Goal: Obtain resource: Download file/media

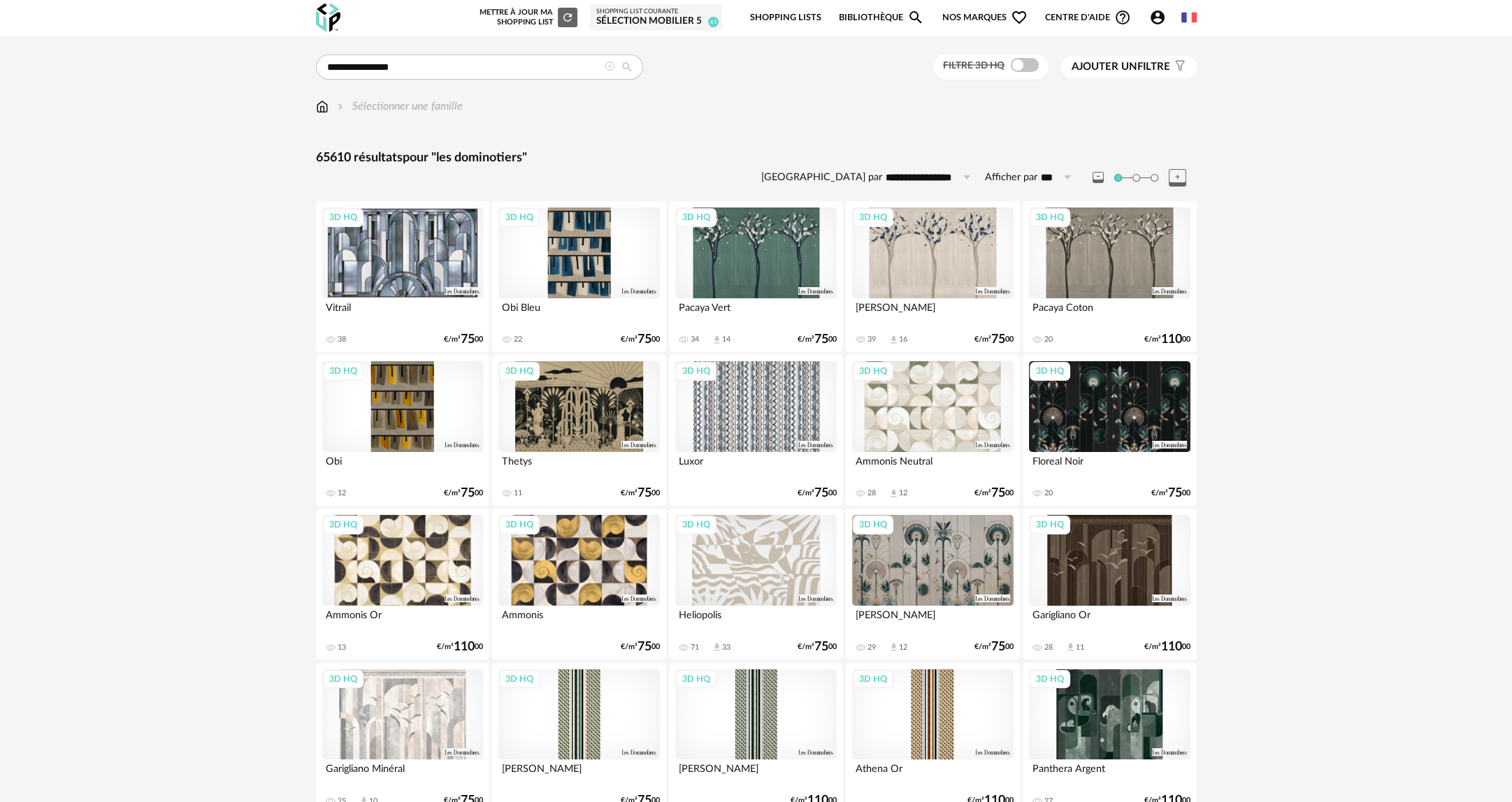
click at [604, 65] on icon at bounding box center [609, 66] width 10 height 10
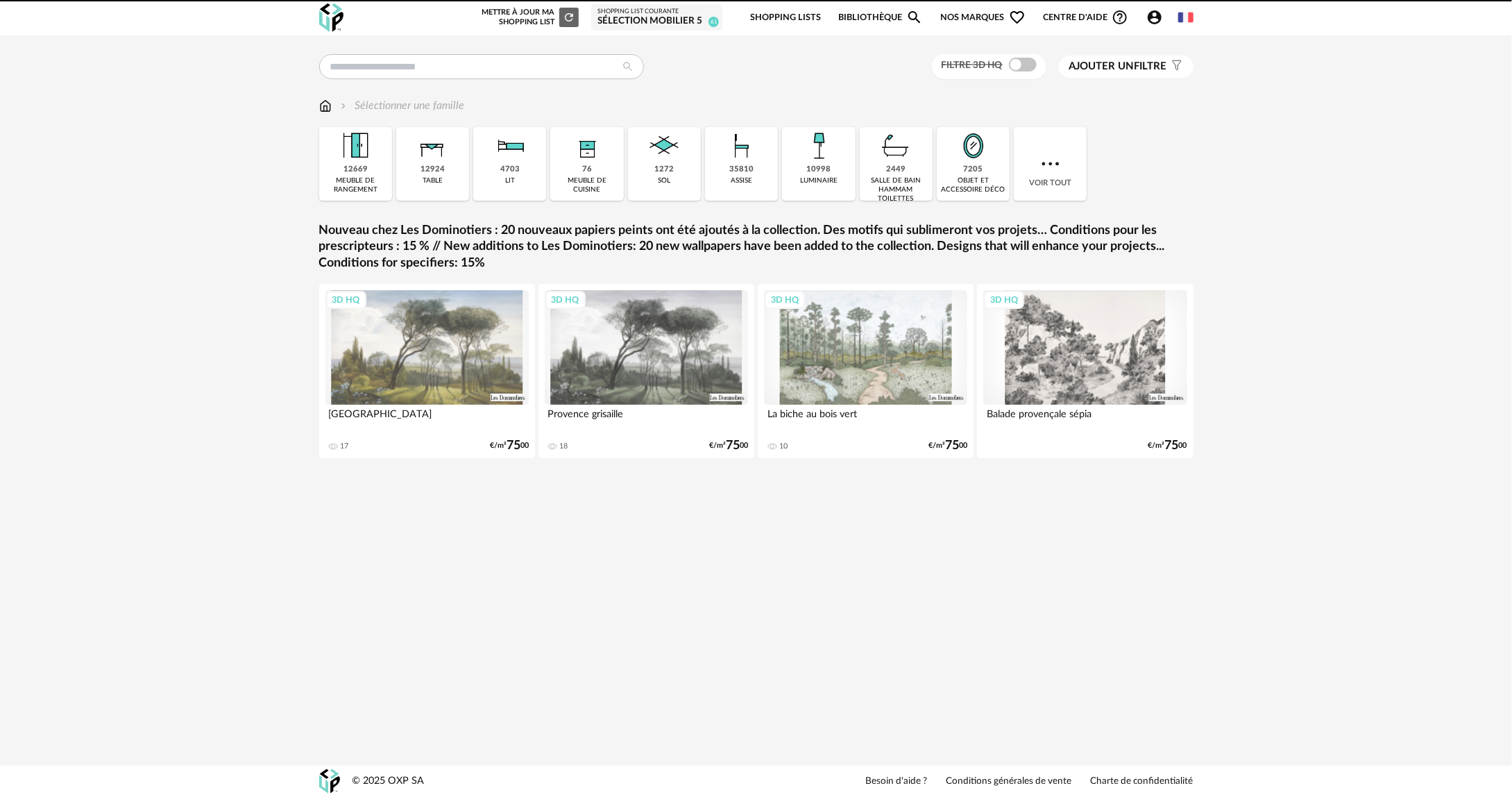
click at [325, 104] on img at bounding box center [325, 106] width 13 height 16
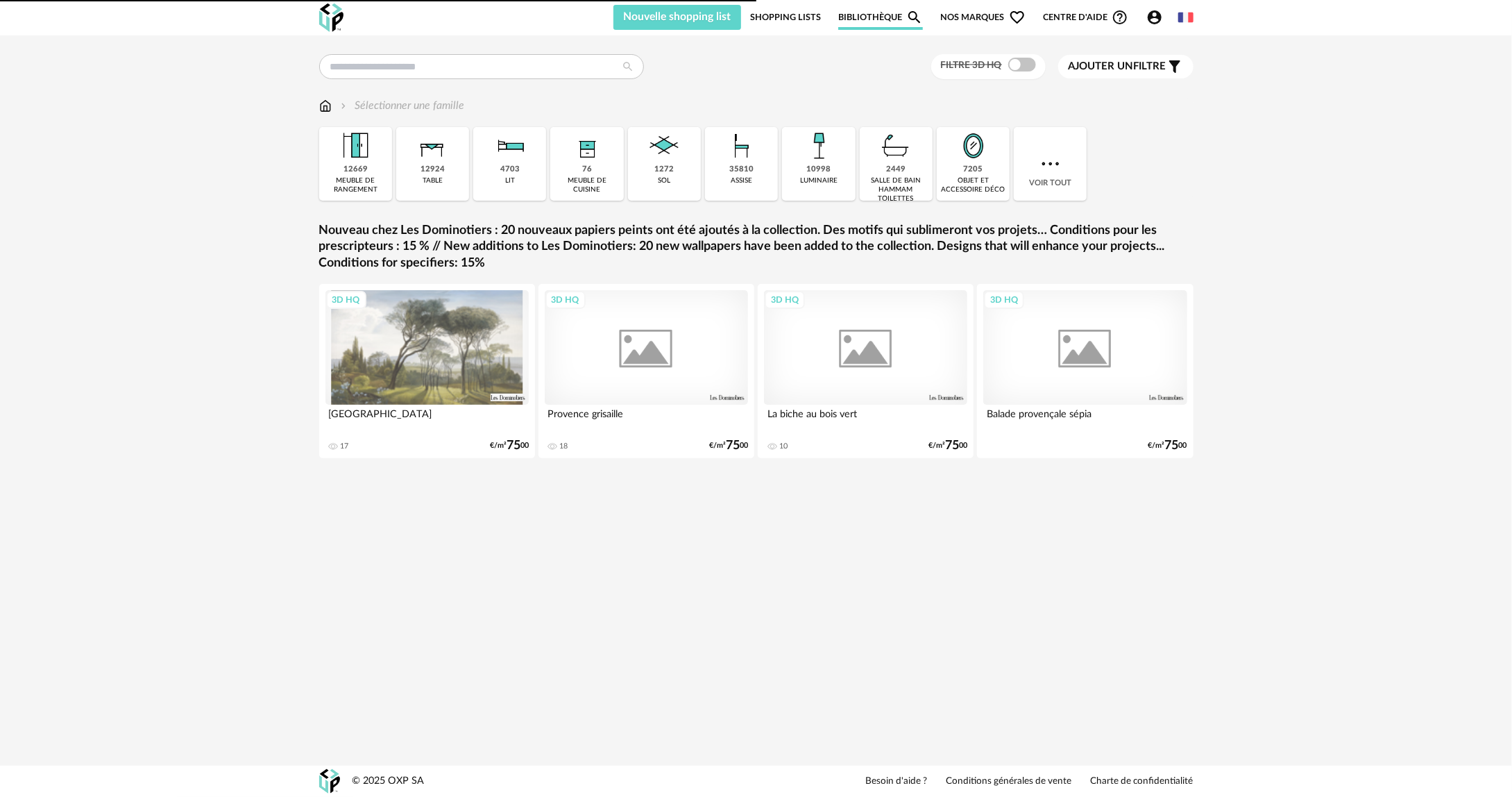
click at [831, 172] on div "10998 luminaire" at bounding box center [818, 164] width 72 height 73
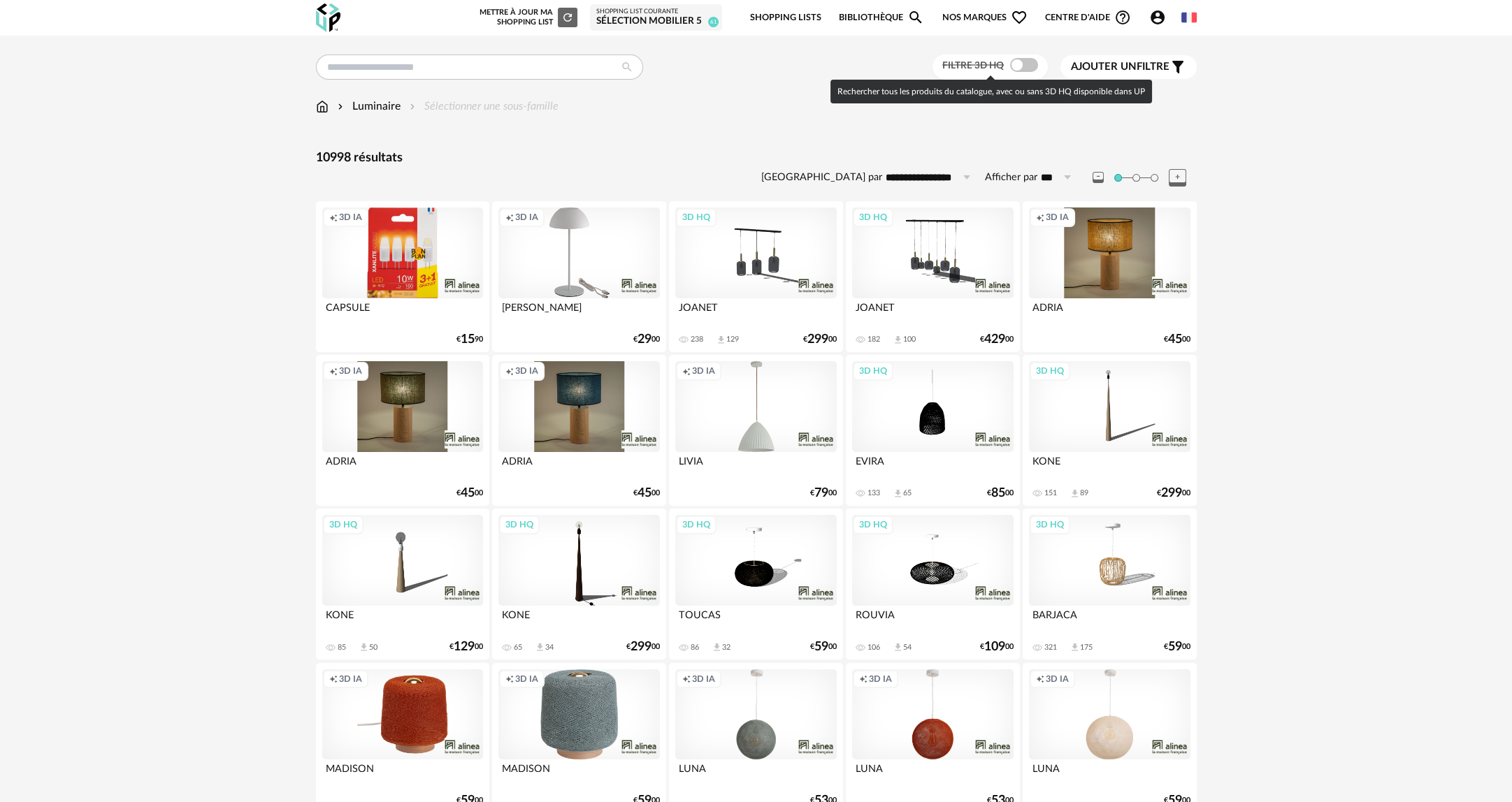
click at [1038, 68] on label "Filtre 3D HQ" at bounding box center [992, 65] width 100 height 13
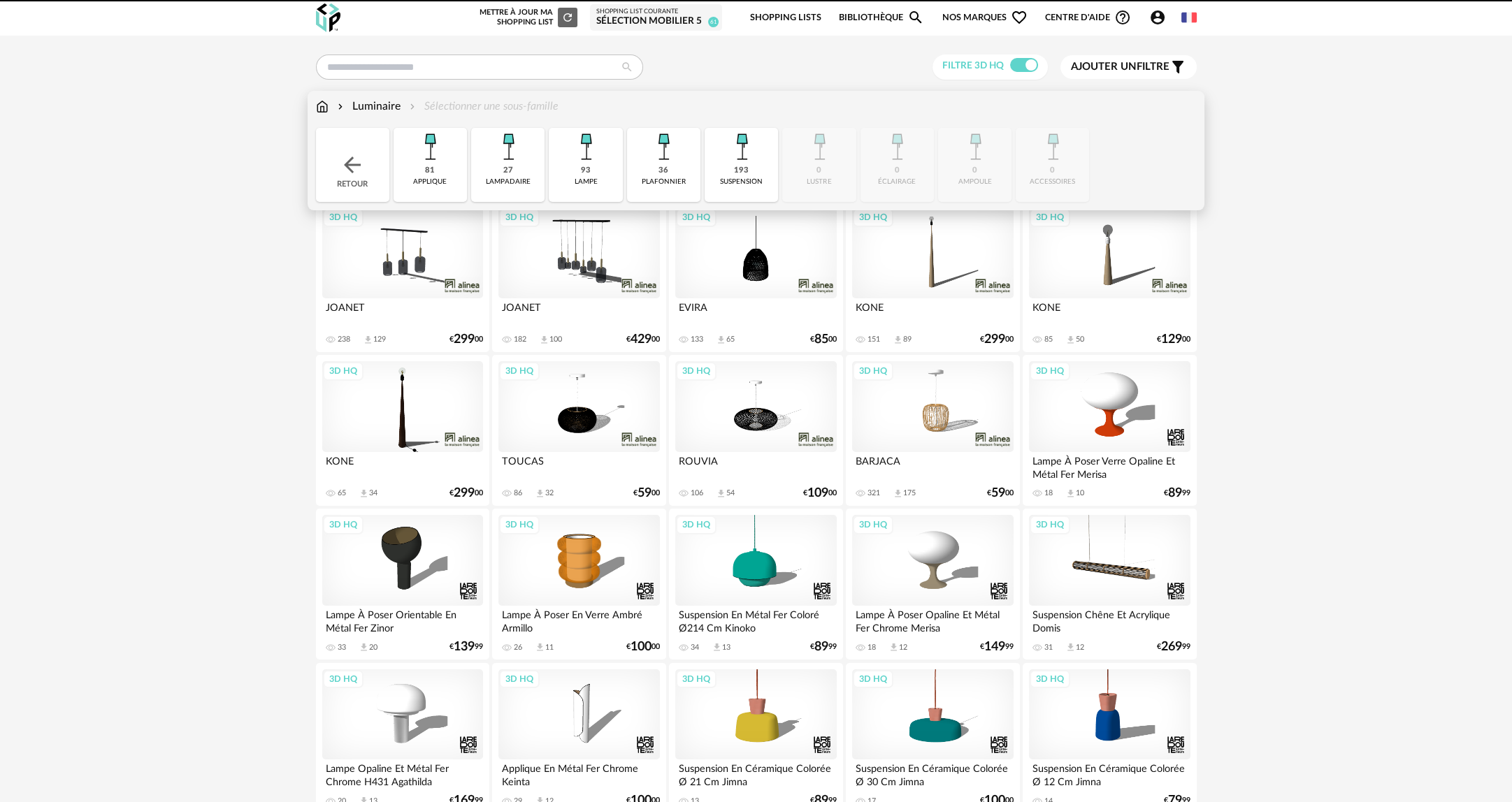
click at [580, 179] on div "lampe" at bounding box center [585, 181] width 23 height 9
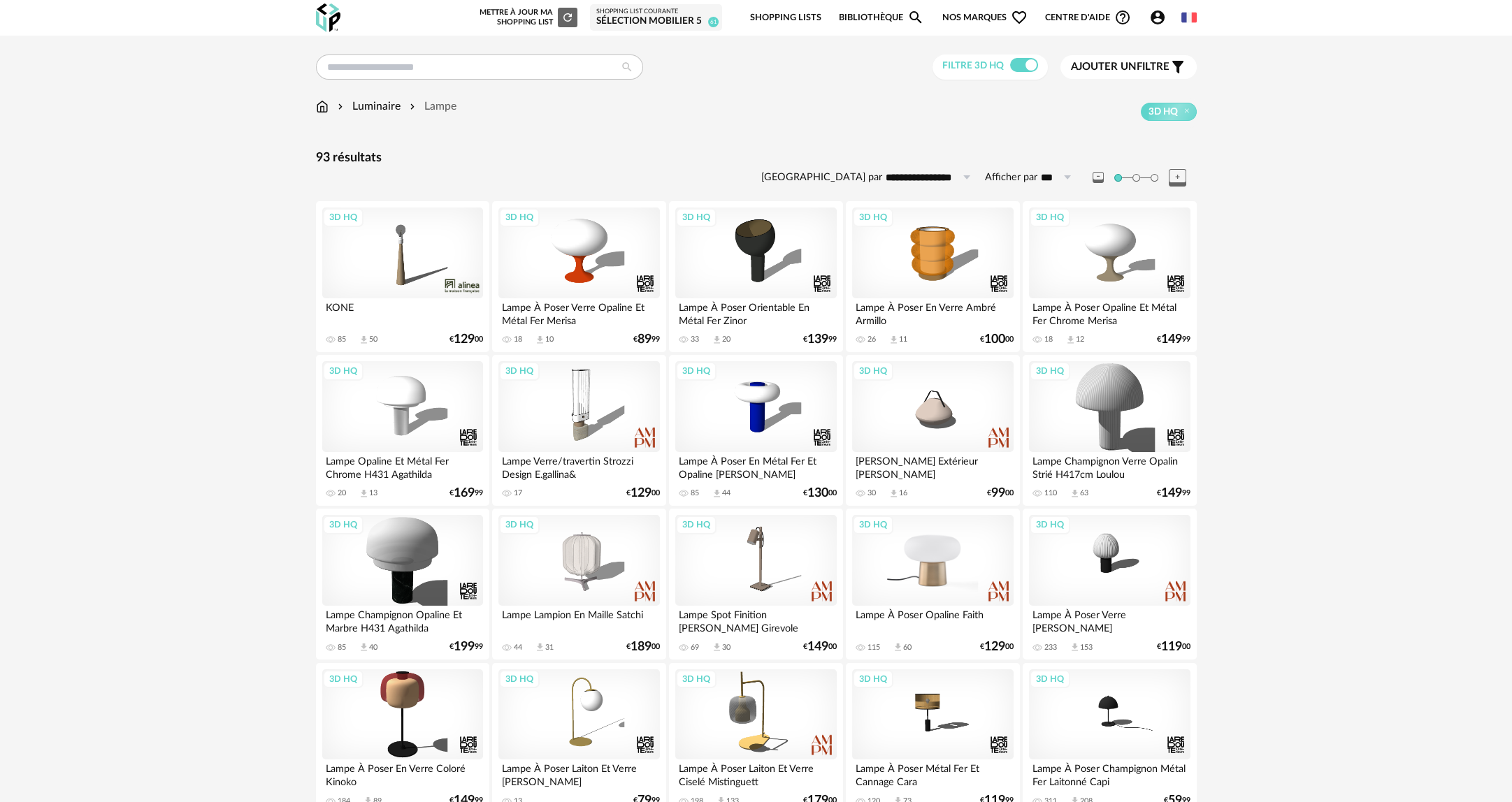
click at [912, 586] on div "3D HQ" at bounding box center [931, 561] width 161 height 91
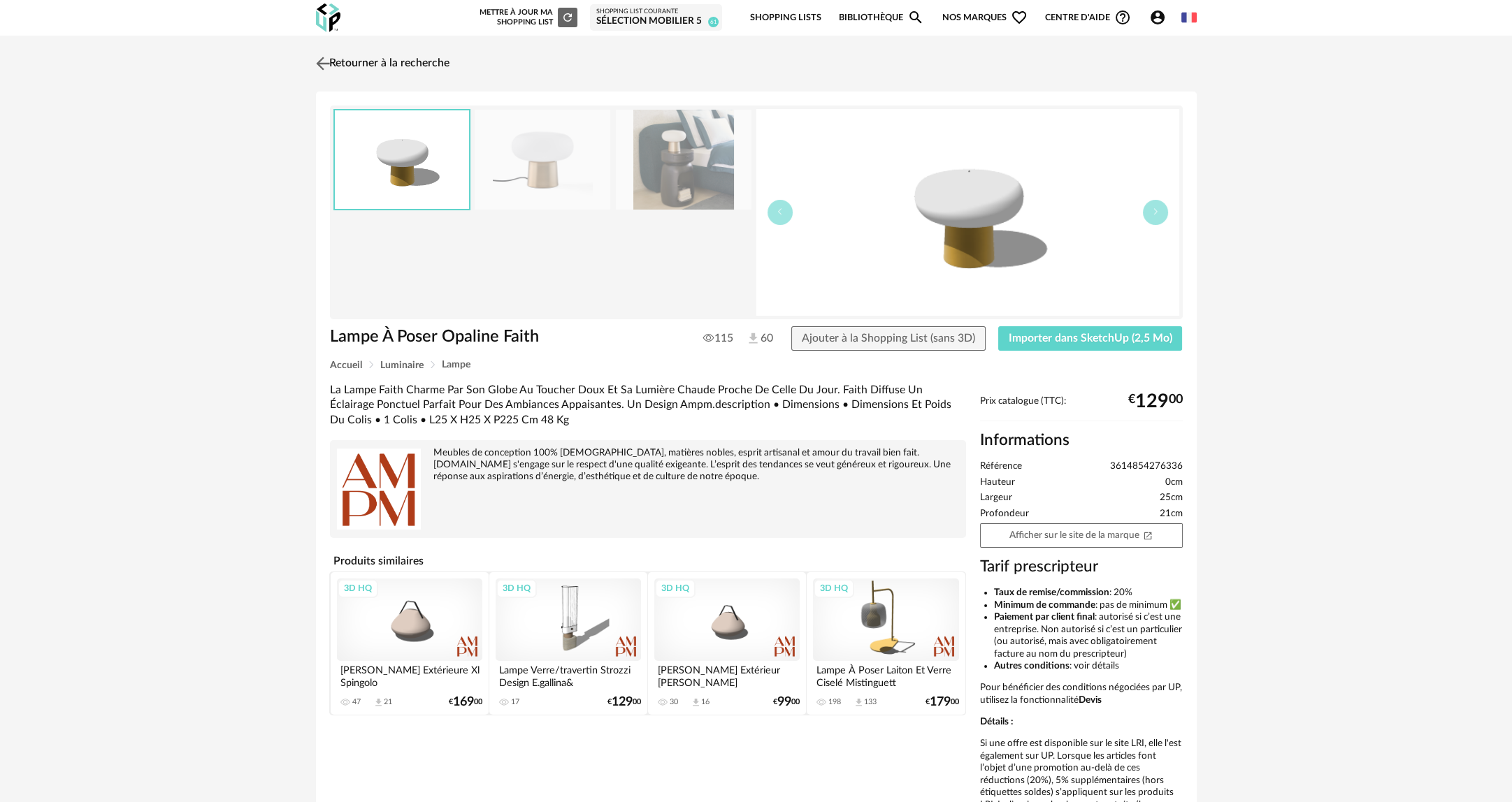
click at [389, 63] on link "Retourner à la recherche" at bounding box center [380, 63] width 137 height 31
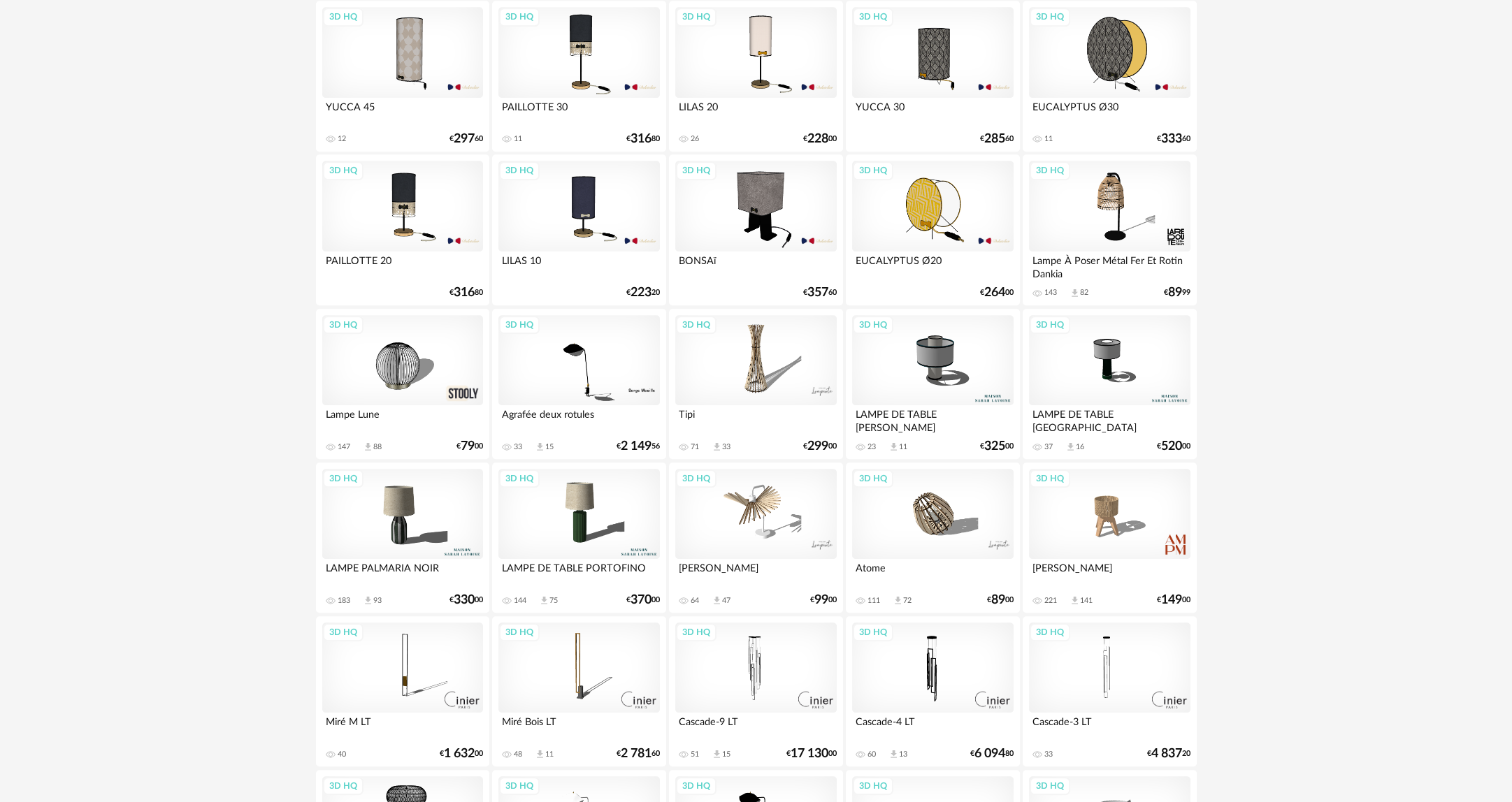
scroll to position [2026, 0]
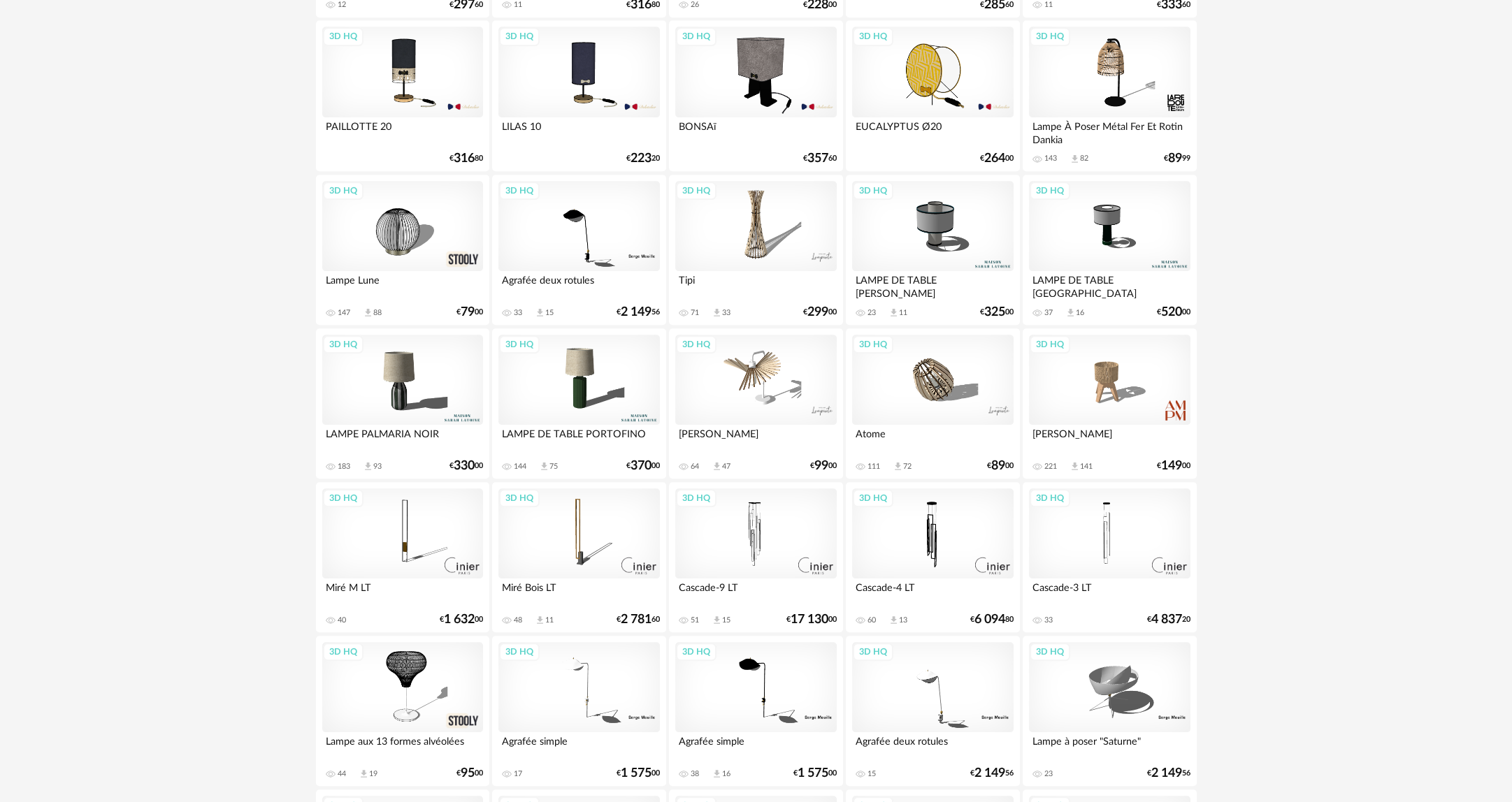
click at [447, 390] on div "3D HQ" at bounding box center [402, 380] width 161 height 91
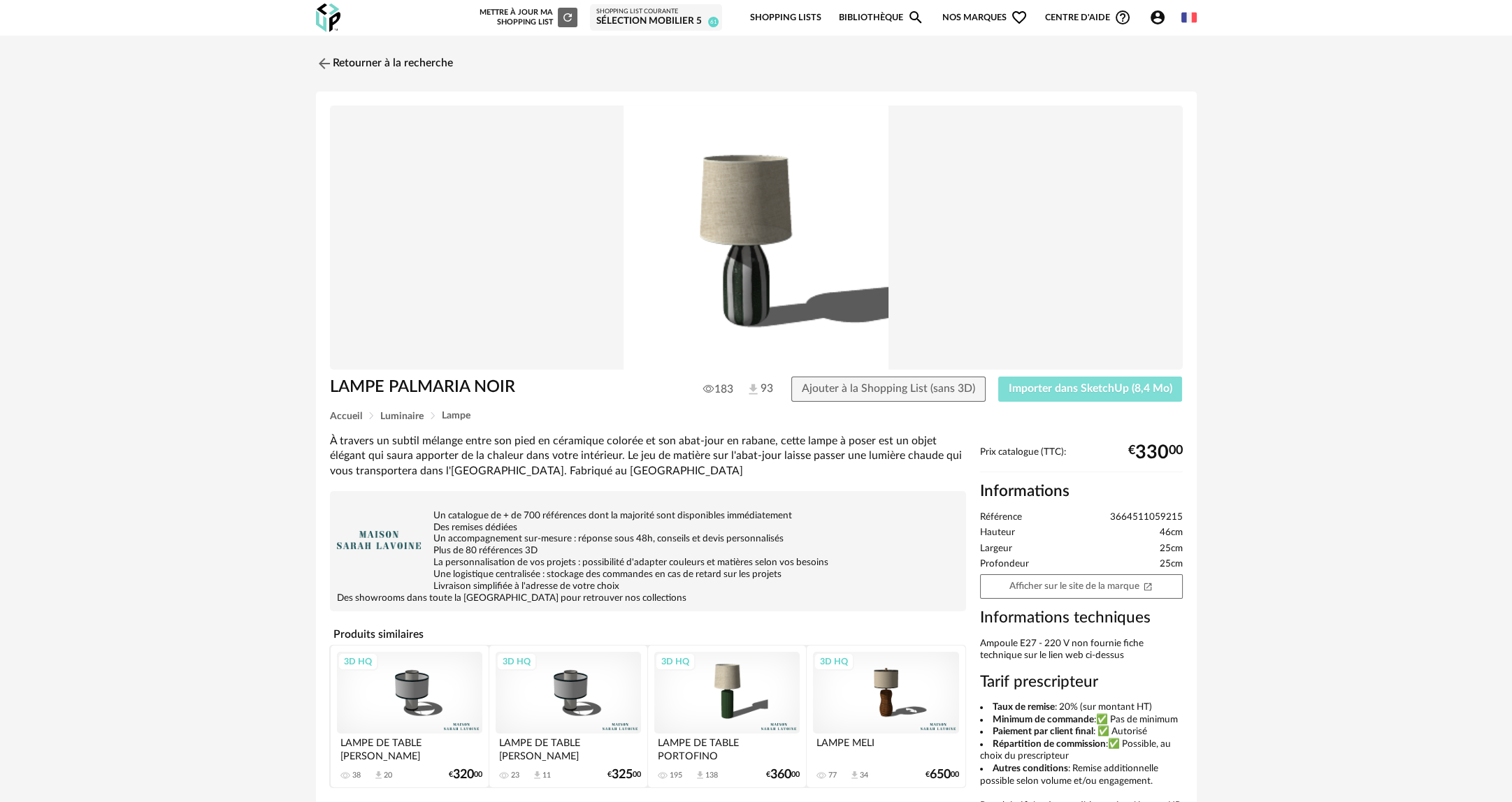
click at [1082, 385] on span "Importer dans SketchUp (8,4 Mo)" at bounding box center [1090, 388] width 164 height 11
click at [402, 62] on link "Retourner à la recherche" at bounding box center [380, 63] width 137 height 31
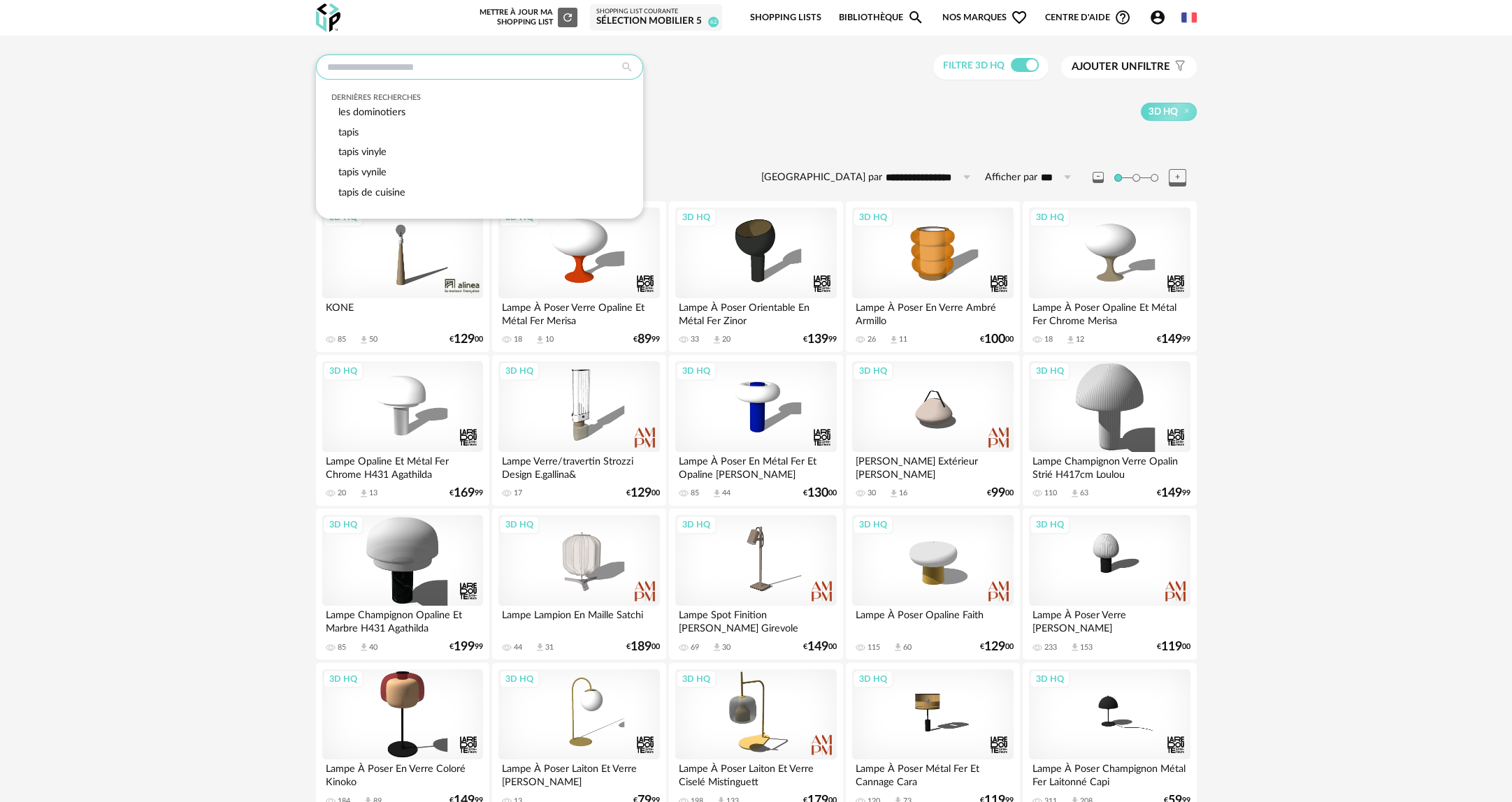
click at [477, 71] on input "text" at bounding box center [479, 67] width 327 height 26
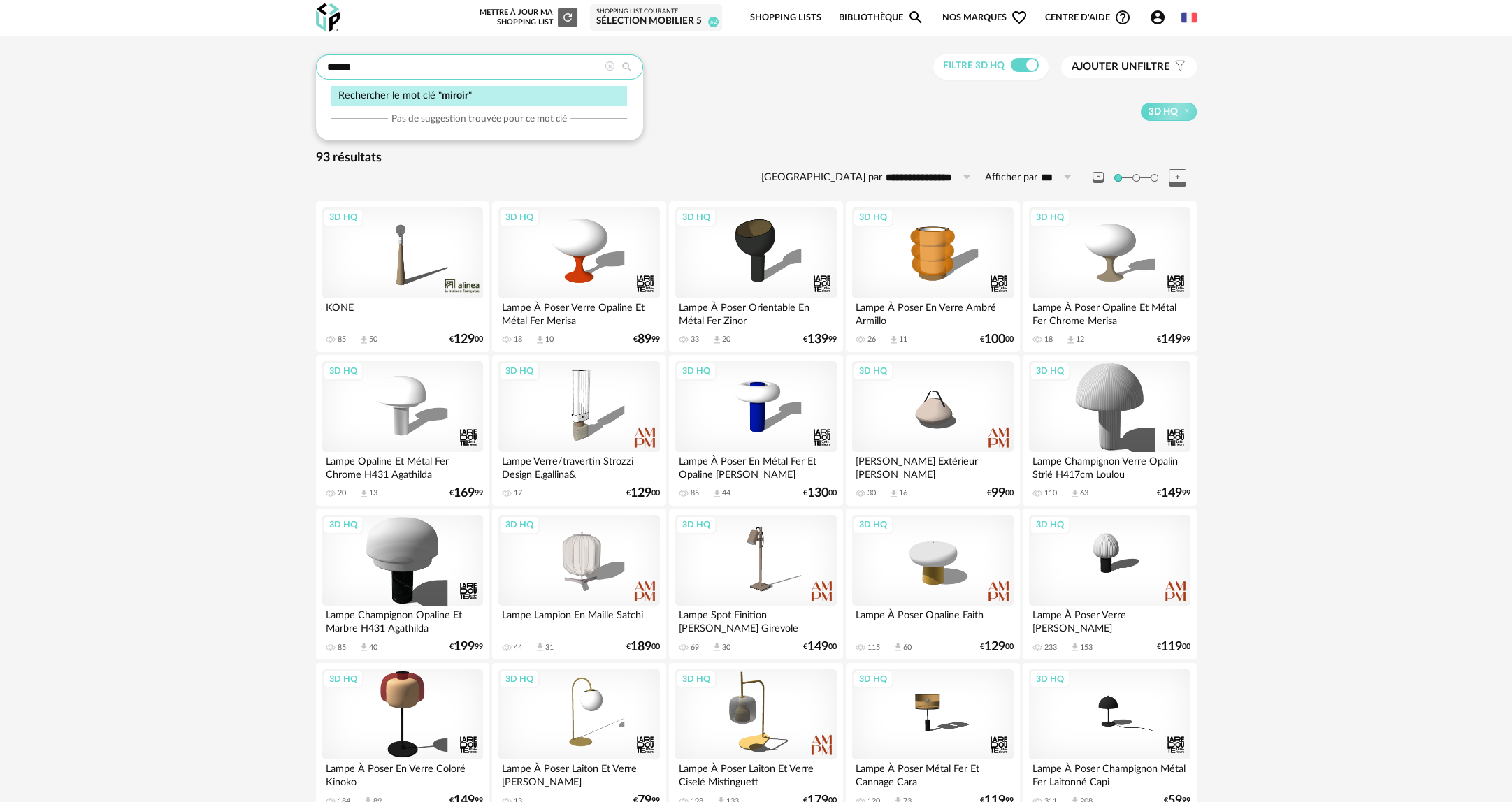
type input "******"
type input "**********"
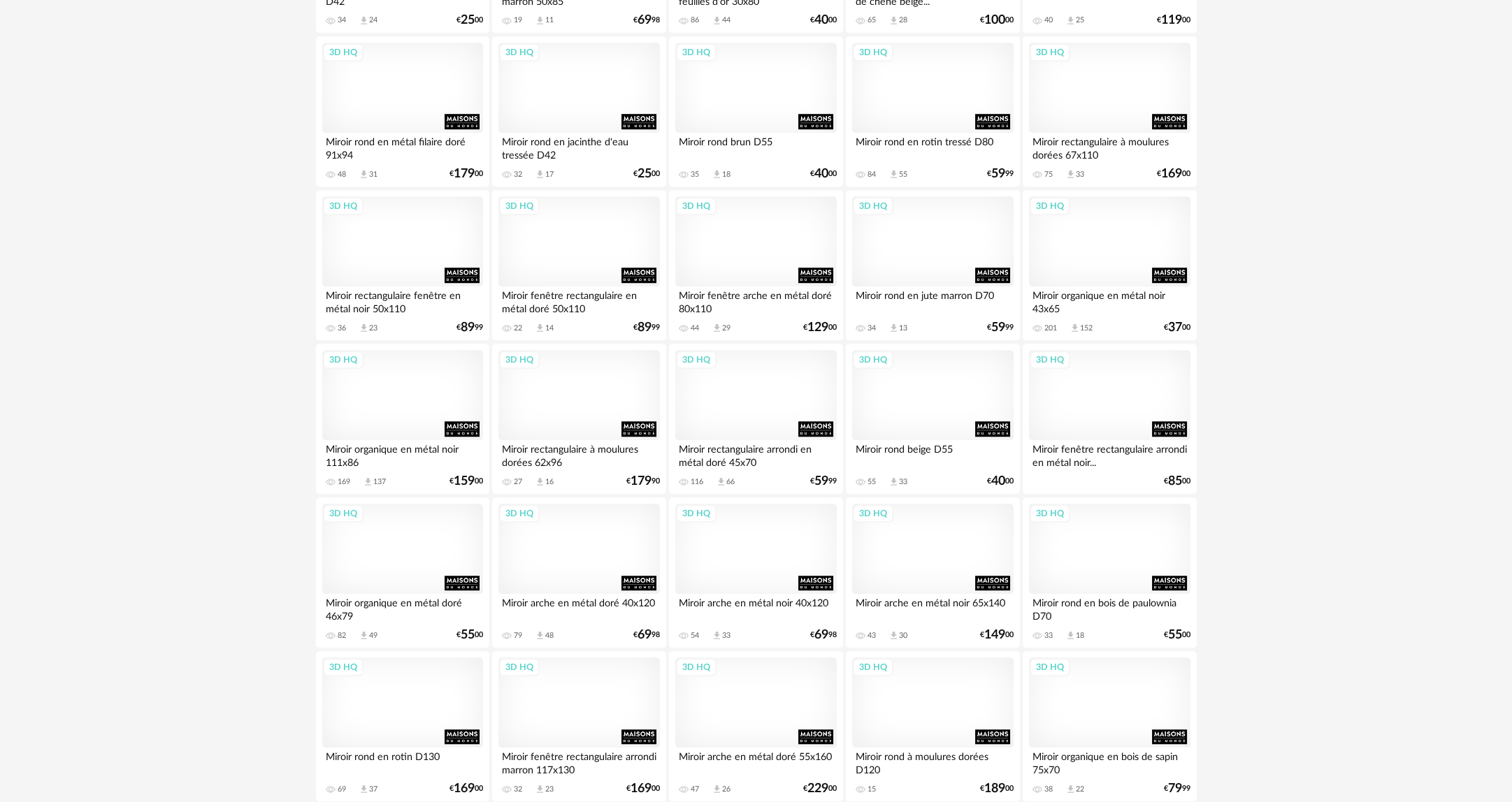
scroll to position [2166, 0]
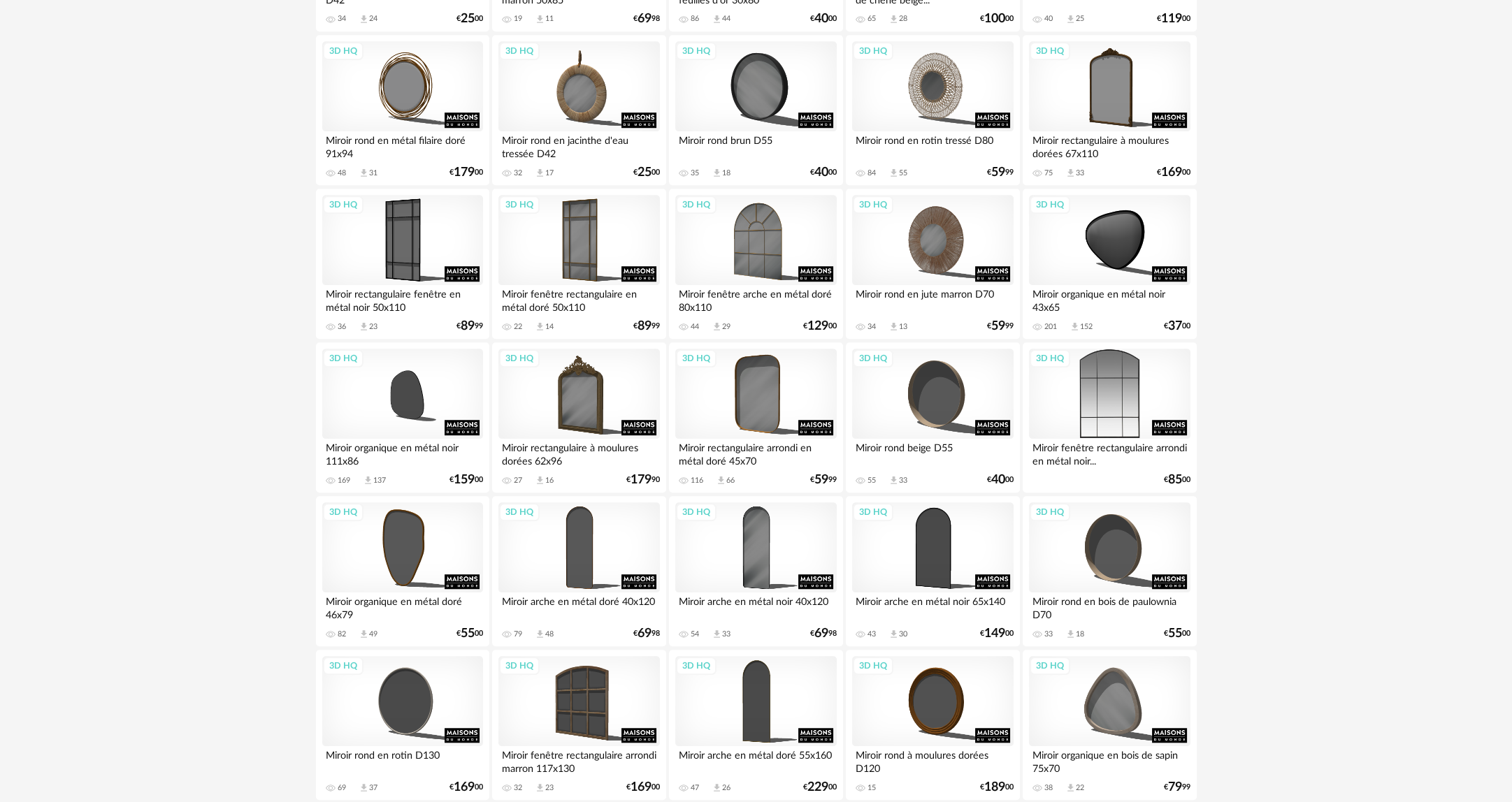
click at [1143, 408] on div "3D HQ" at bounding box center [1109, 394] width 161 height 91
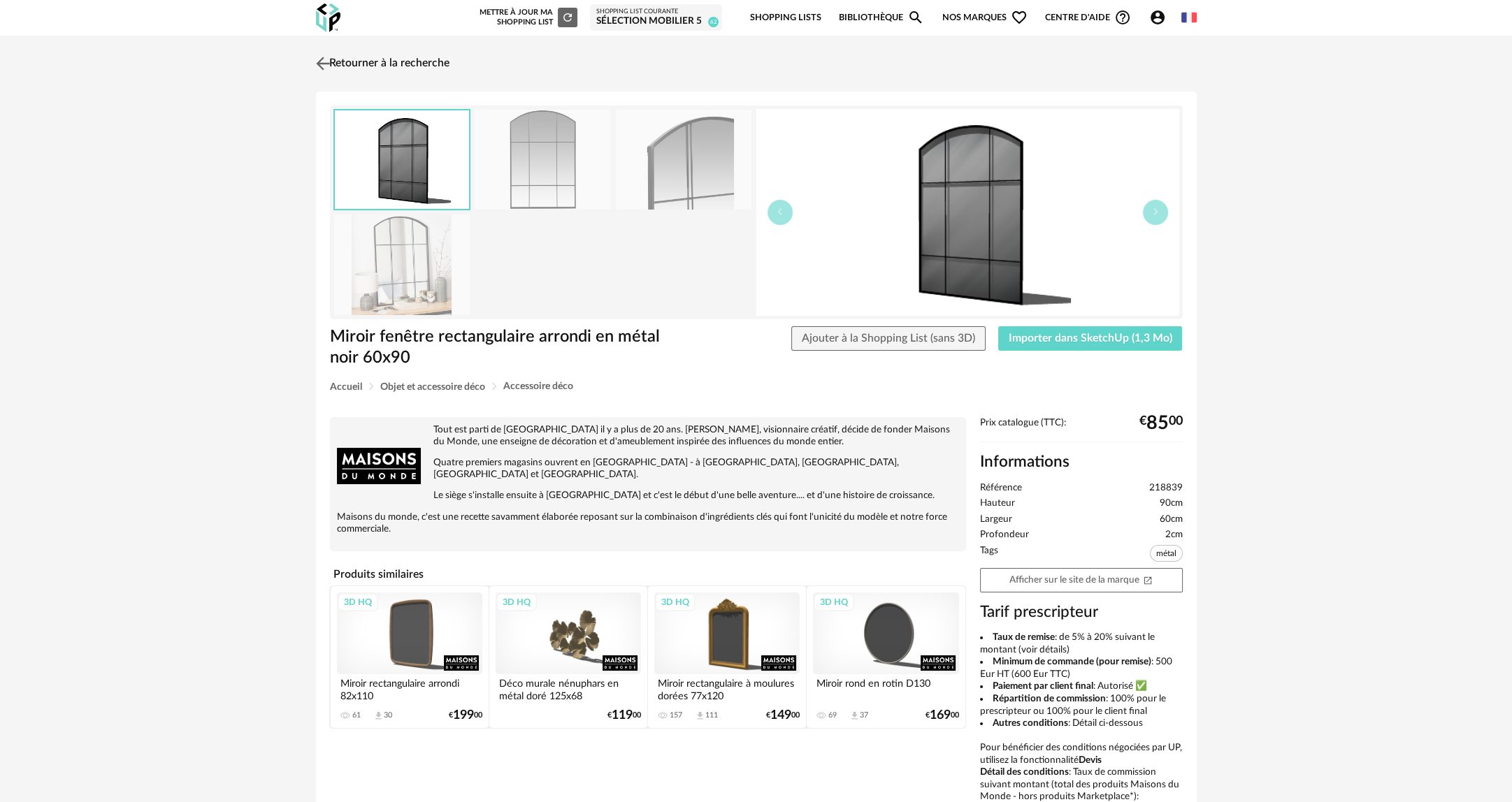
click at [372, 57] on link "Retourner à la recherche" at bounding box center [380, 63] width 137 height 31
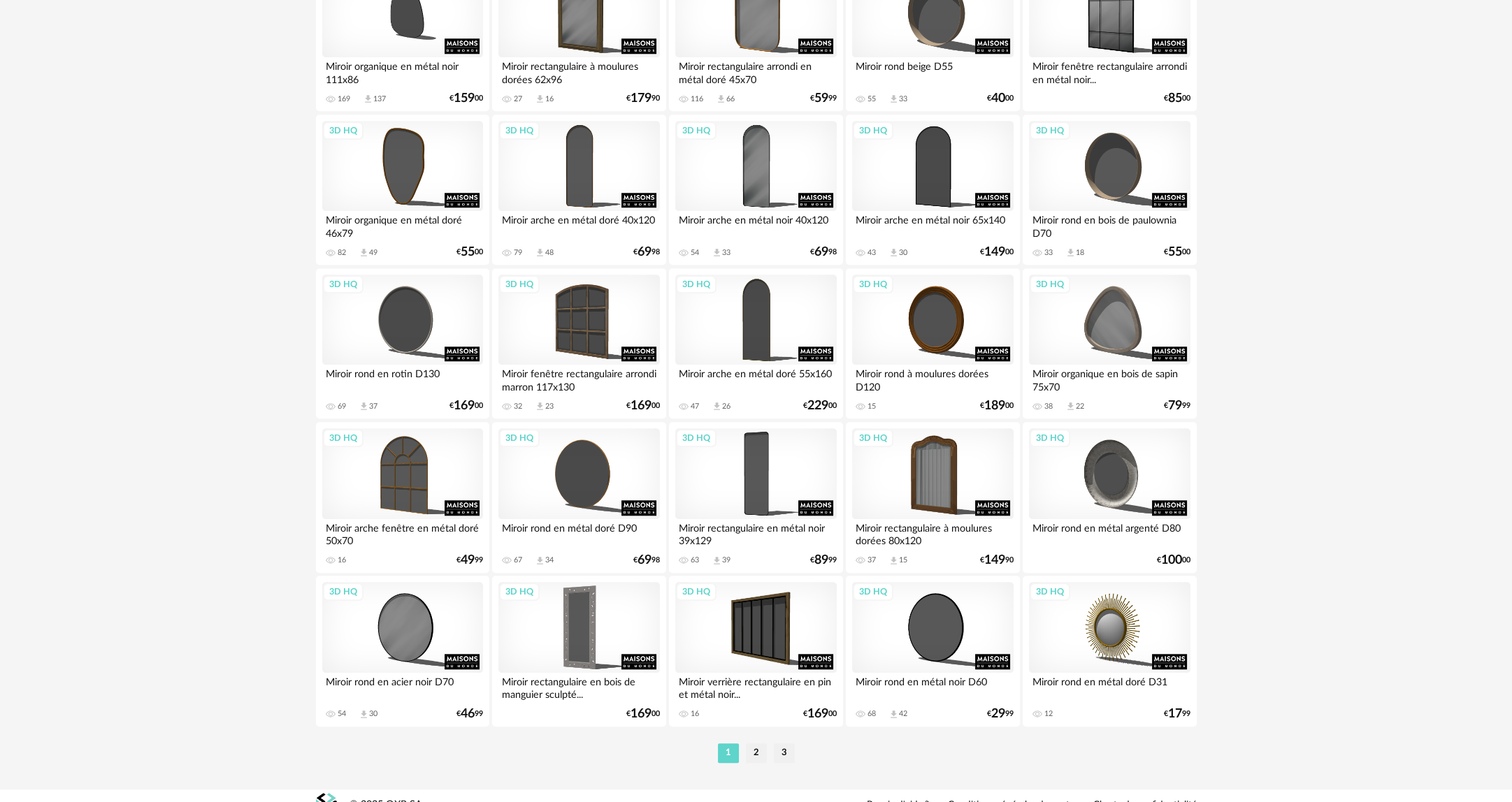
scroll to position [2566, 0]
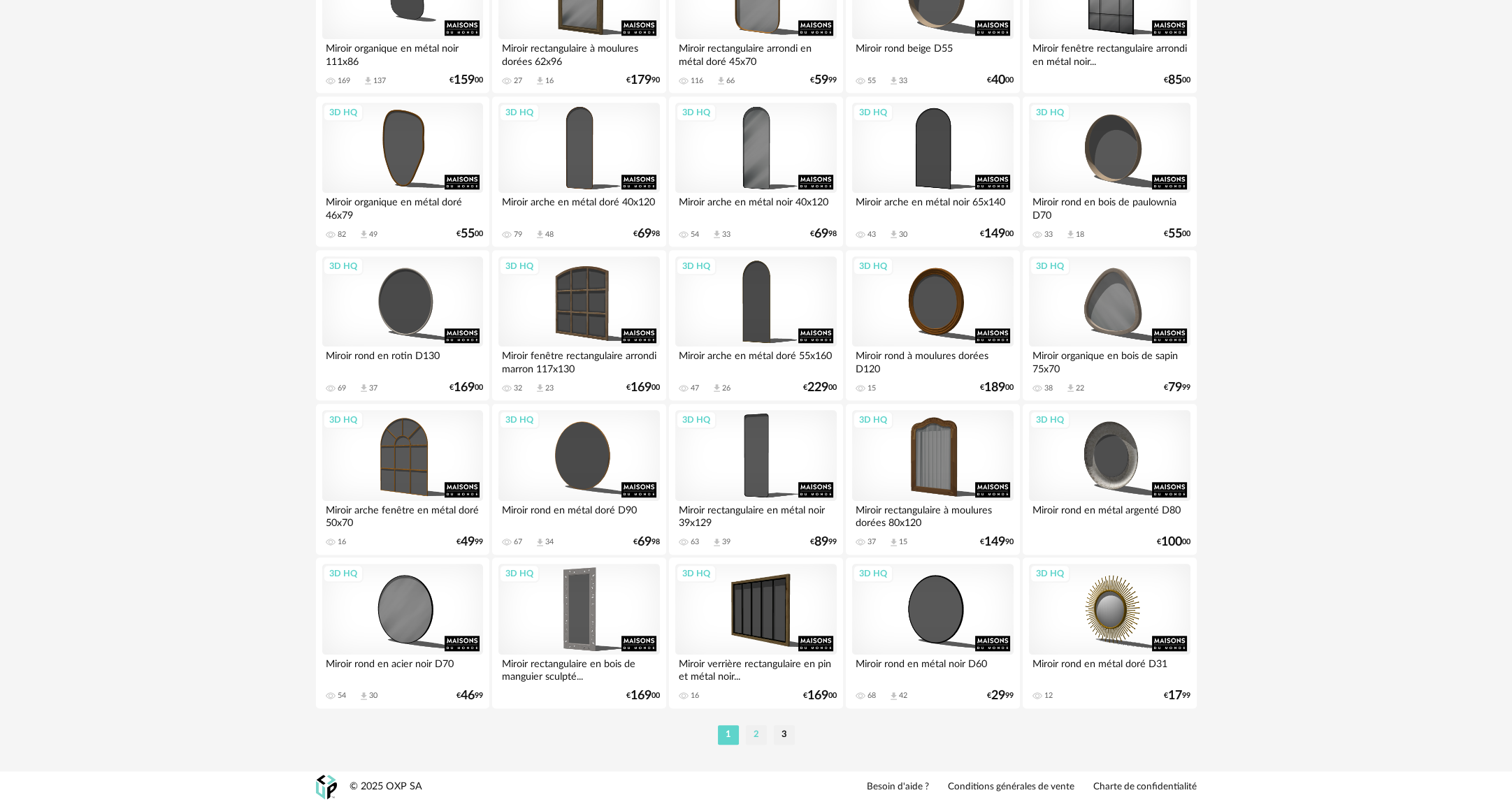
click at [763, 736] on li "2" at bounding box center [756, 735] width 21 height 20
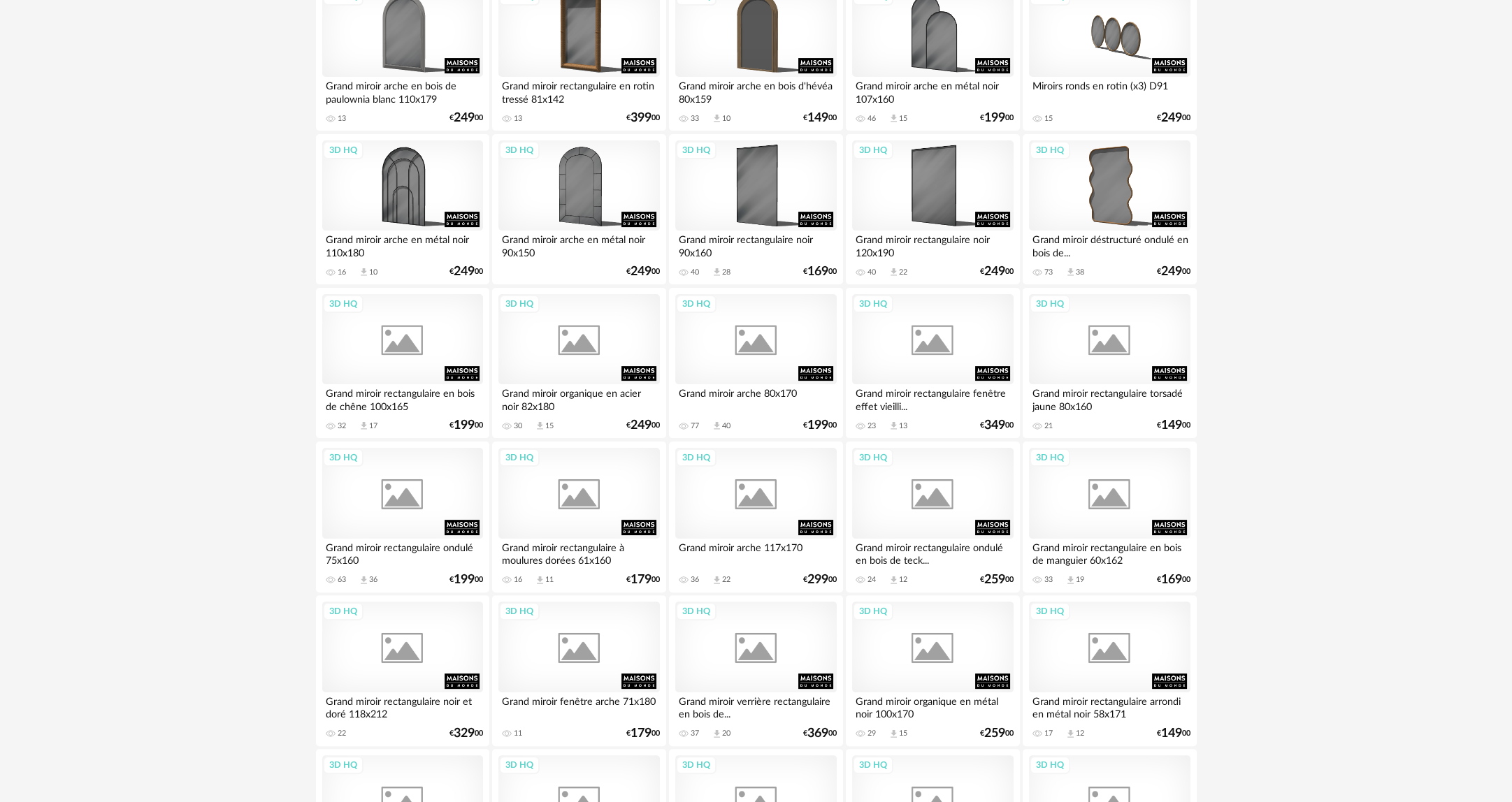
scroll to position [838, 0]
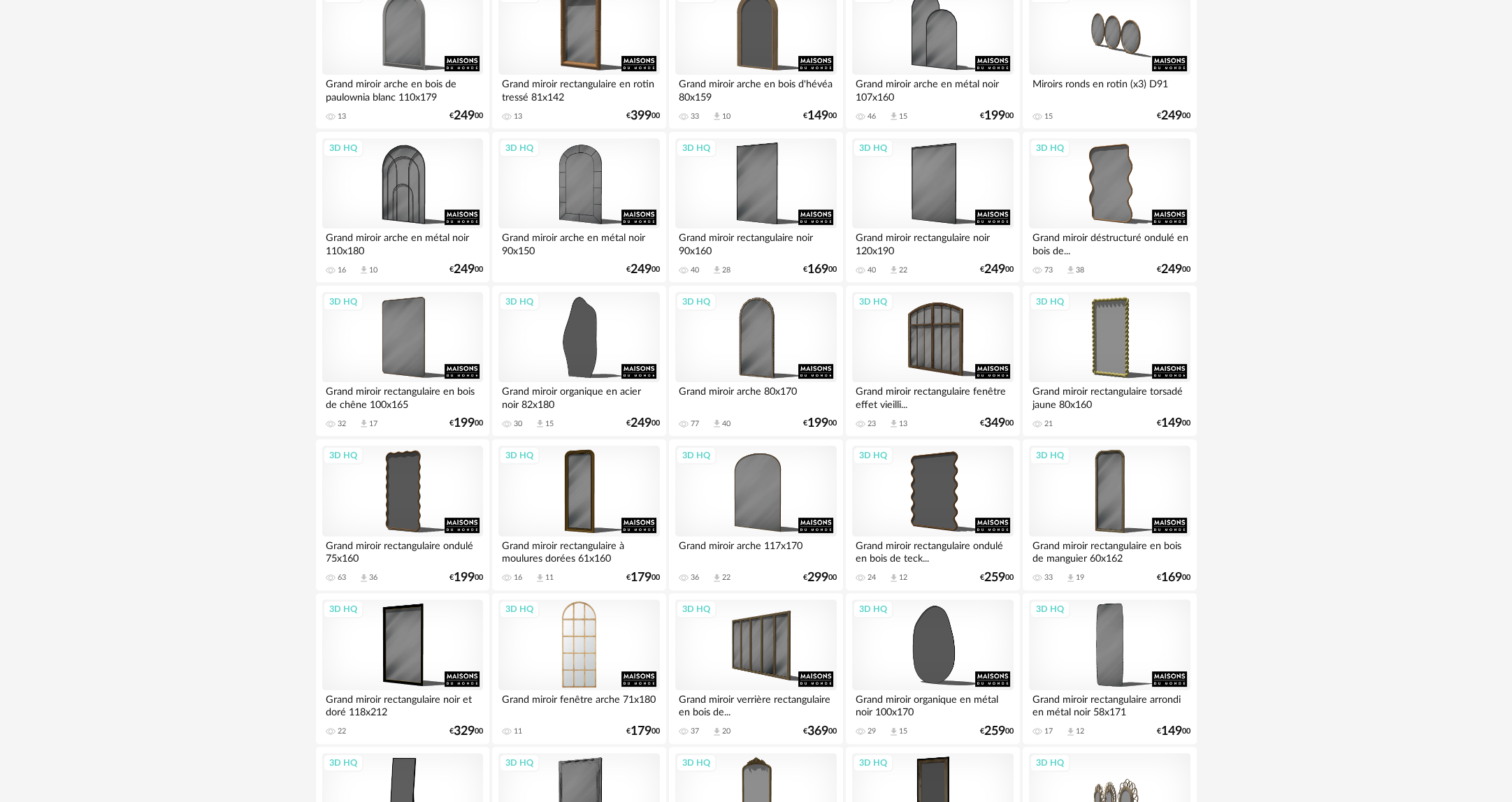
click at [616, 639] on div "3D HQ" at bounding box center [579, 644] width 161 height 91
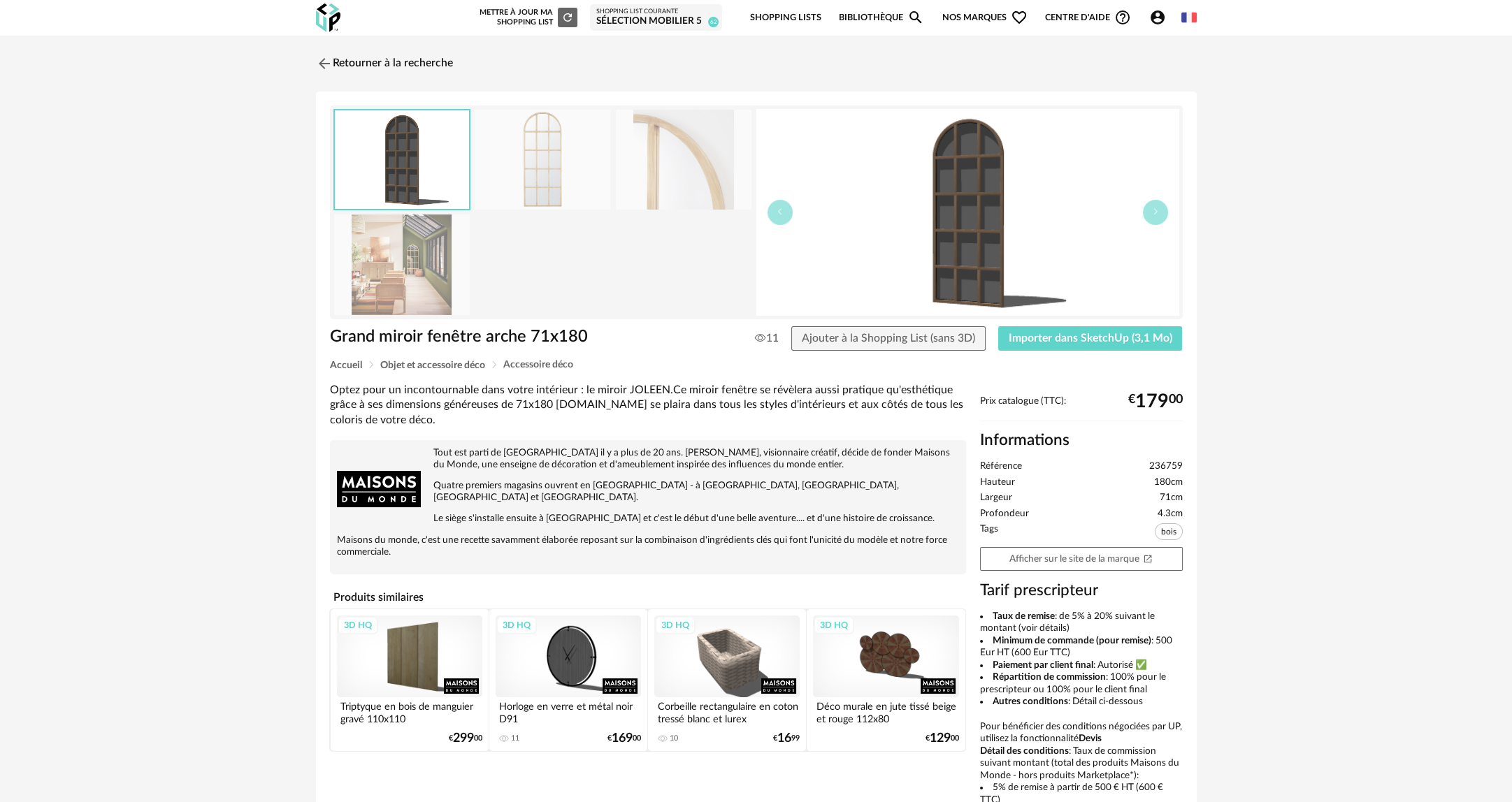
click at [373, 284] on img at bounding box center [402, 264] width 136 height 100
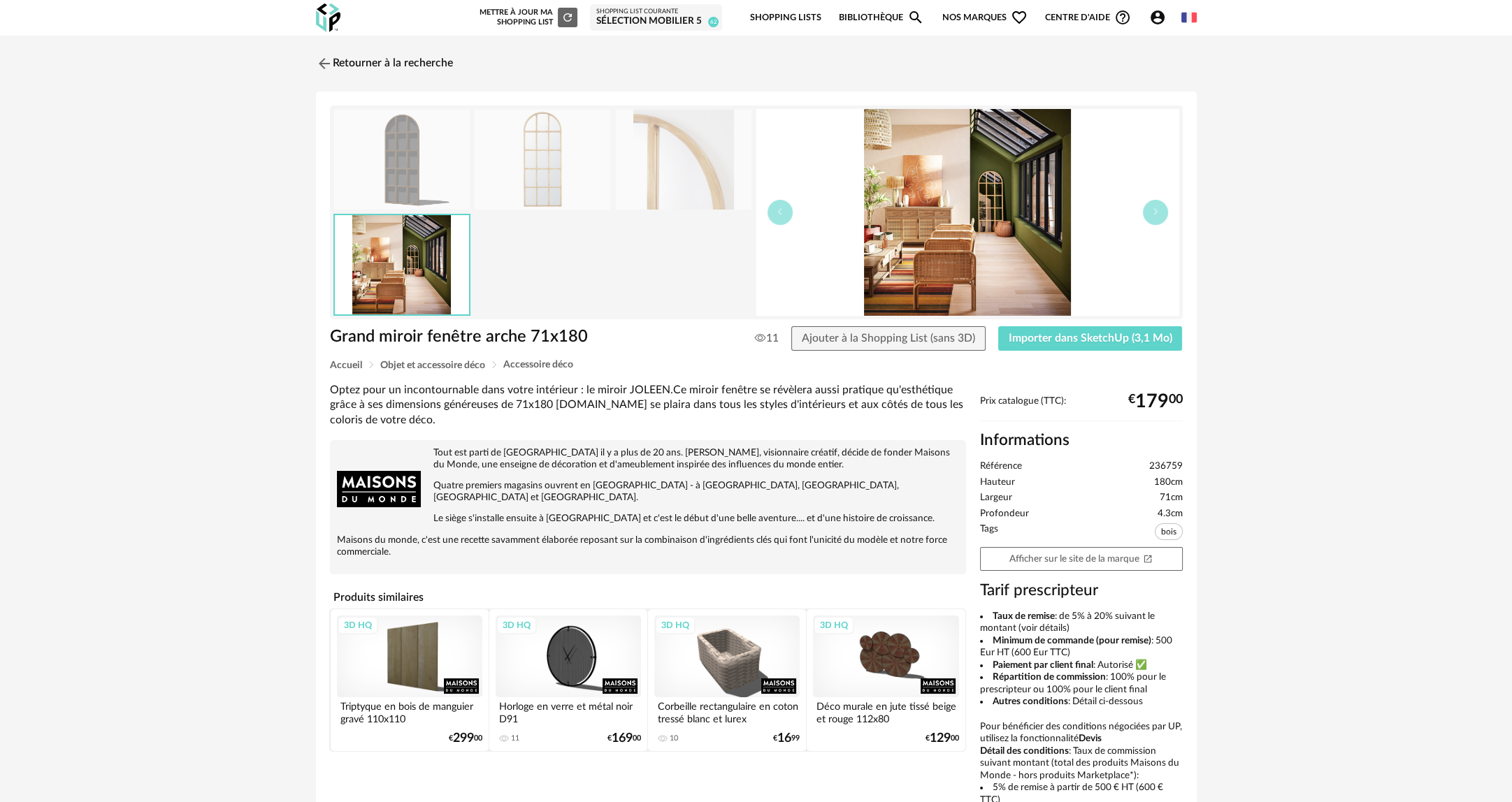
click at [411, 109] on img at bounding box center [402, 159] width 136 height 100
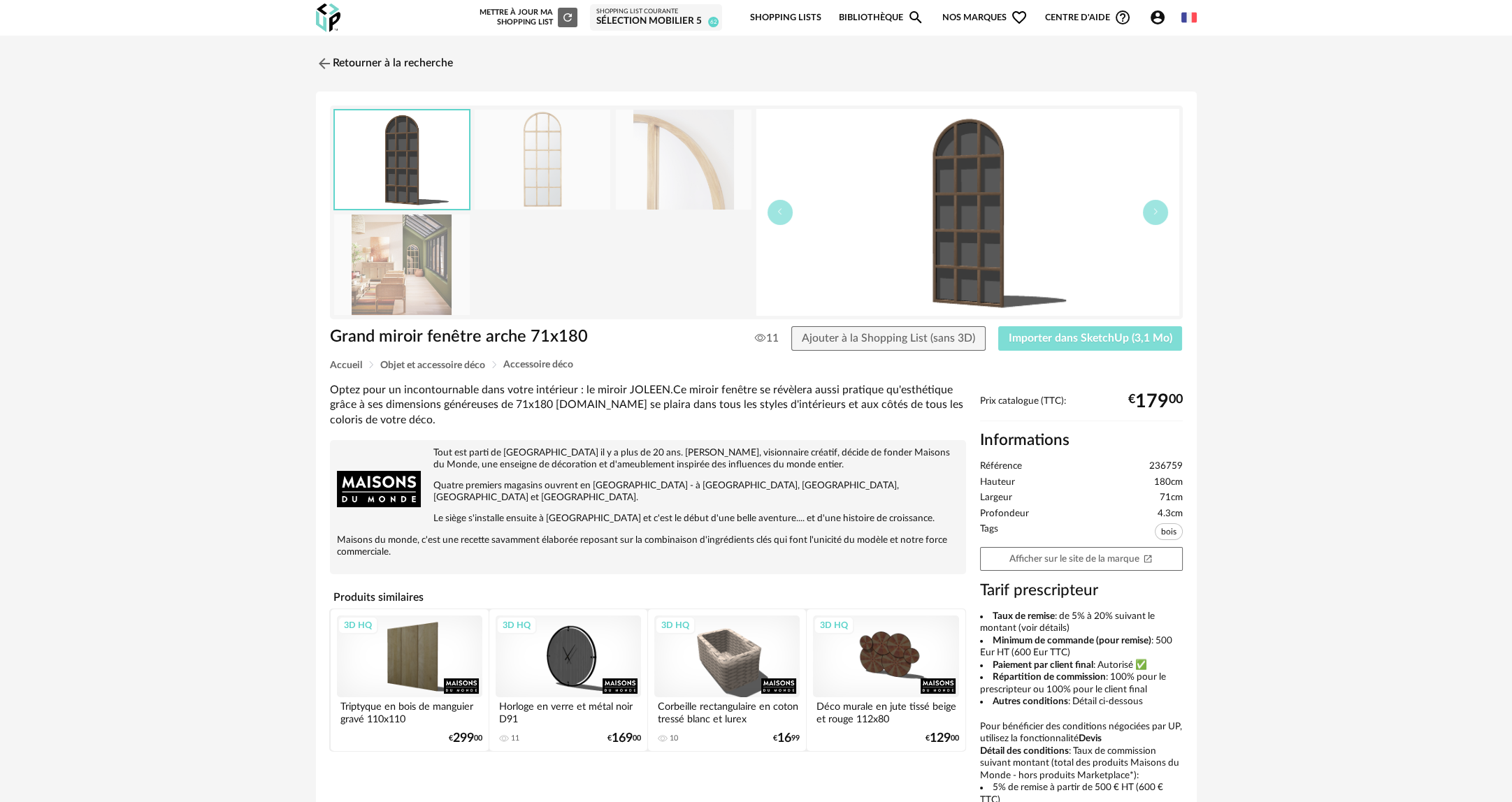
click at [1106, 337] on span "Importer dans SketchUp (3,1 Mo)" at bounding box center [1090, 337] width 164 height 11
click at [342, 65] on link "Retourner à la recherche" at bounding box center [380, 63] width 137 height 31
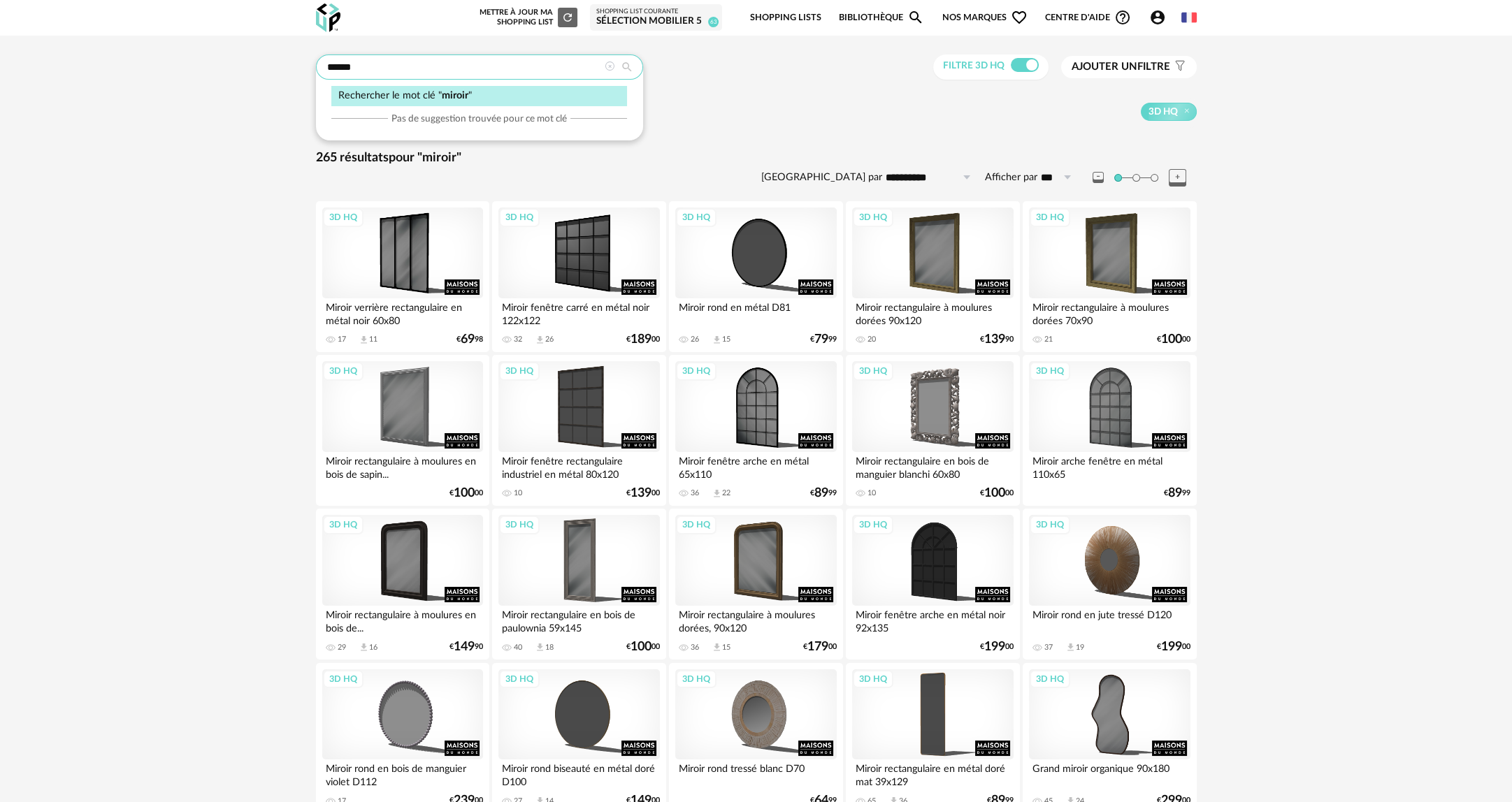
drag, startPoint x: 459, startPoint y: 73, endPoint x: 258, endPoint y: 73, distance: 201.0
type input "*****"
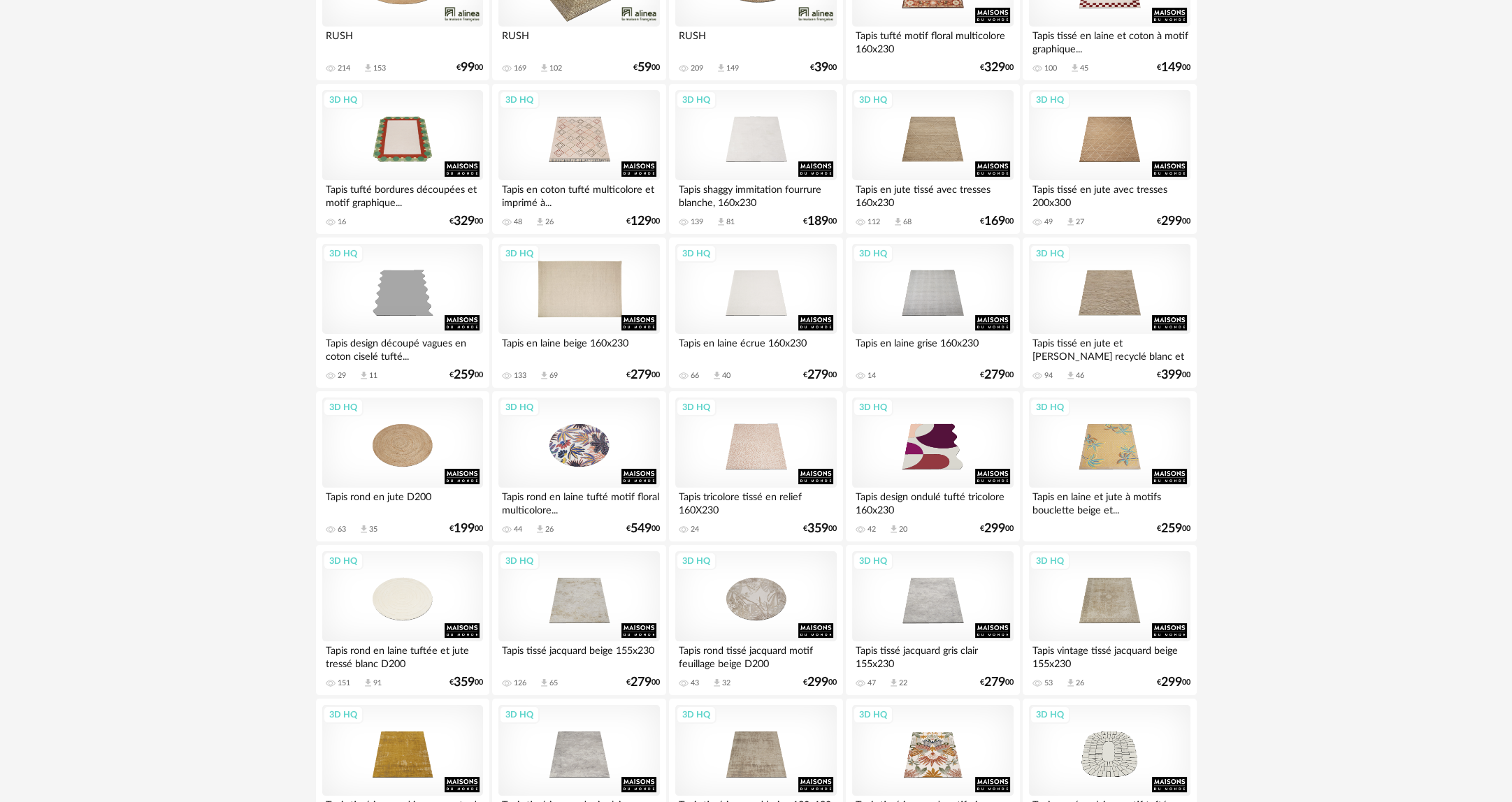
scroll to position [699, 0]
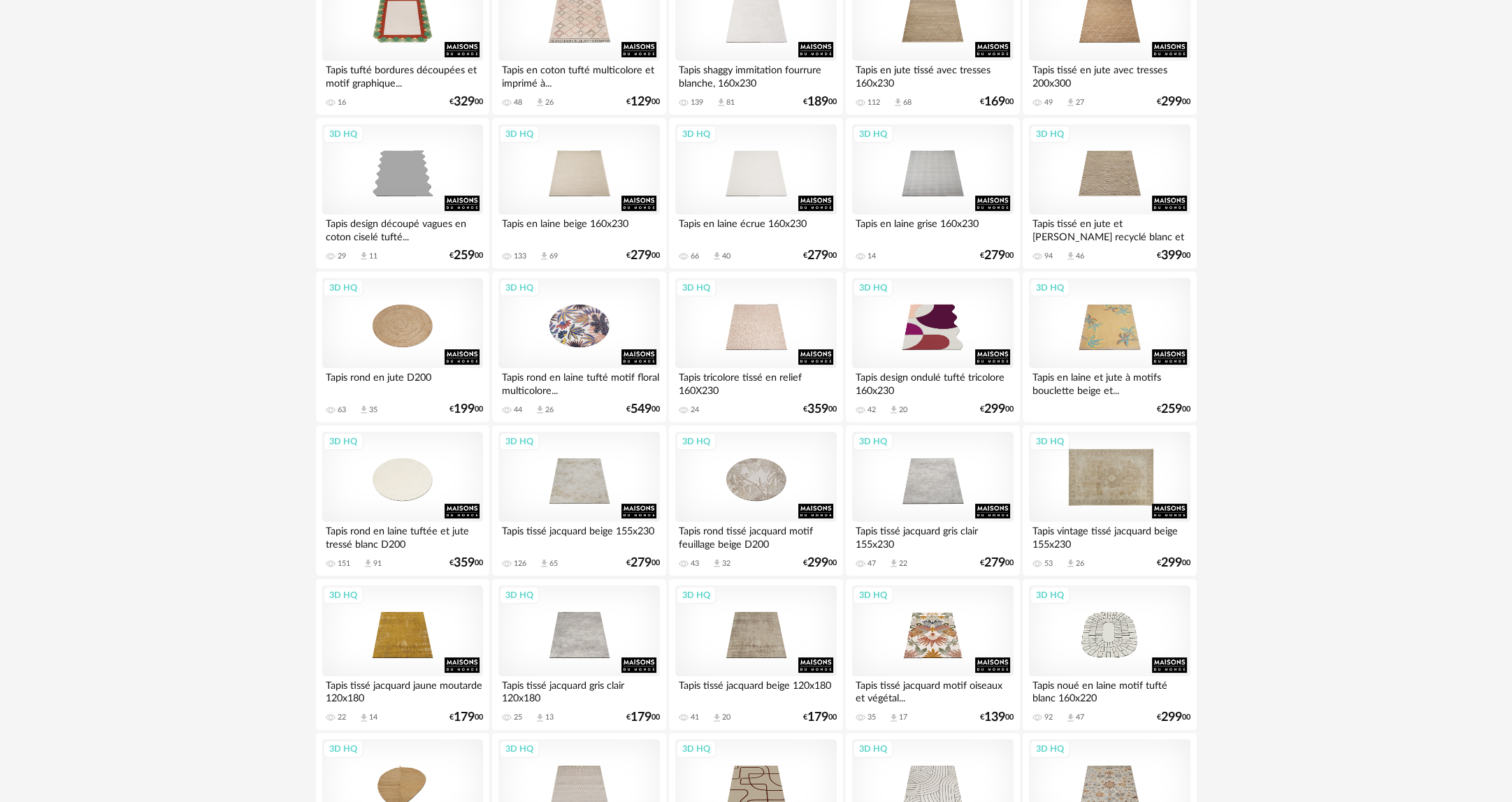
click at [1111, 493] on div "3D HQ" at bounding box center [1109, 477] width 161 height 91
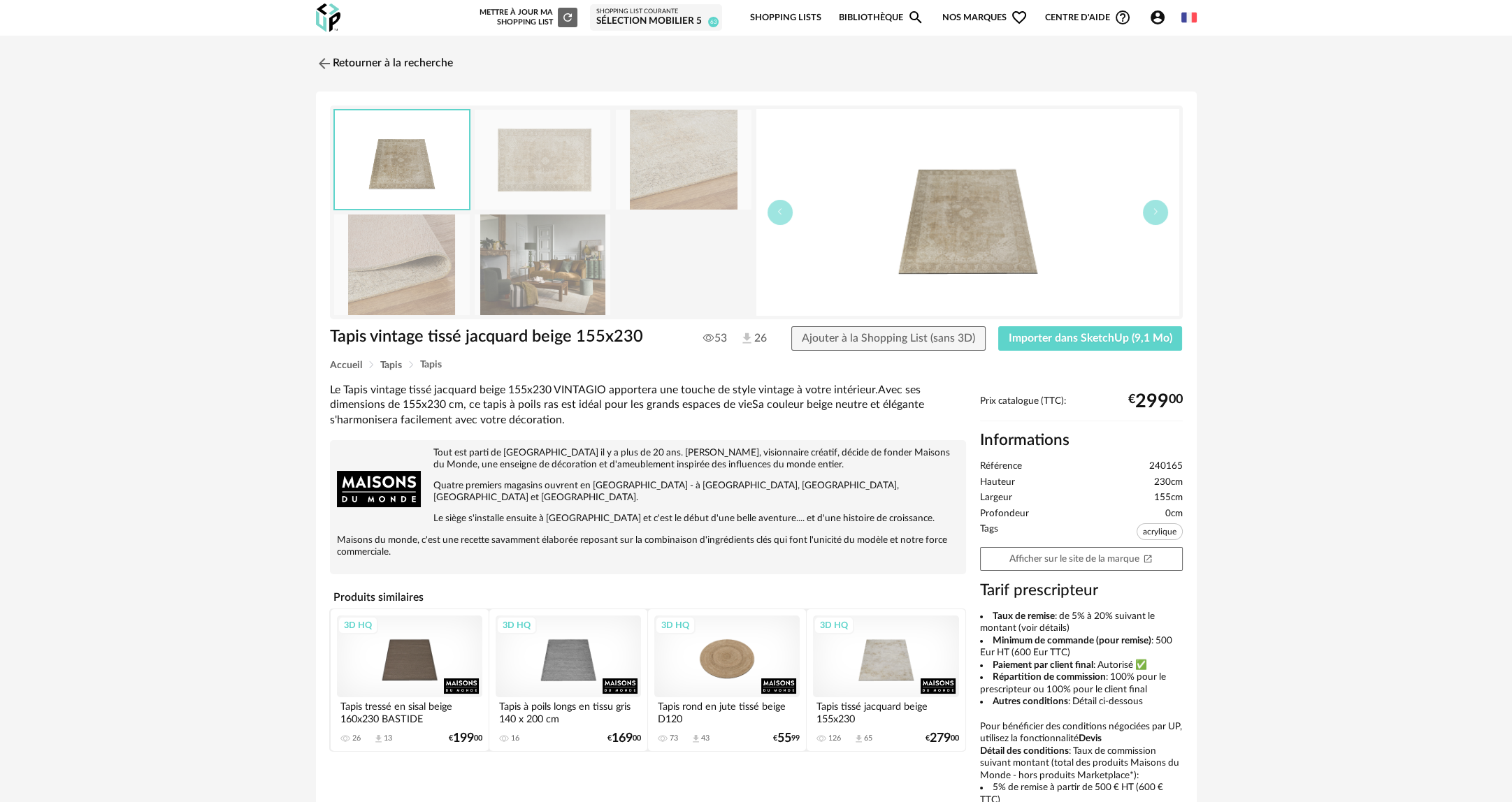
click at [524, 275] on img at bounding box center [542, 264] width 136 height 100
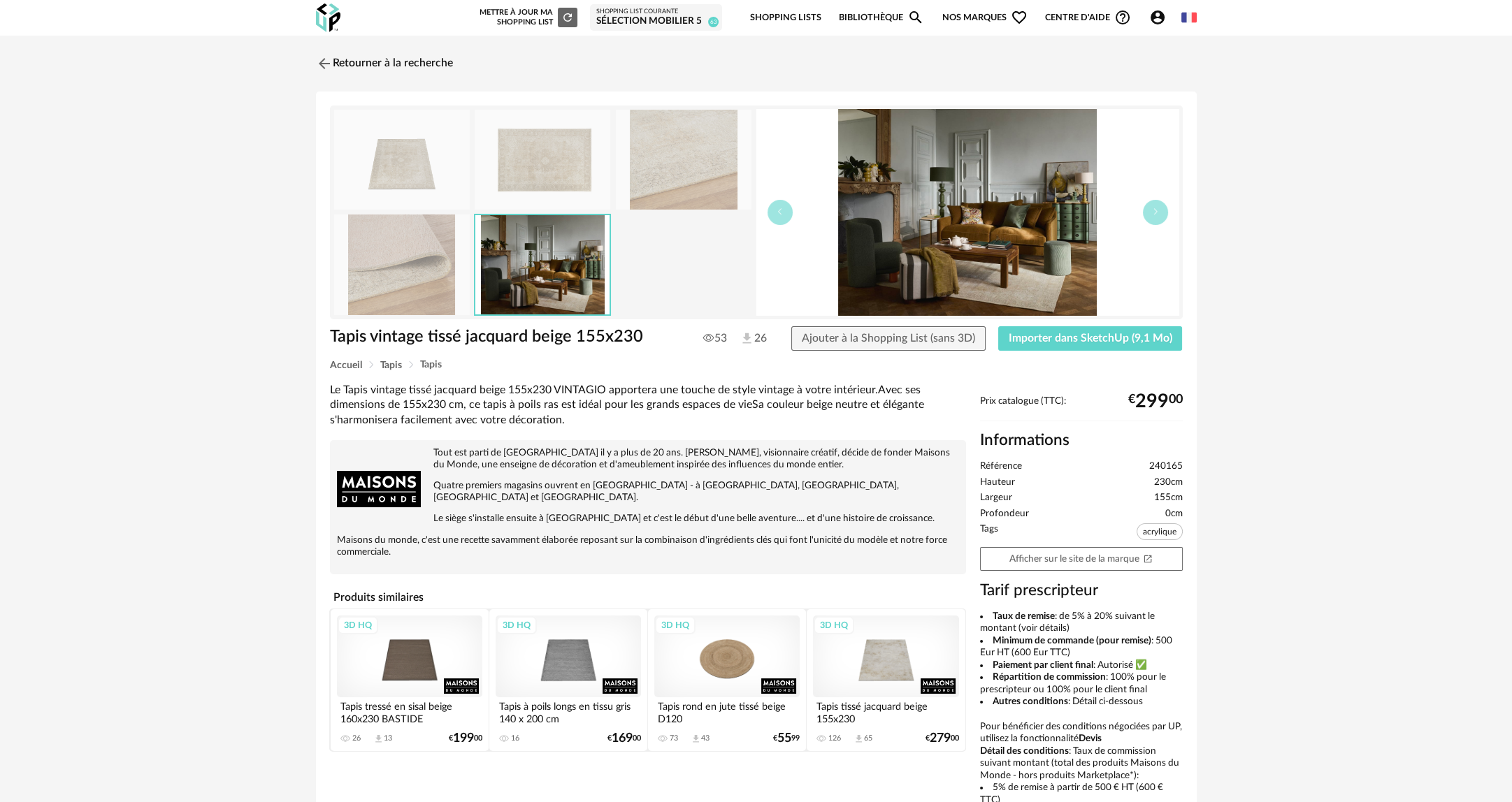
click at [451, 282] on img at bounding box center [402, 264] width 136 height 100
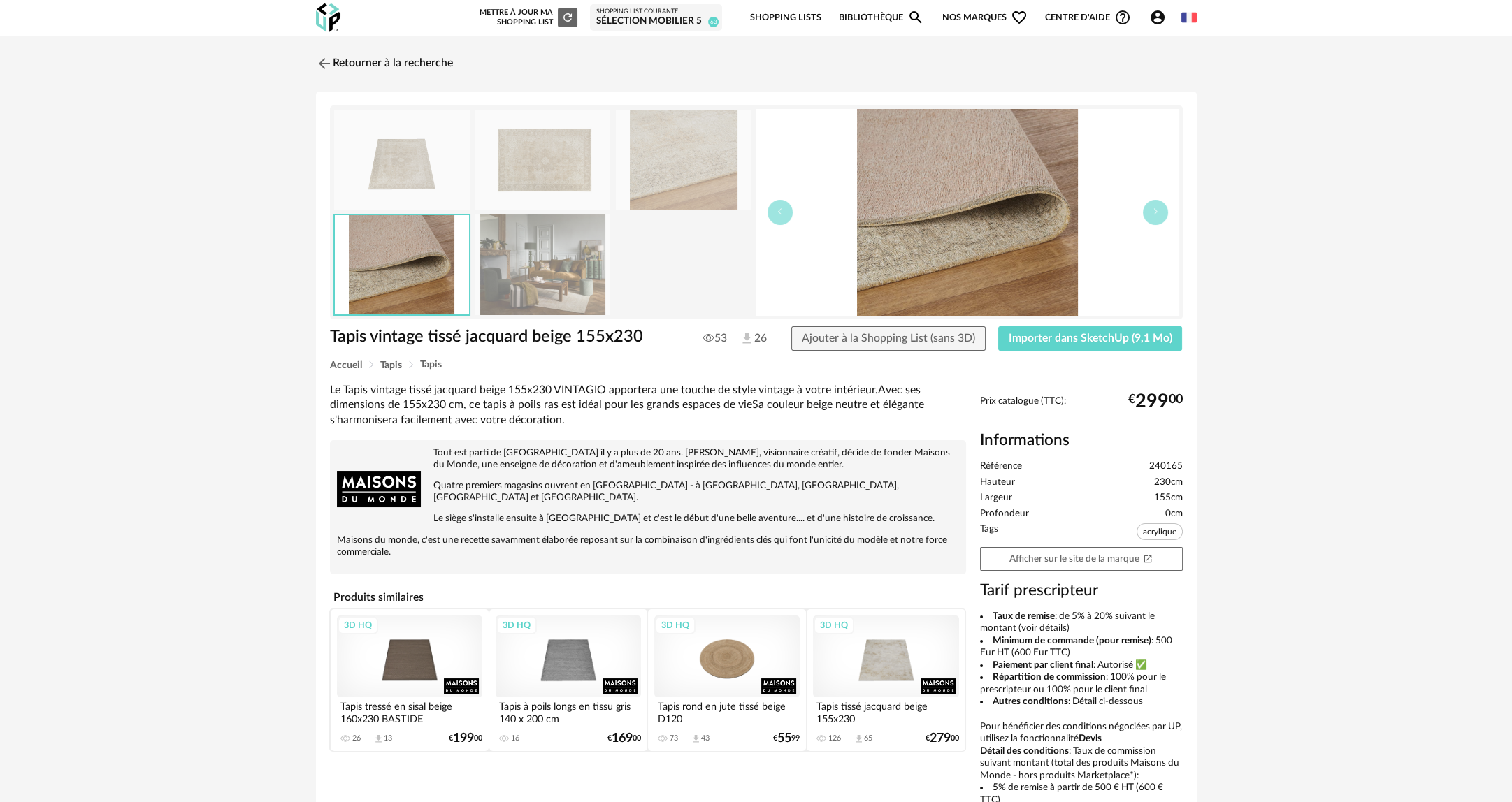
click at [409, 179] on img at bounding box center [402, 159] width 136 height 100
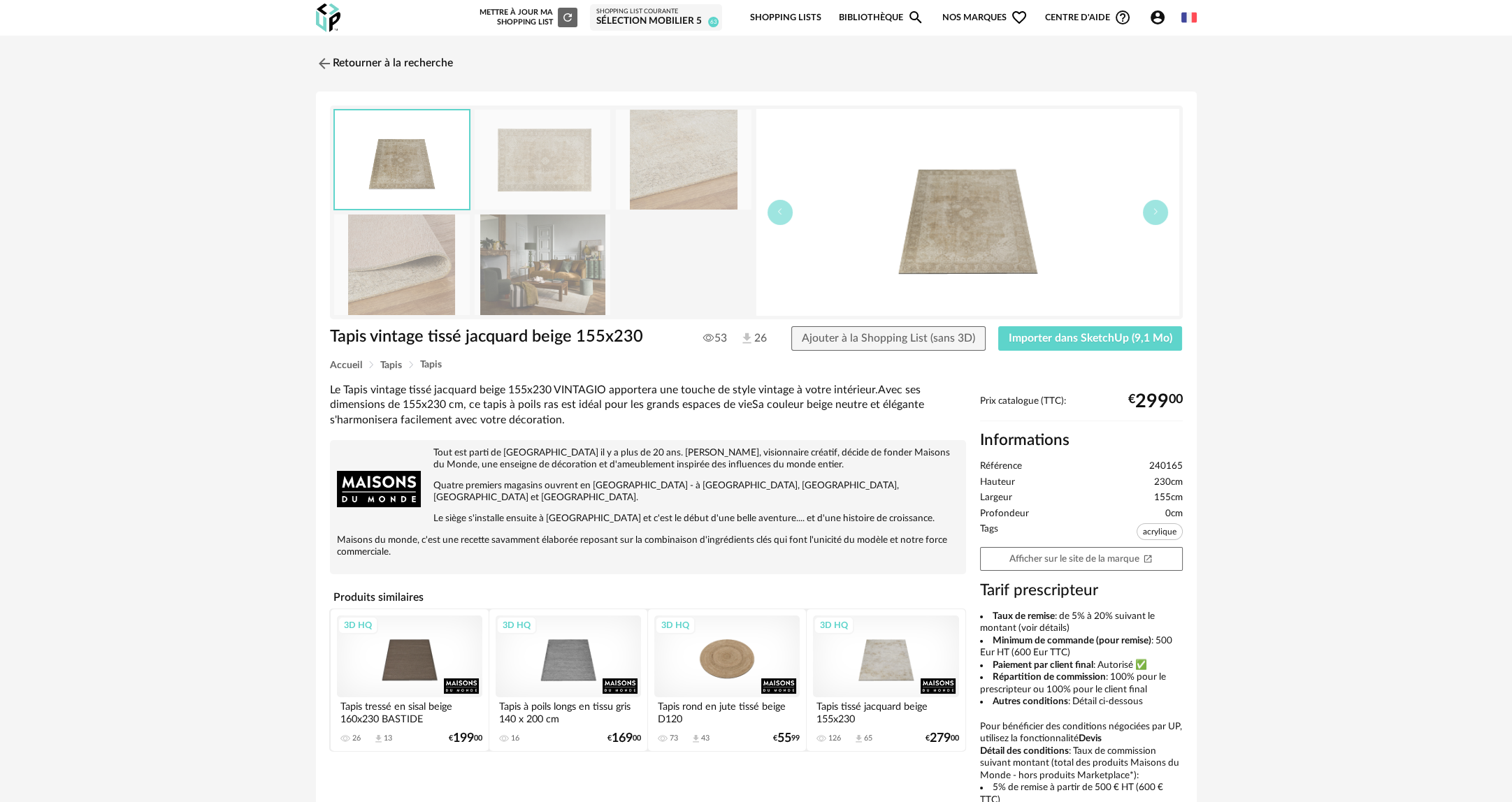
click at [486, 173] on img at bounding box center [542, 159] width 136 height 100
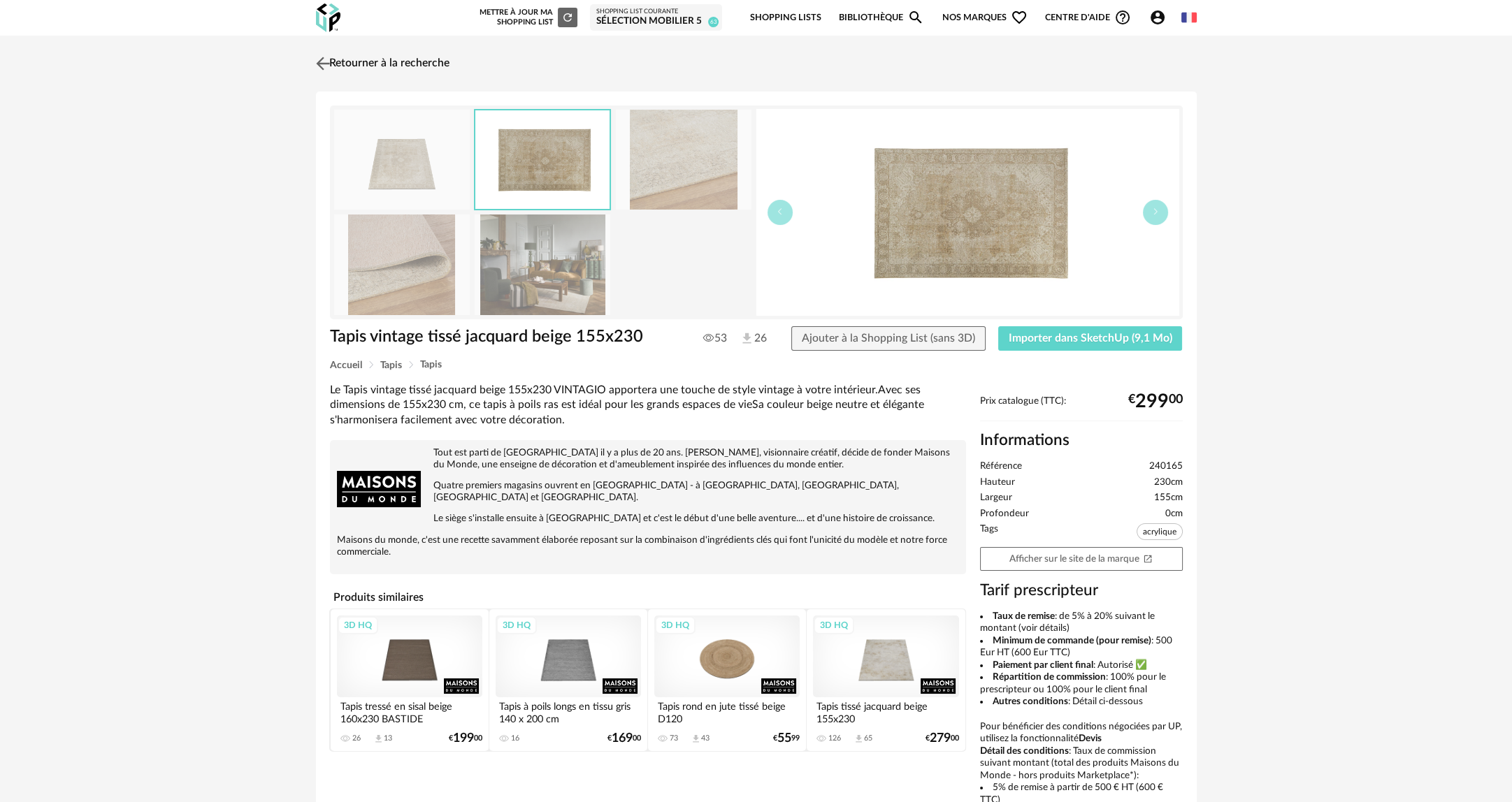
click at [330, 74] on link "Retourner à la recherche" at bounding box center [380, 63] width 137 height 31
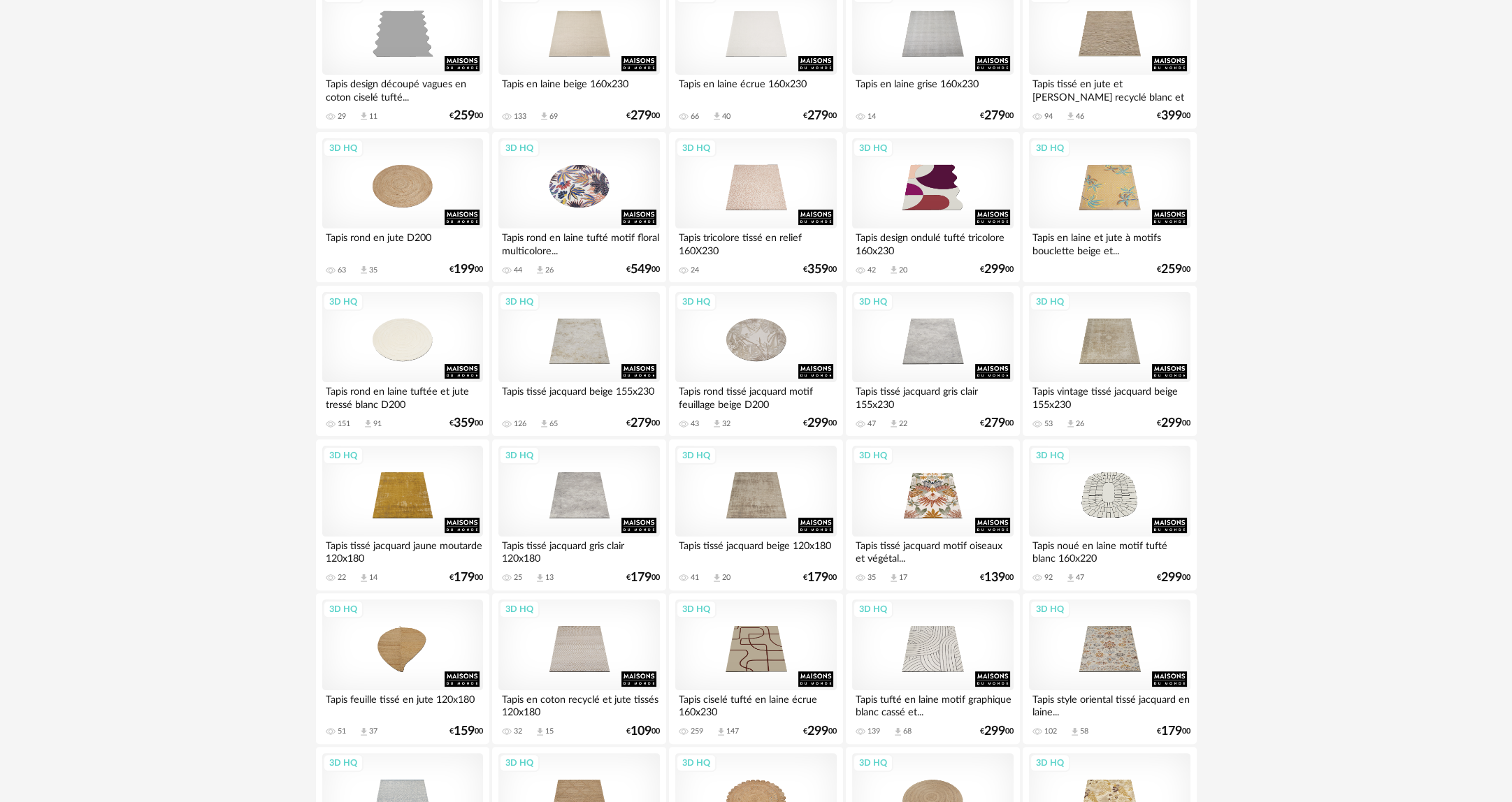
scroll to position [699, 0]
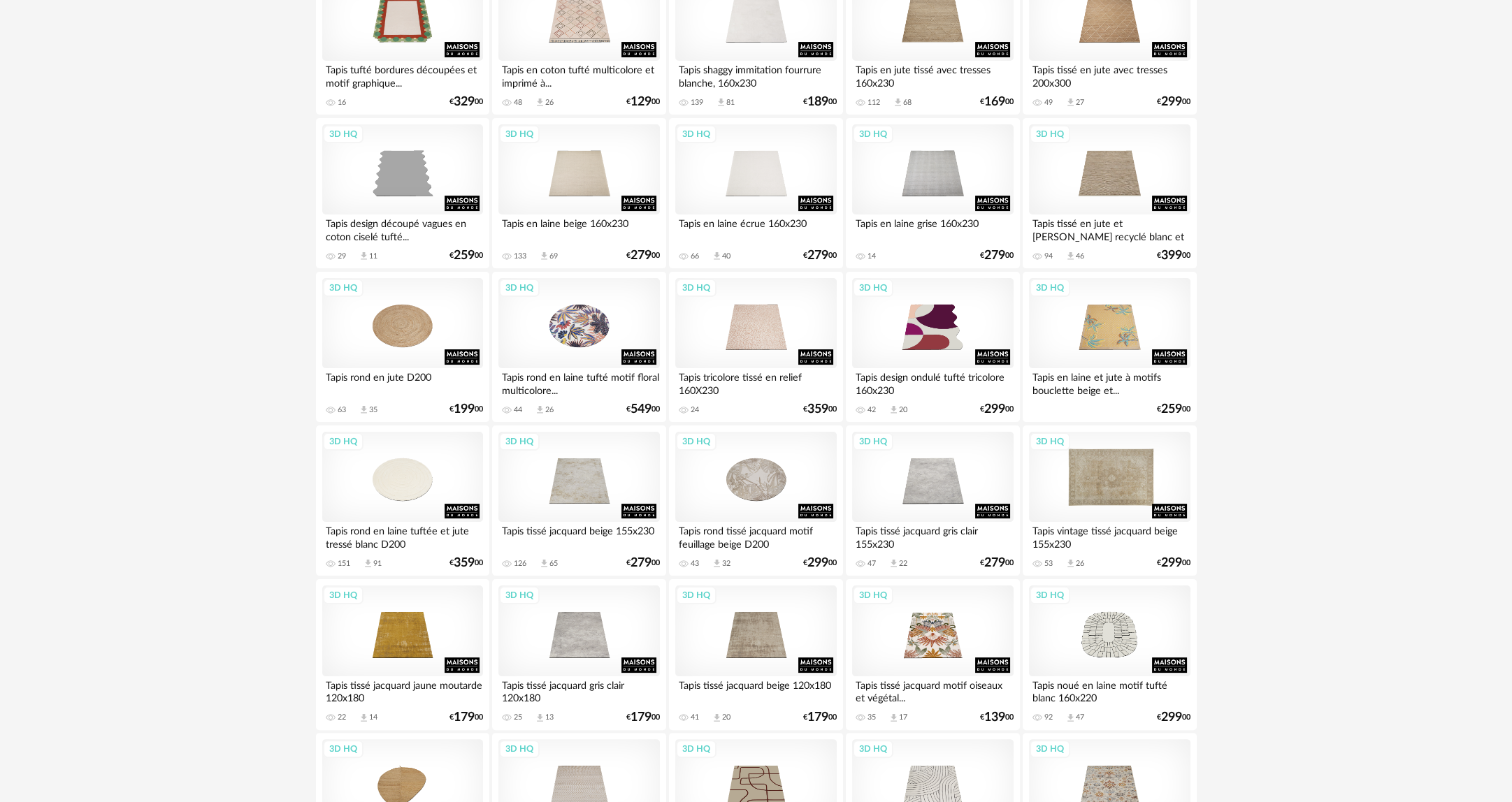
click at [1099, 482] on div "3D HQ" at bounding box center [1109, 477] width 161 height 91
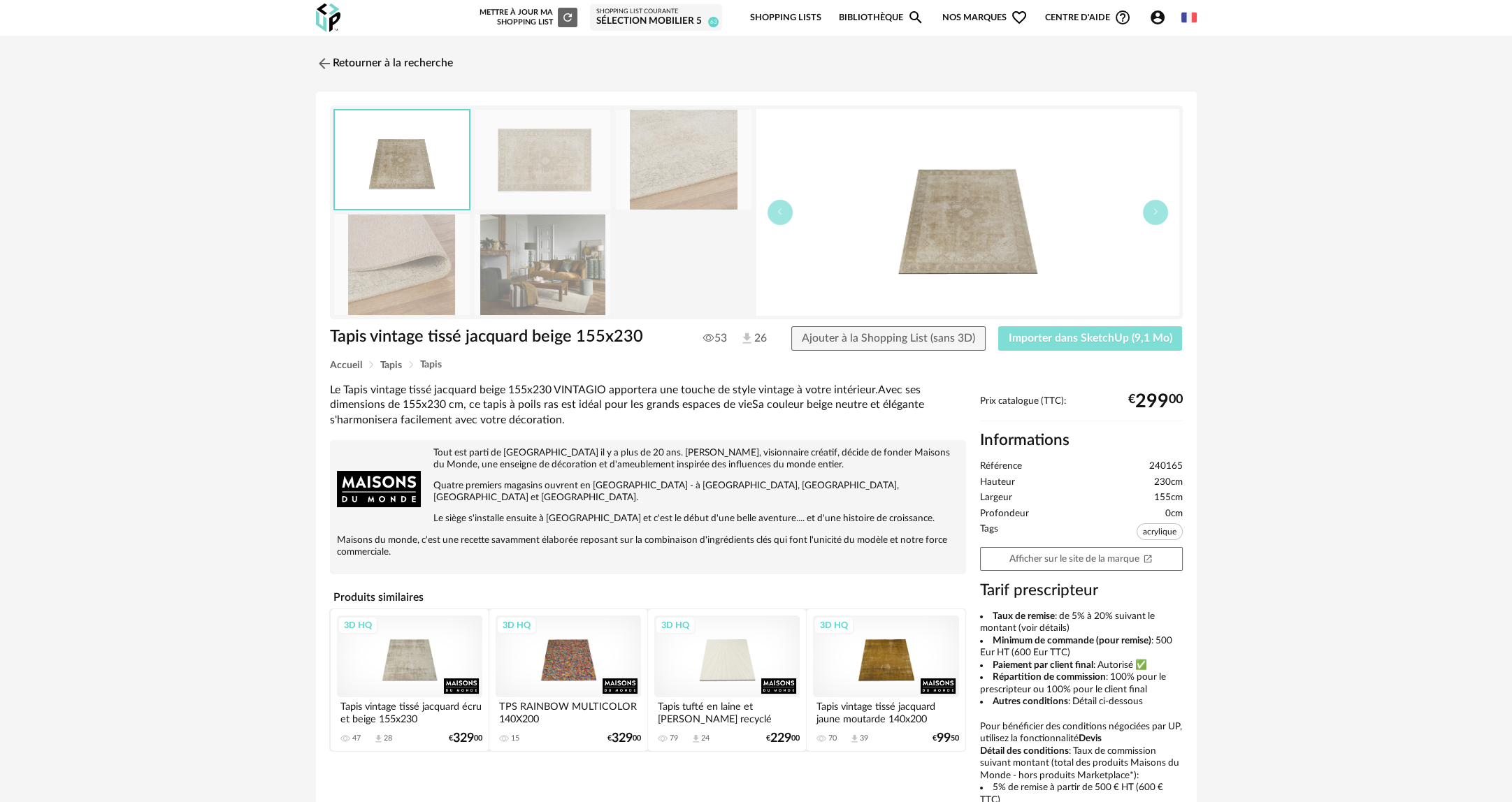
click at [1105, 344] on button "Importer dans SketchUp (9,1 Mo)" at bounding box center [1089, 339] width 184 height 26
click at [400, 58] on link "Retourner à la recherche" at bounding box center [380, 63] width 137 height 31
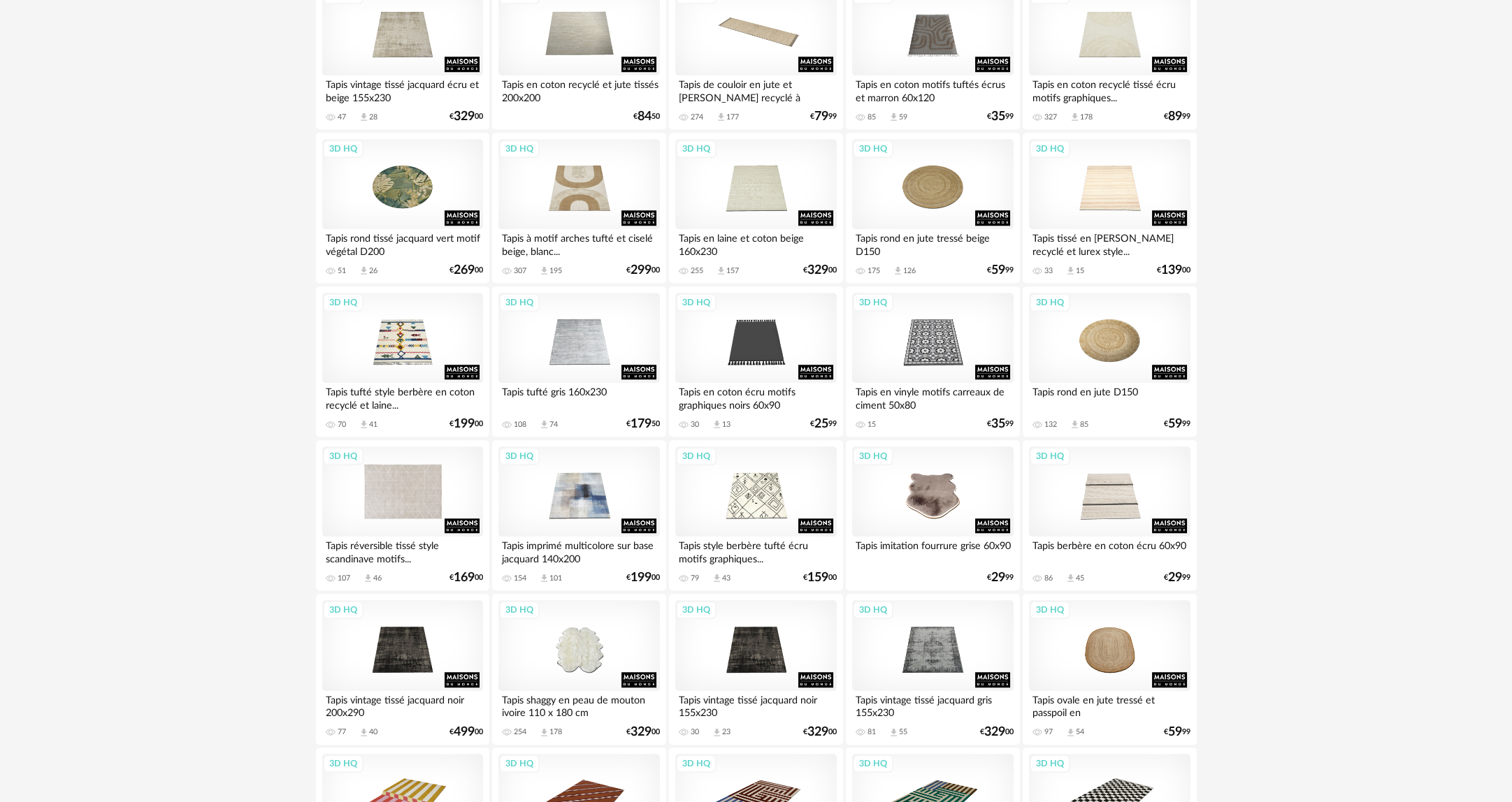
scroll to position [2566, 0]
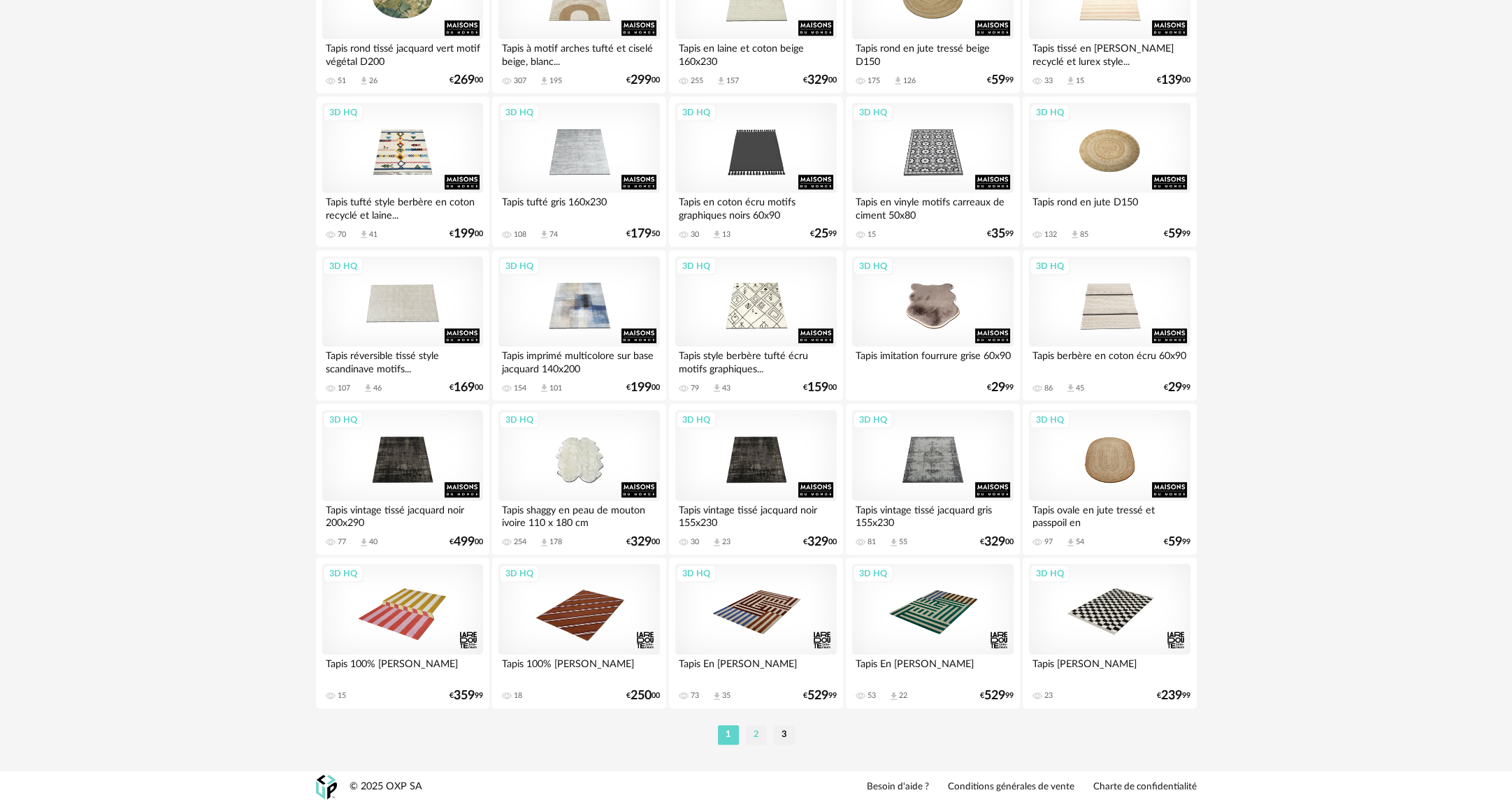
click at [762, 734] on li "2" at bounding box center [756, 735] width 21 height 20
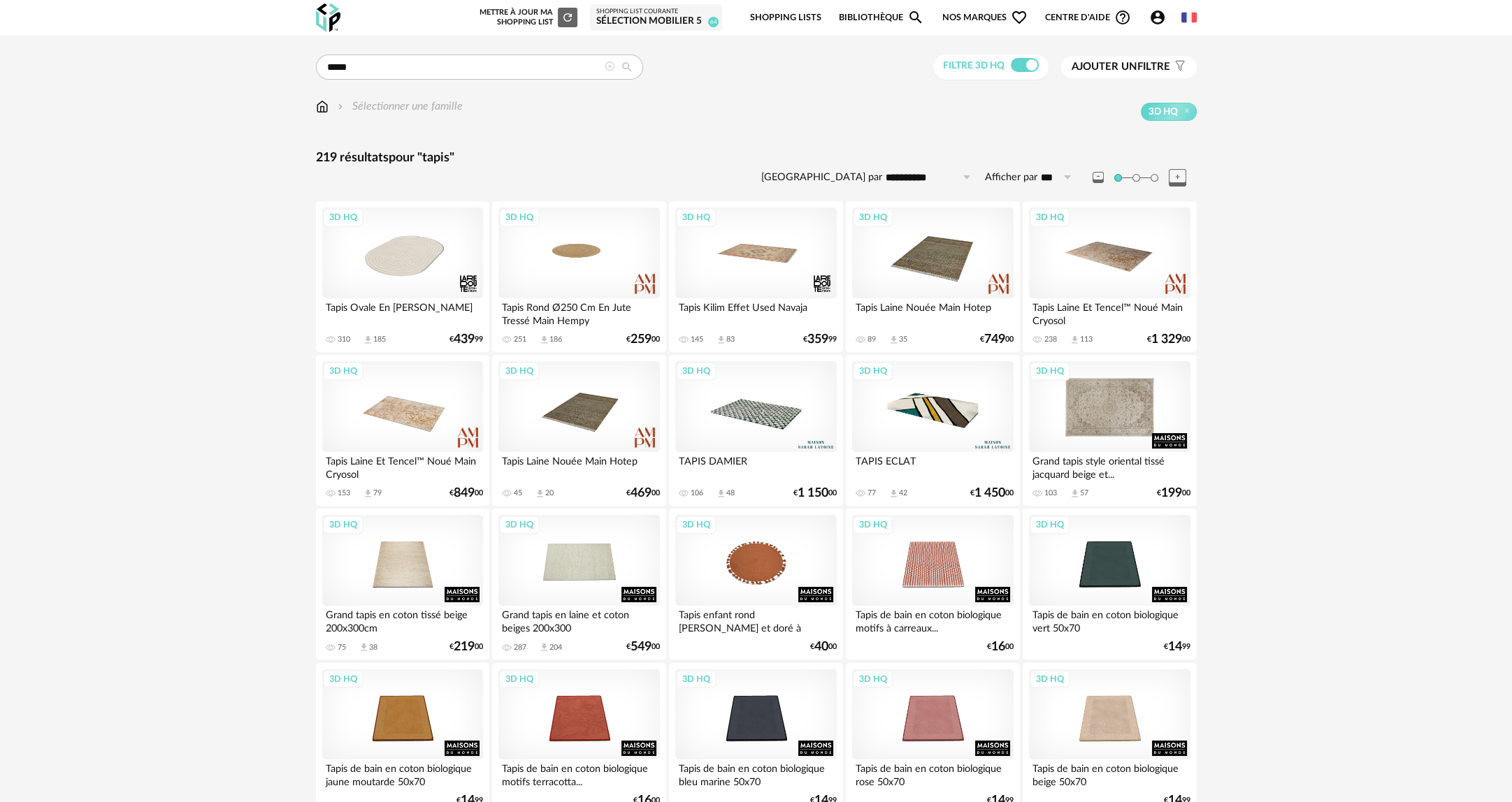
click at [1137, 392] on div "3D HQ" at bounding box center [1109, 407] width 161 height 91
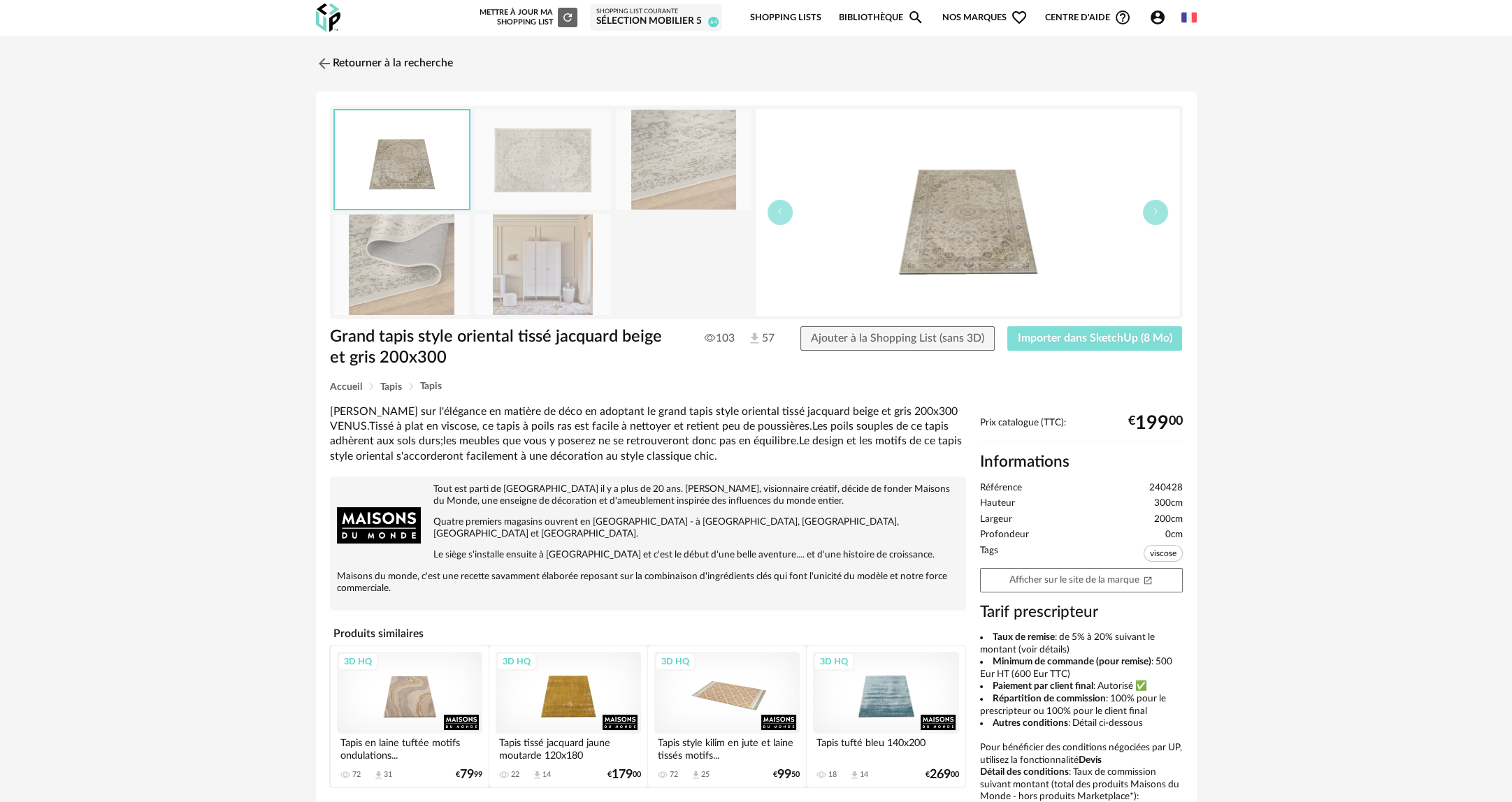
click at [1049, 340] on span "Importer dans SketchUp (8 Mo)" at bounding box center [1094, 337] width 155 height 11
click at [418, 76] on link "Retourner à la recherche" at bounding box center [380, 63] width 137 height 31
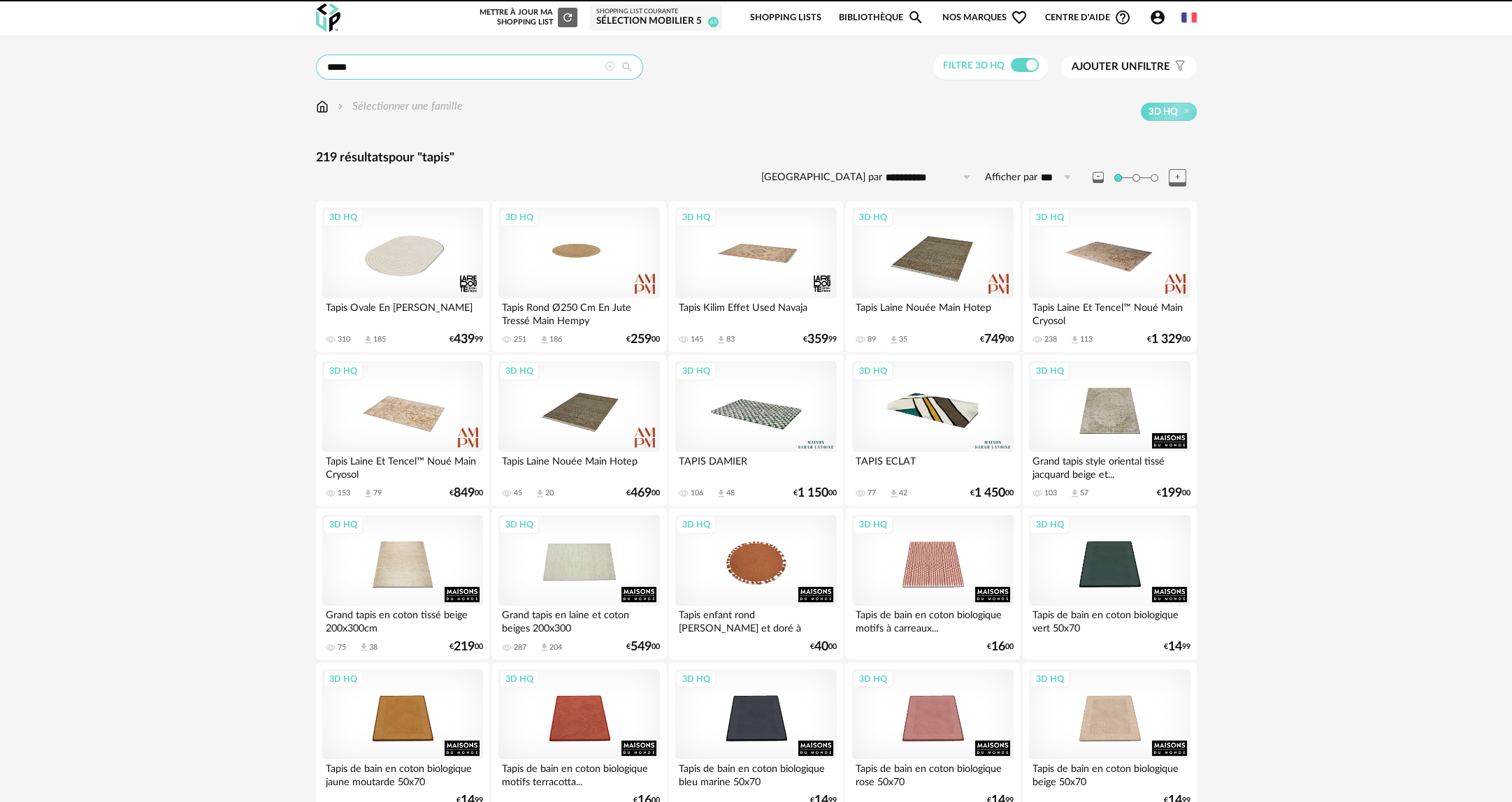
drag, startPoint x: 424, startPoint y: 71, endPoint x: 191, endPoint y: 66, distance: 233.1
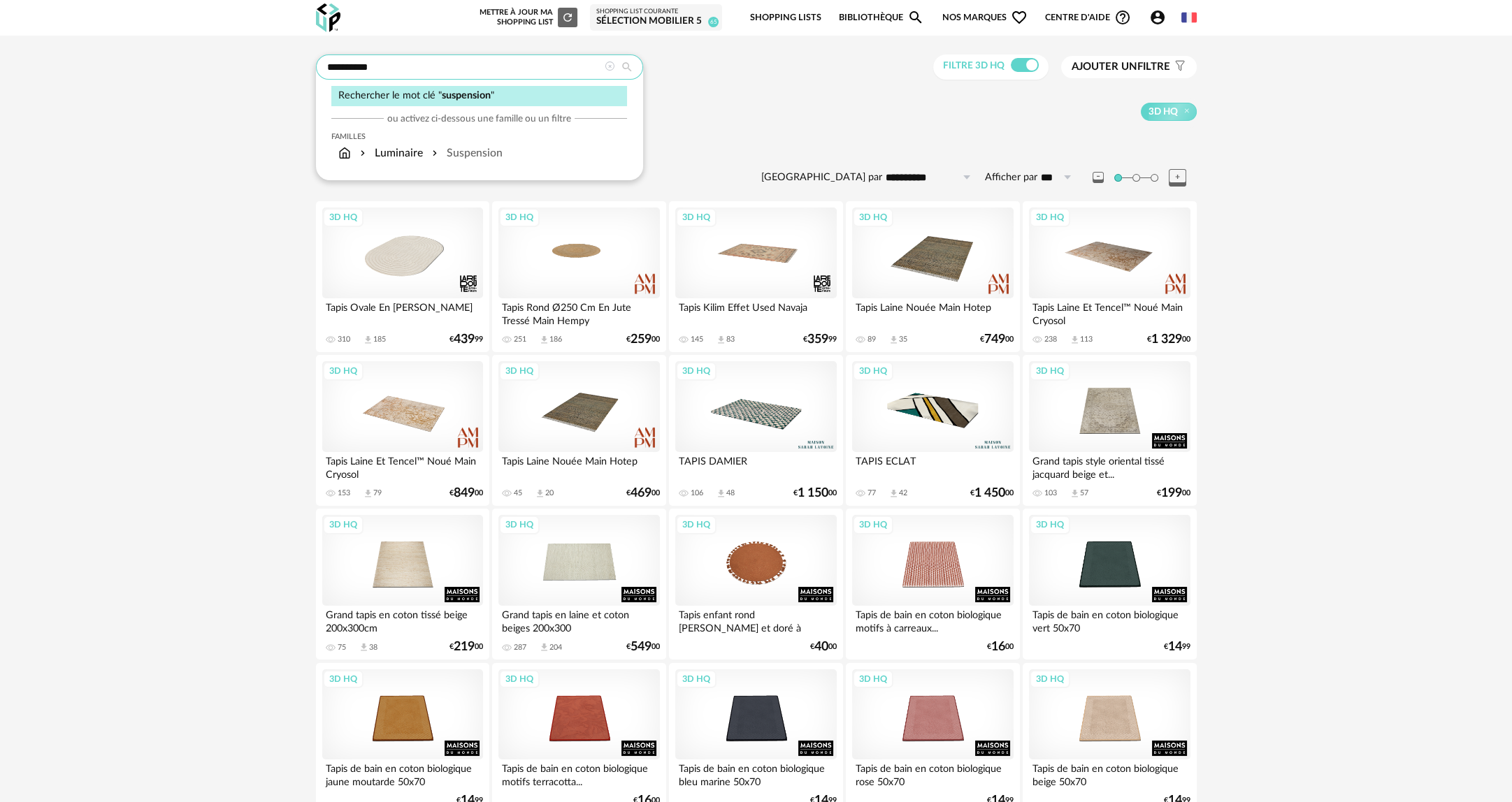
type input "**********"
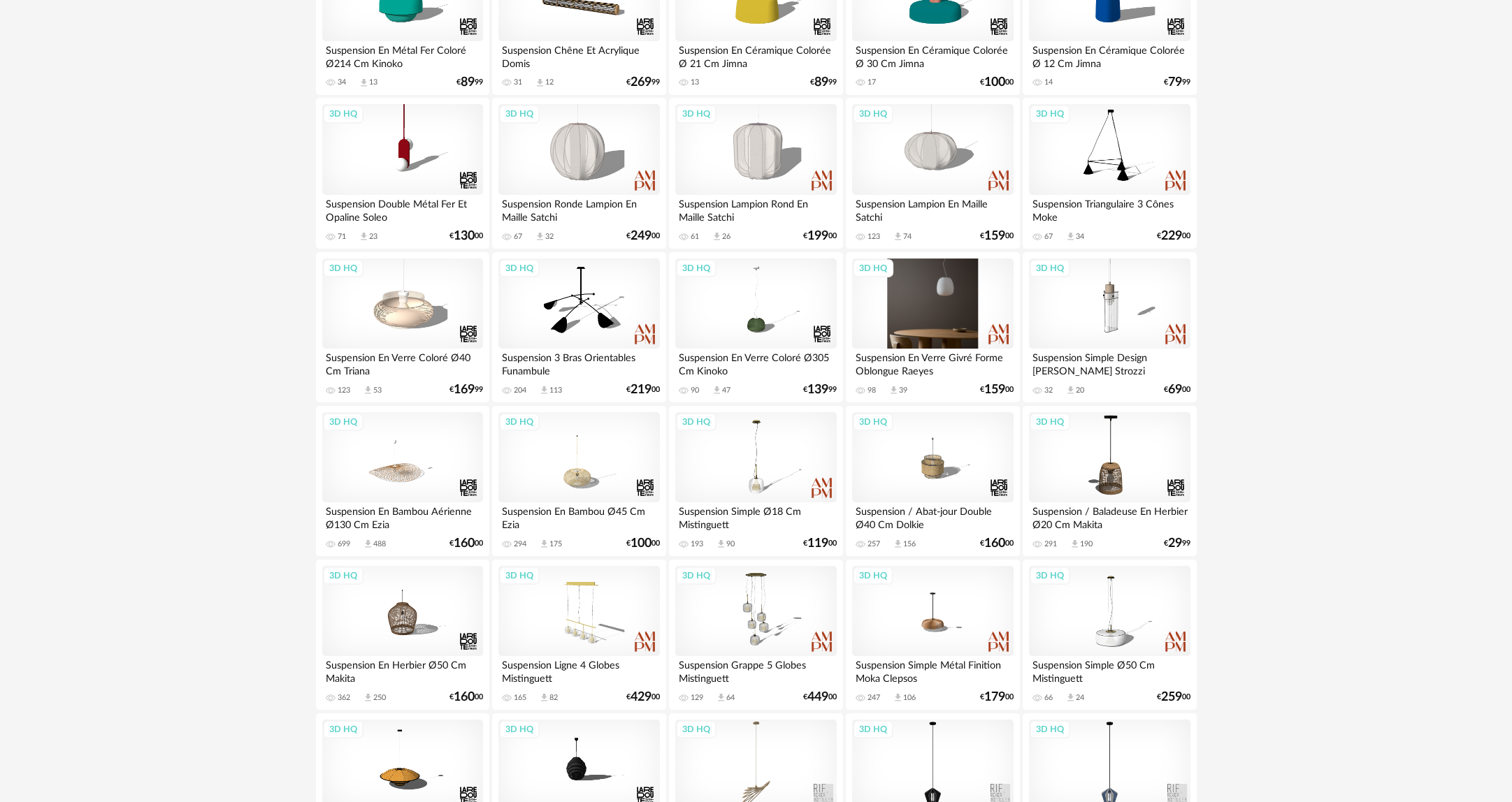
scroll to position [489, 0]
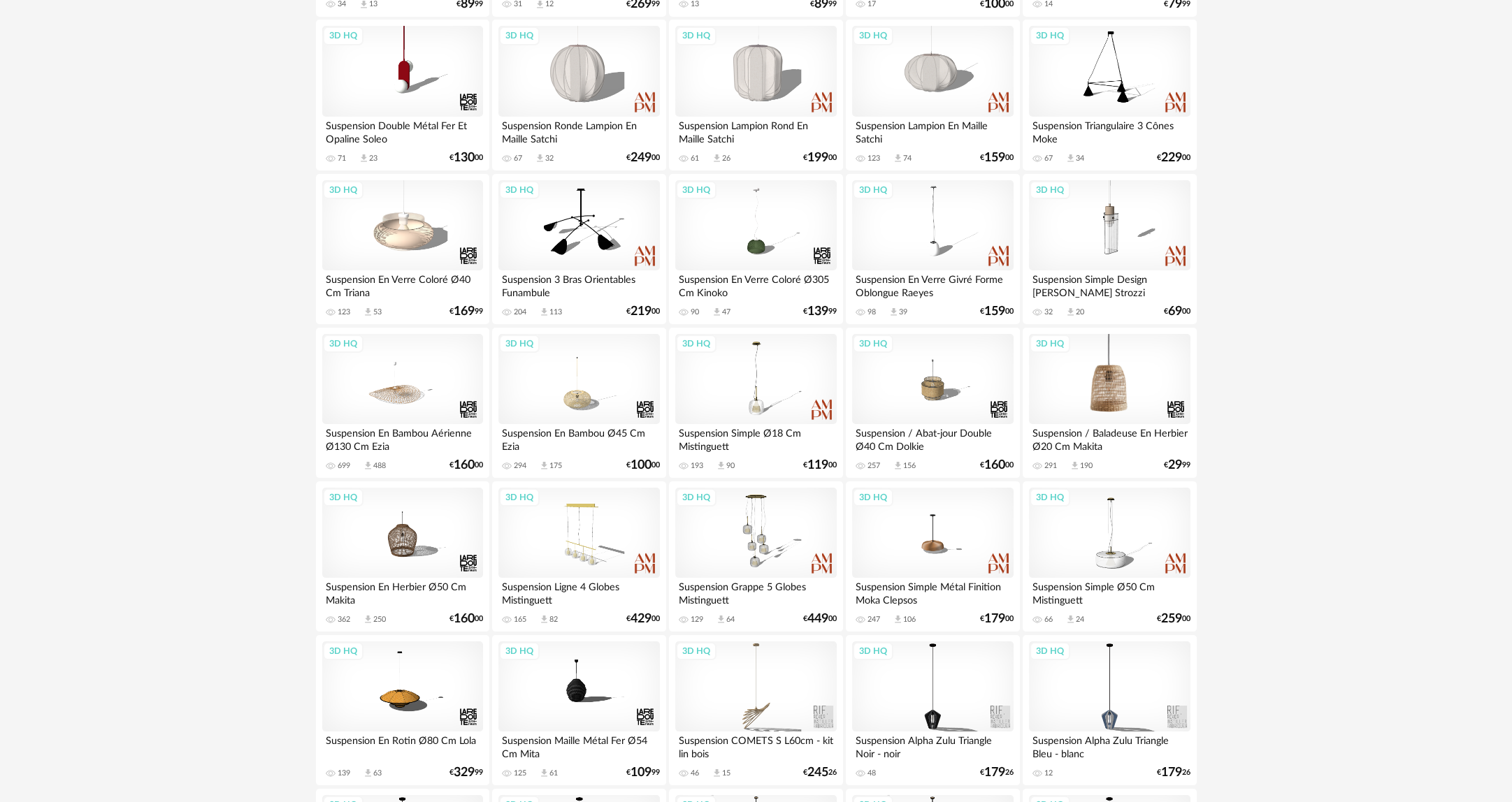
click at [1111, 406] on div "3D HQ" at bounding box center [1109, 379] width 161 height 91
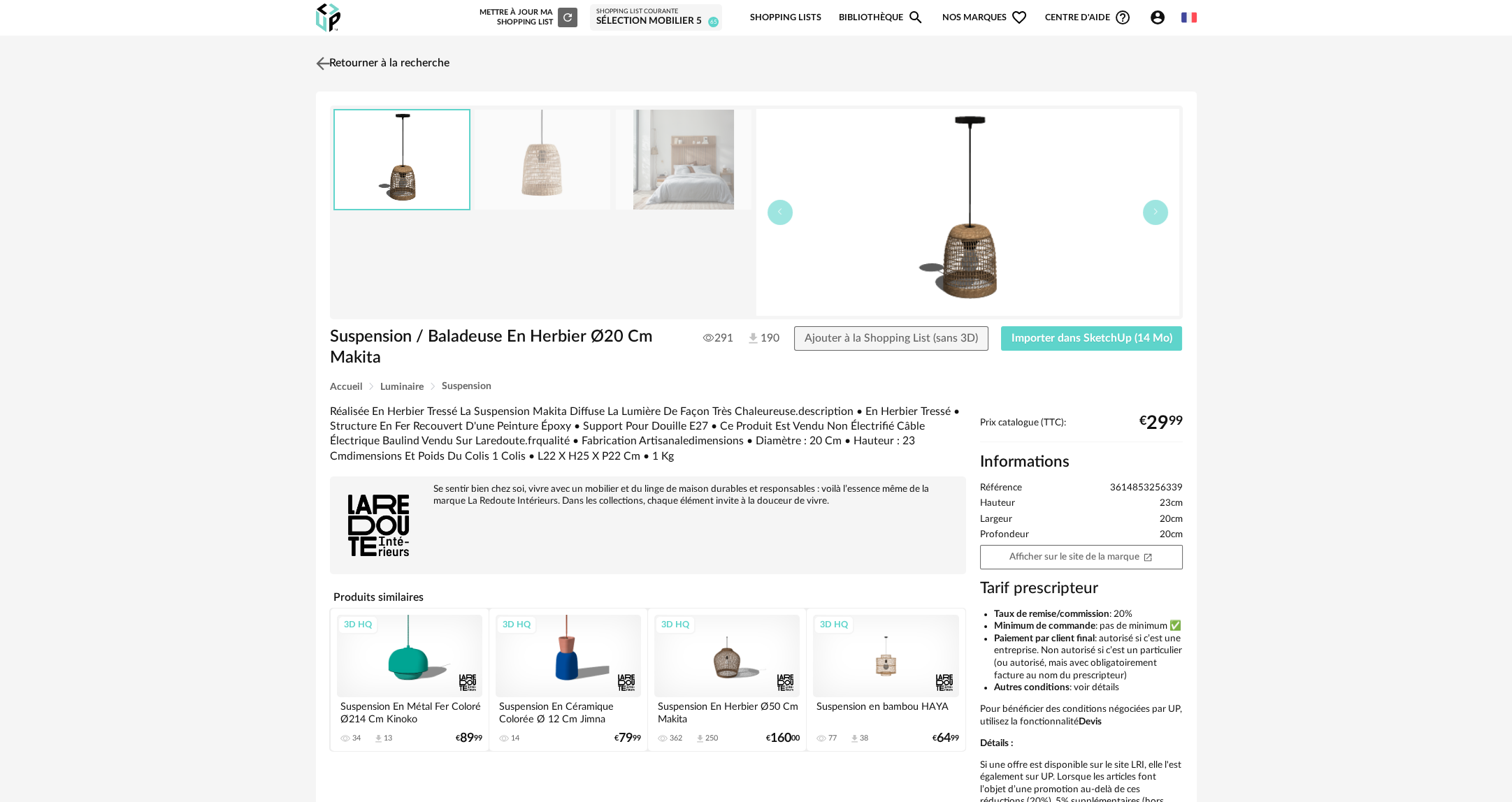
click at [362, 62] on link "Retourner à la recherche" at bounding box center [380, 63] width 137 height 31
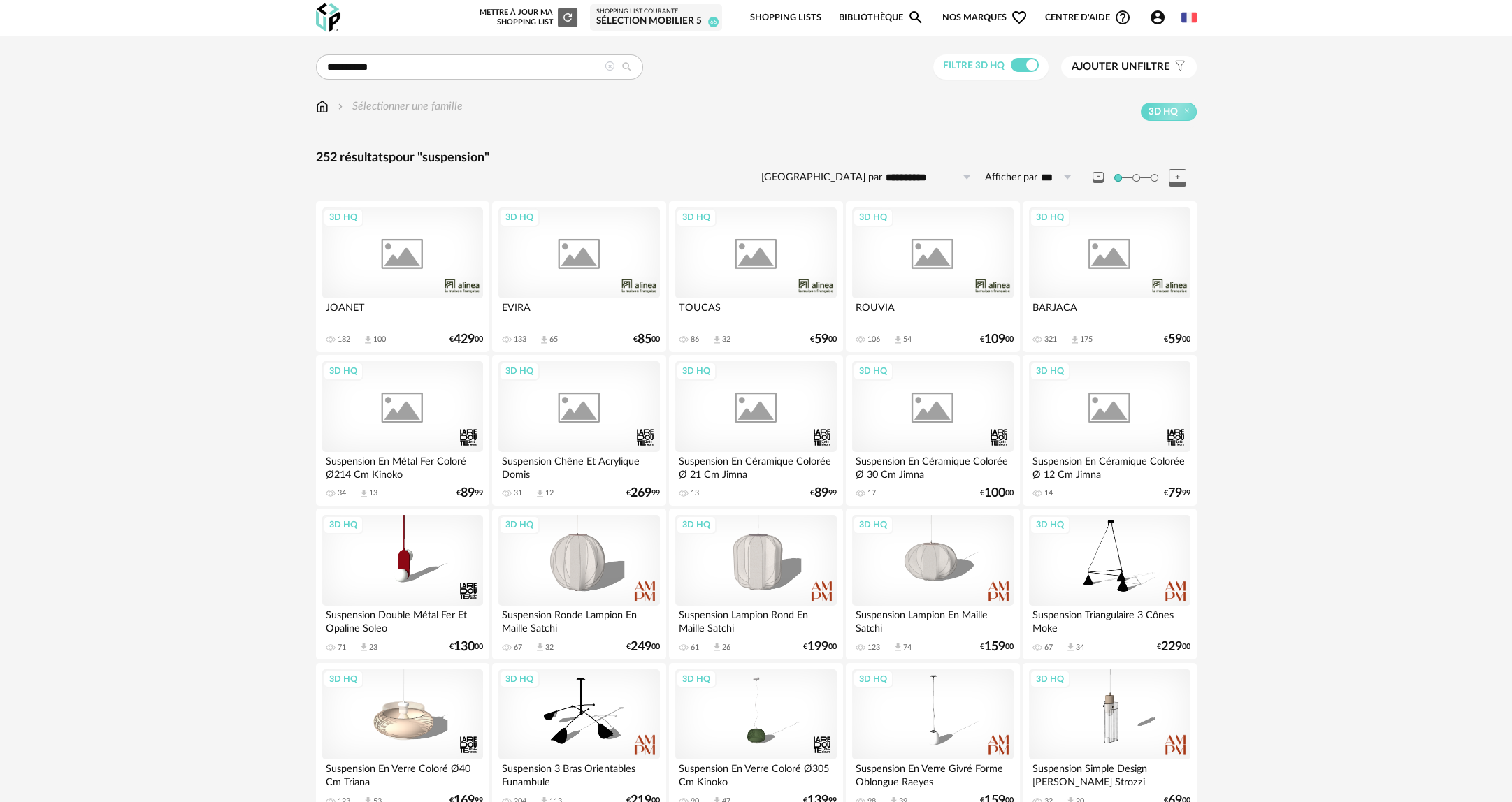
scroll to position [489, 0]
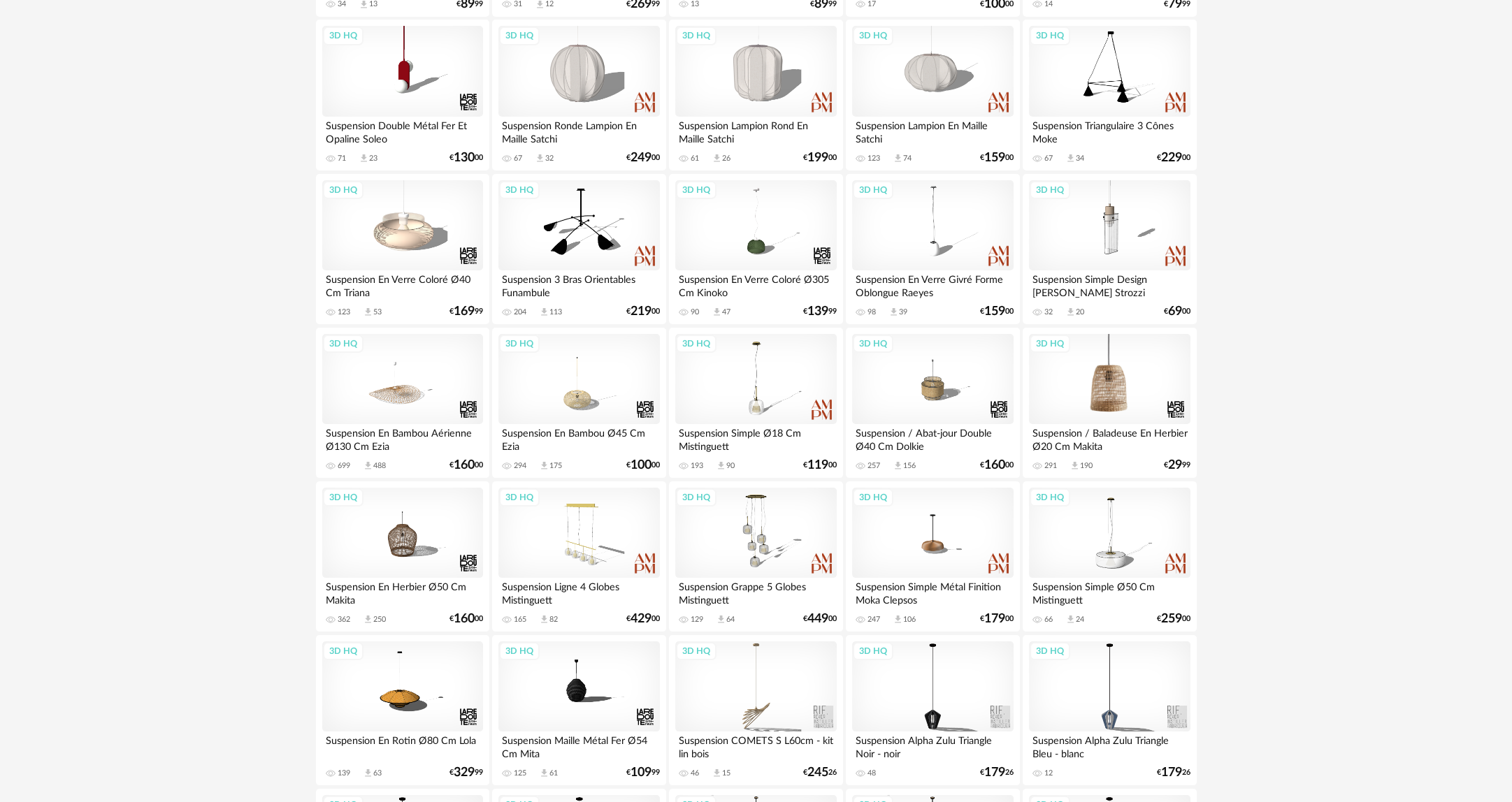
click at [1051, 400] on div "3D HQ" at bounding box center [1109, 379] width 161 height 91
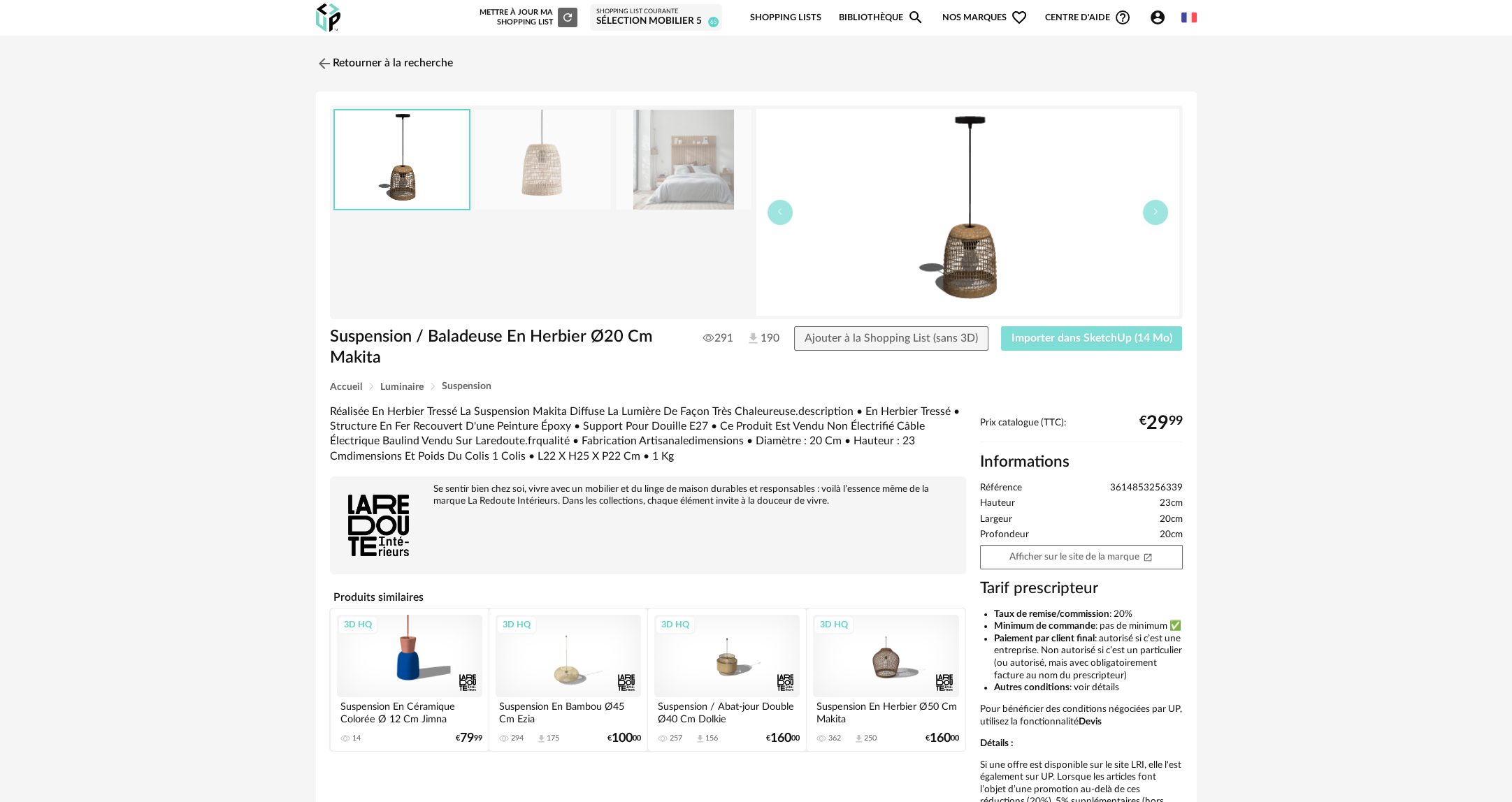
click at [1054, 348] on button "Importer dans SketchUp (14 Mo)" at bounding box center [1091, 339] width 181 height 26
click at [345, 57] on link "Retourner à la recherche" at bounding box center [380, 63] width 137 height 31
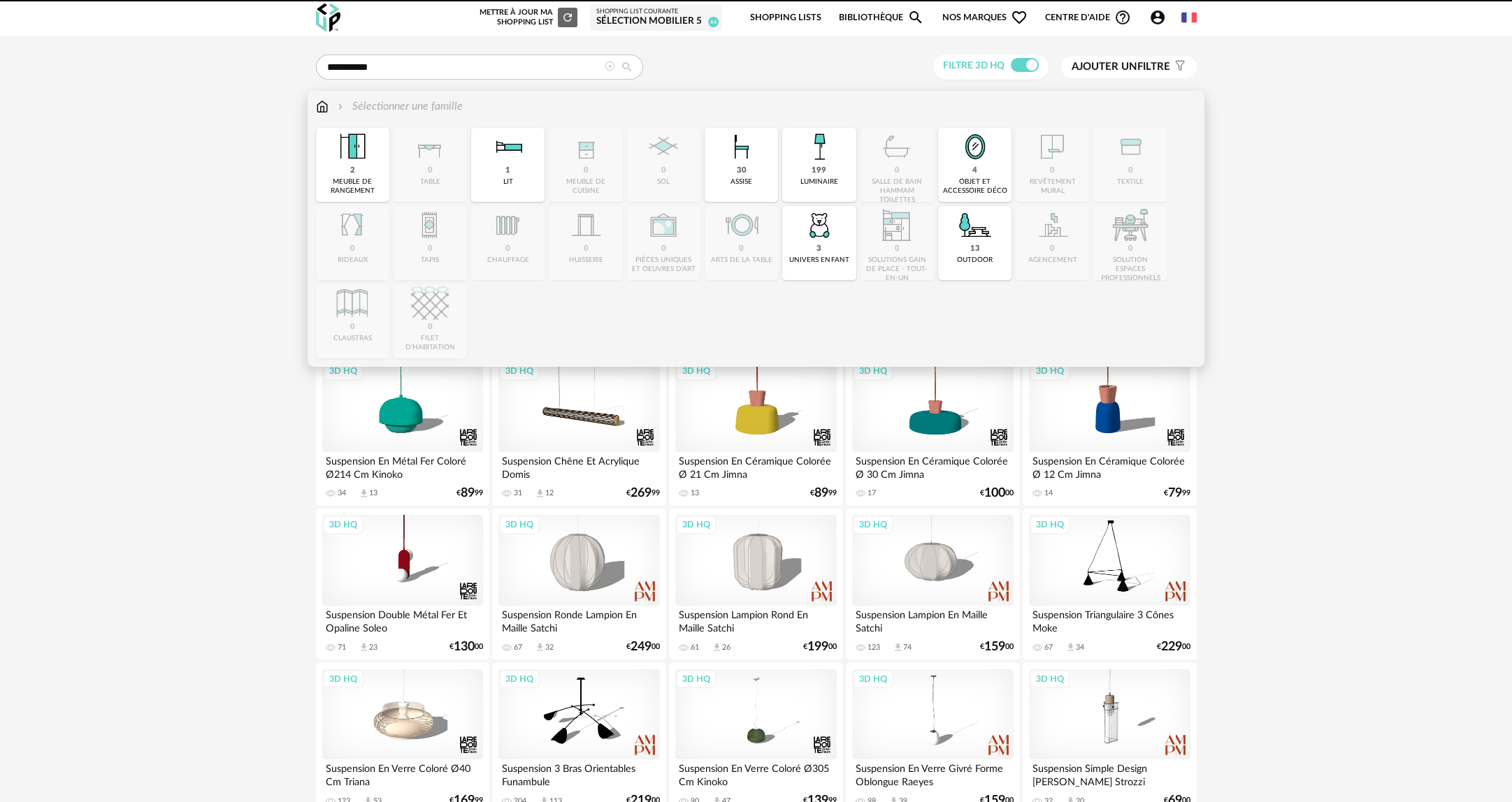
click at [316, 114] on div "Sélectionner une famille" at bounding box center [755, 113] width 880 height 30
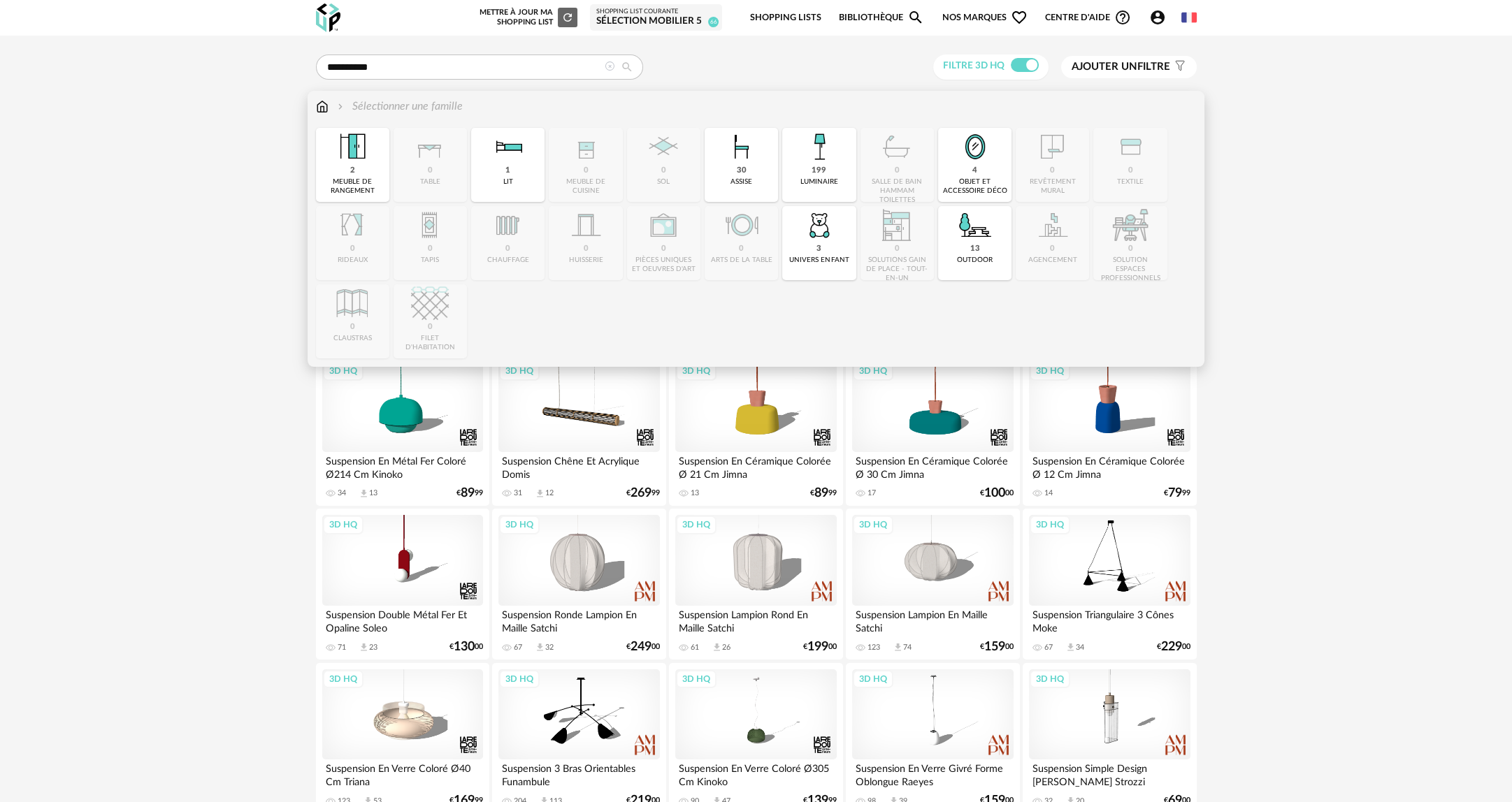
click at [321, 109] on img at bounding box center [321, 106] width 13 height 16
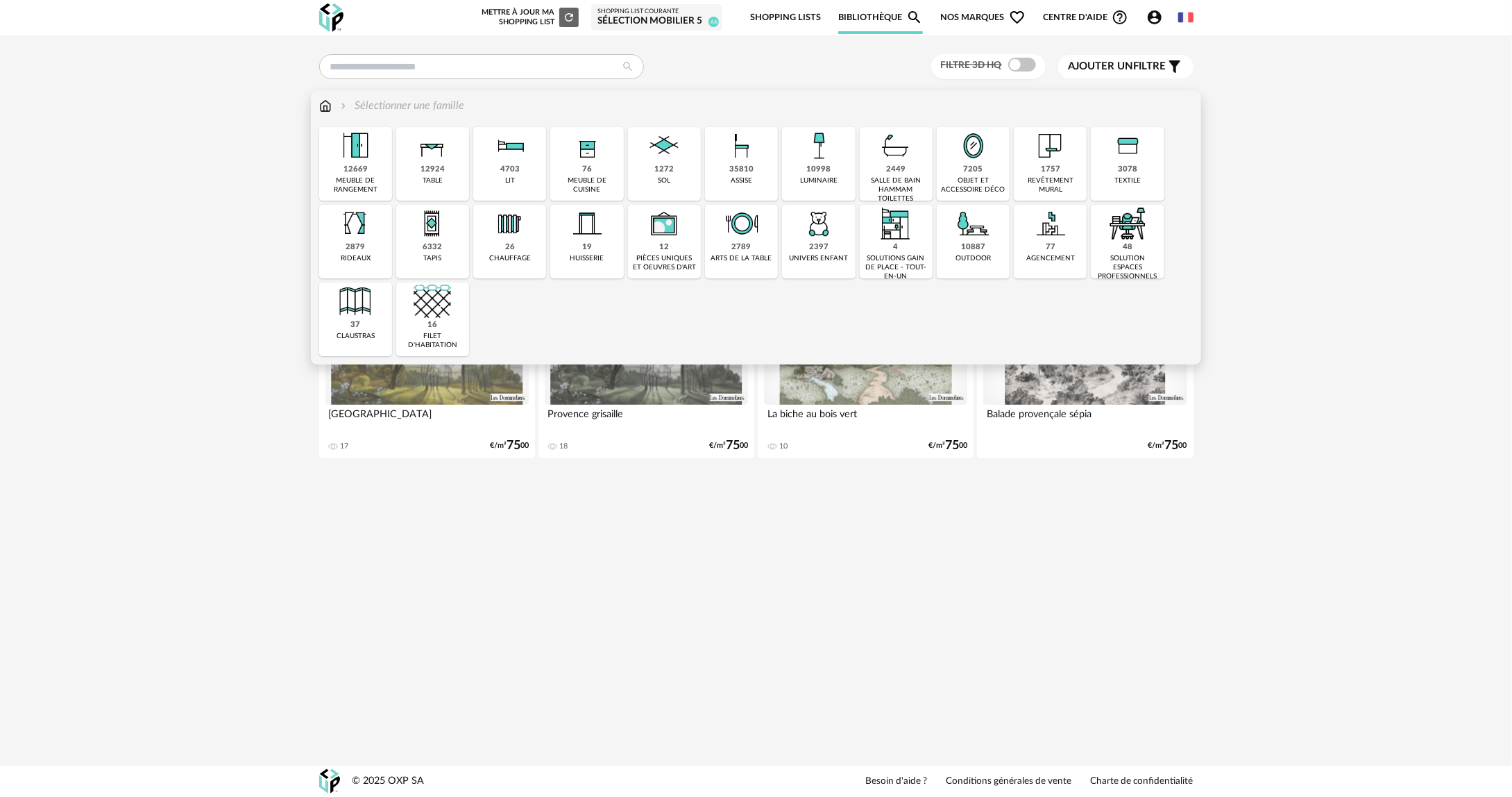
click at [370, 164] on div "12669 meuble de rangement" at bounding box center [355, 164] width 72 height 73
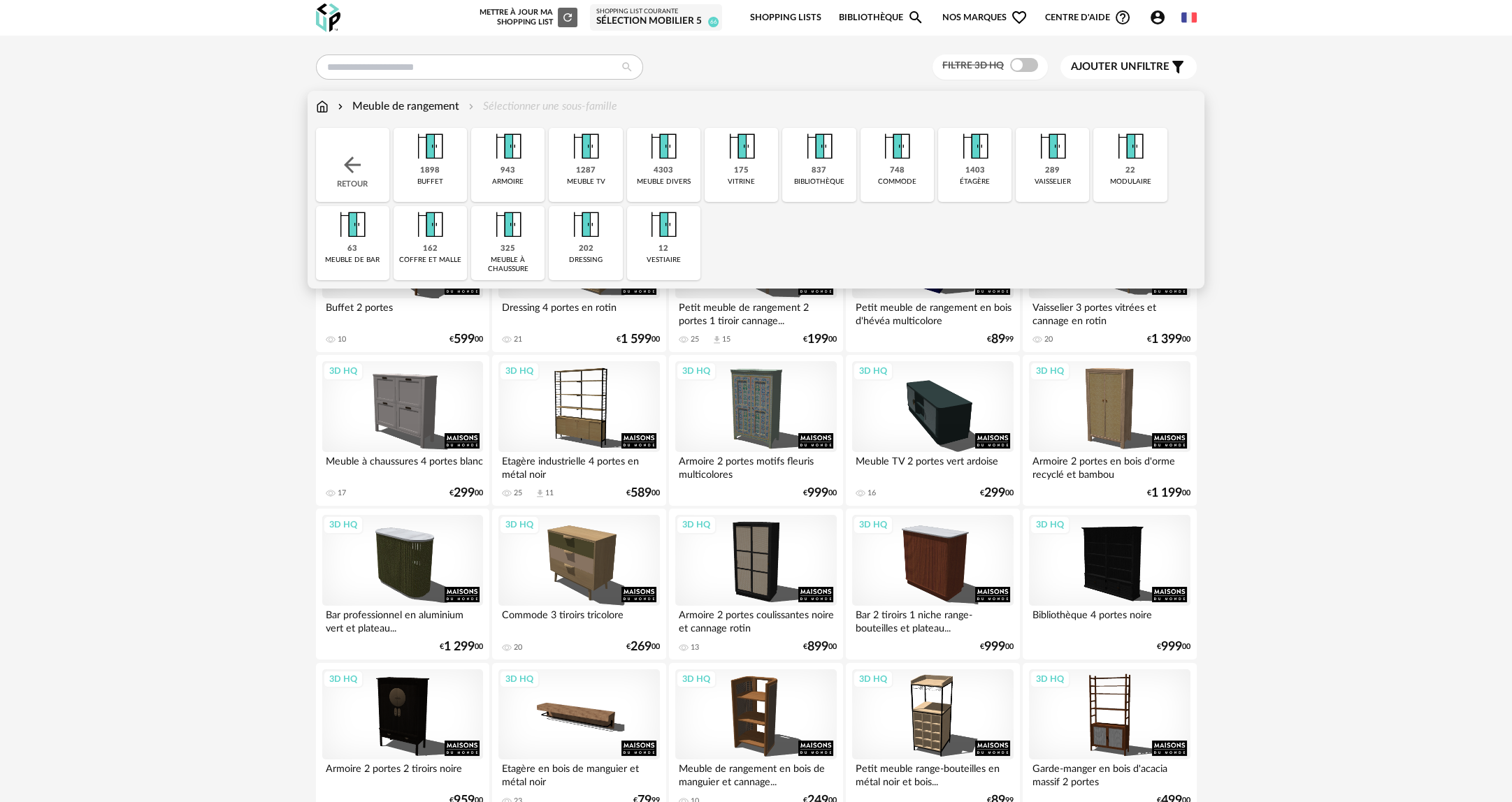
click at [1049, 177] on div "vaisselier" at bounding box center [1052, 181] width 36 height 9
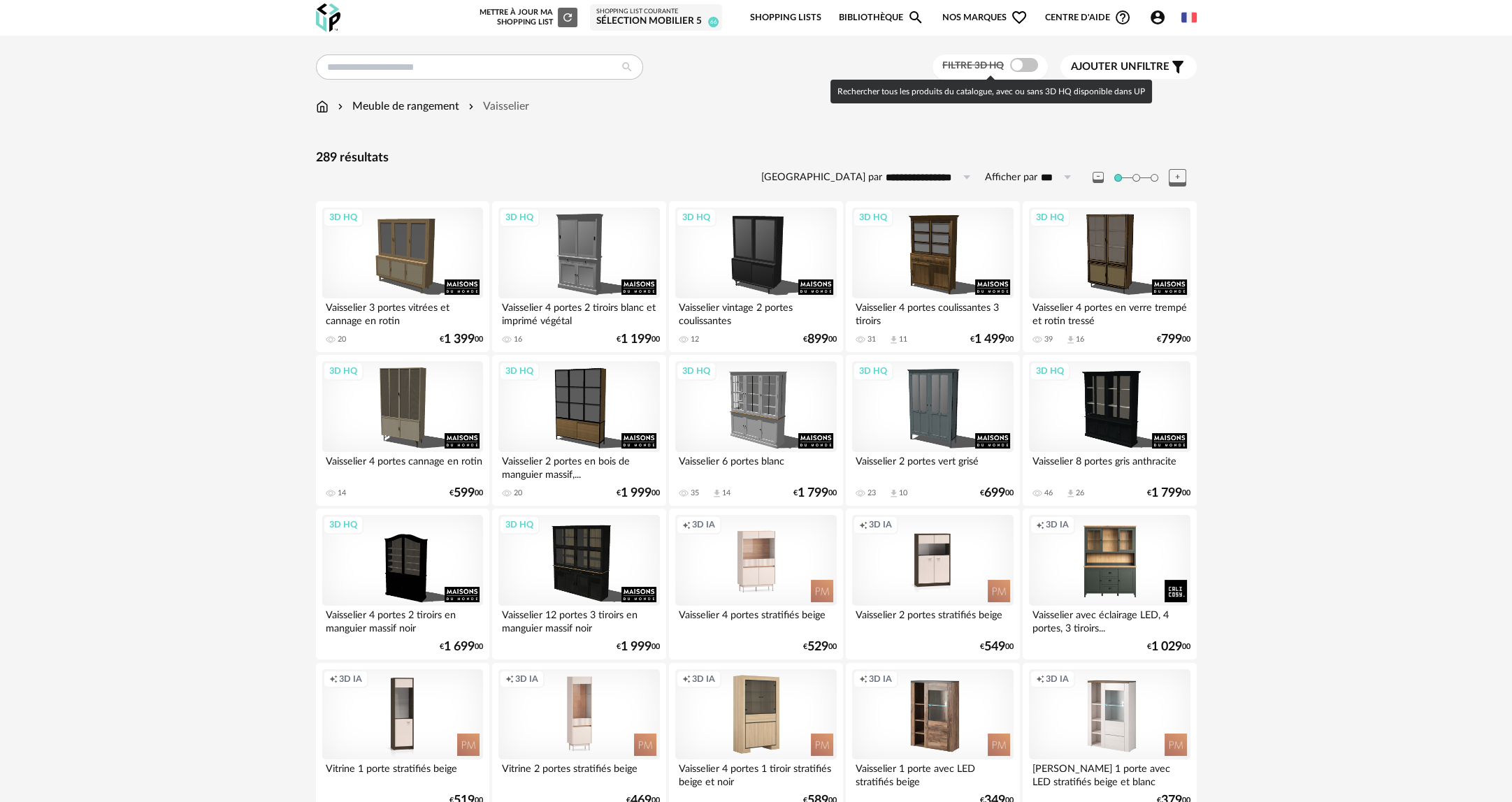
click at [1020, 65] on span at bounding box center [1024, 65] width 28 height 14
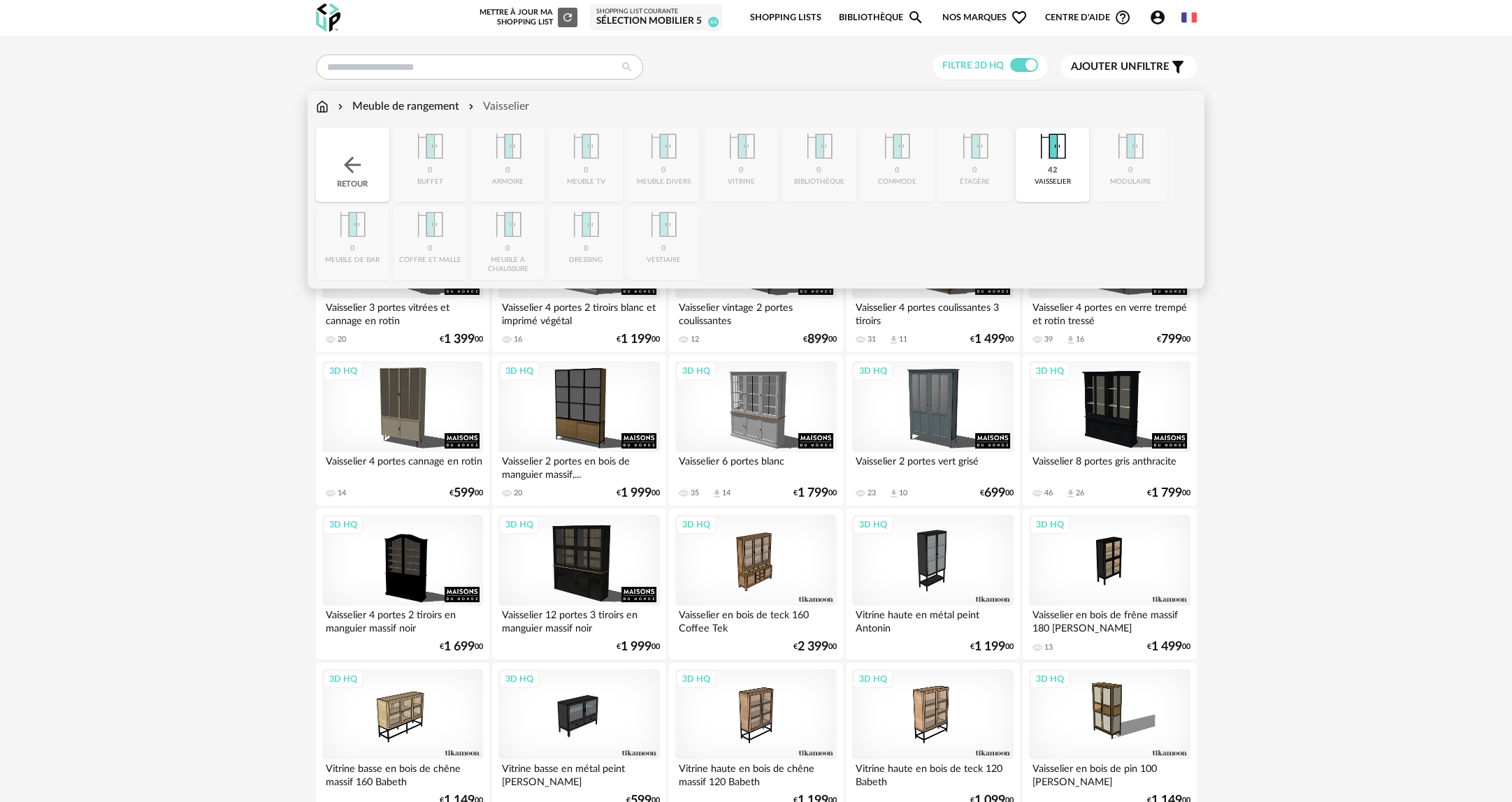
click at [344, 155] on img at bounding box center [353, 166] width 26 height 26
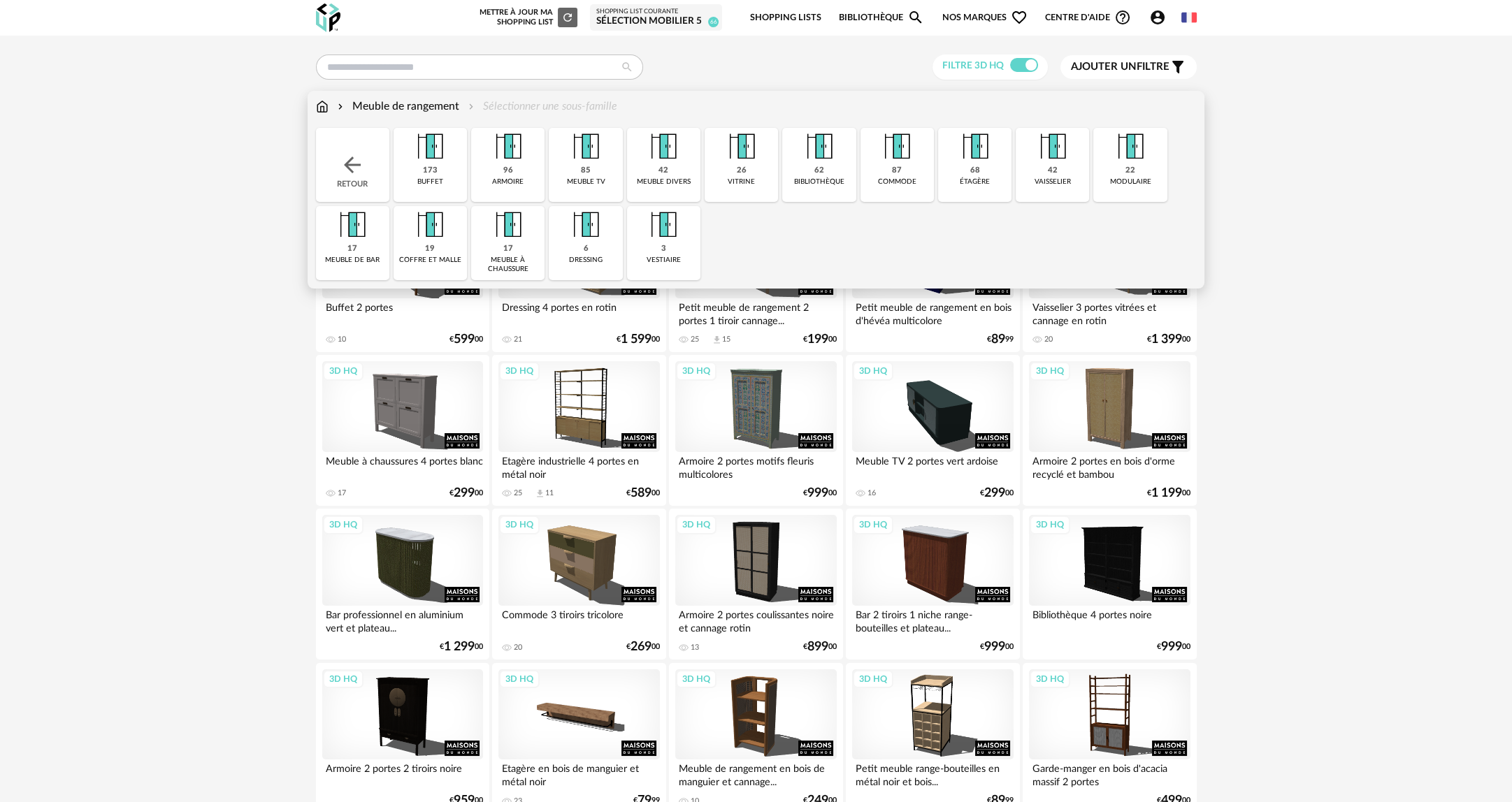
click at [816, 173] on div "62" at bounding box center [819, 170] width 10 height 11
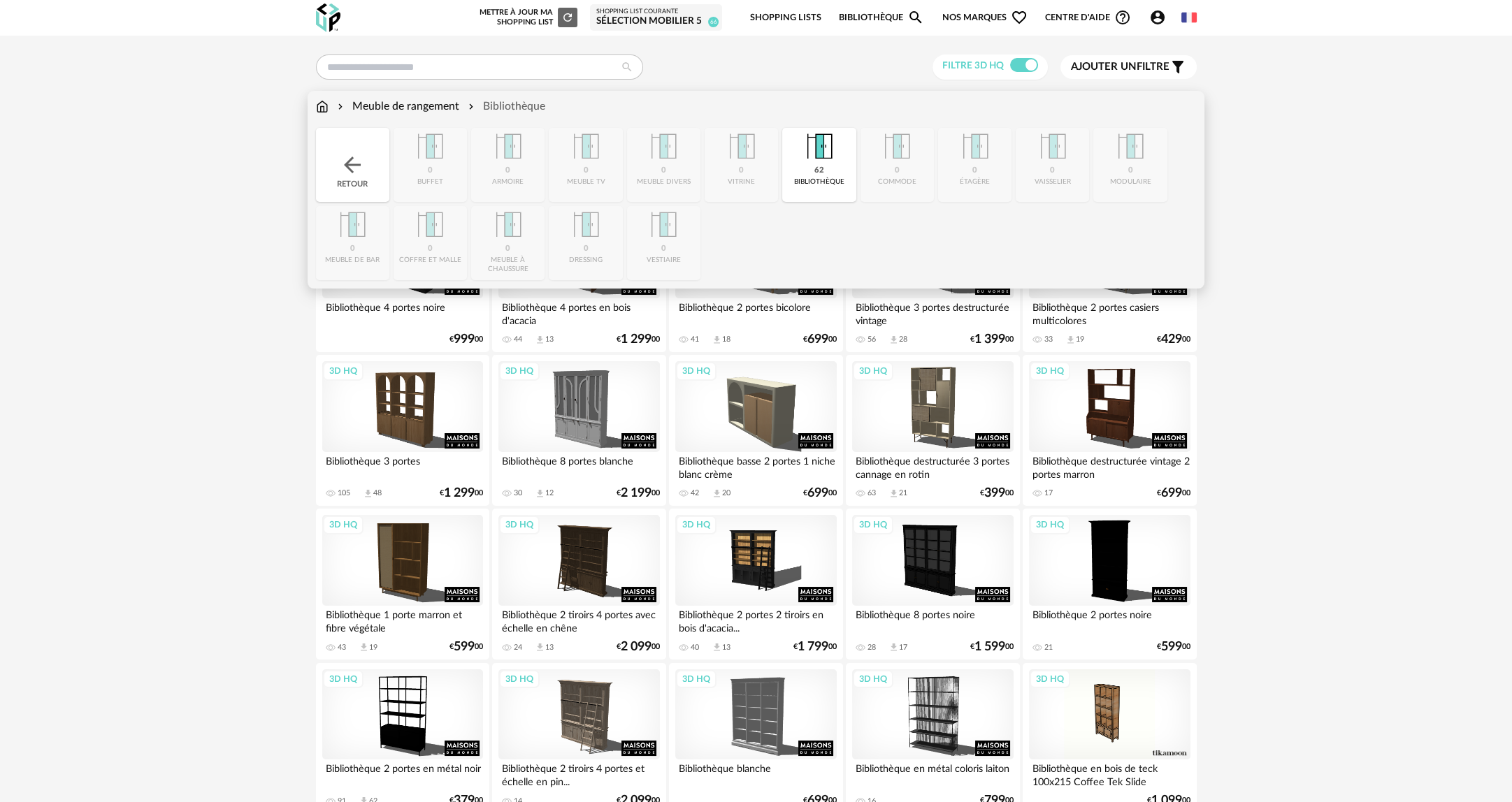
click at [316, 106] on img at bounding box center [321, 106] width 13 height 16
click at [328, 158] on div "Retour" at bounding box center [352, 165] width 73 height 74
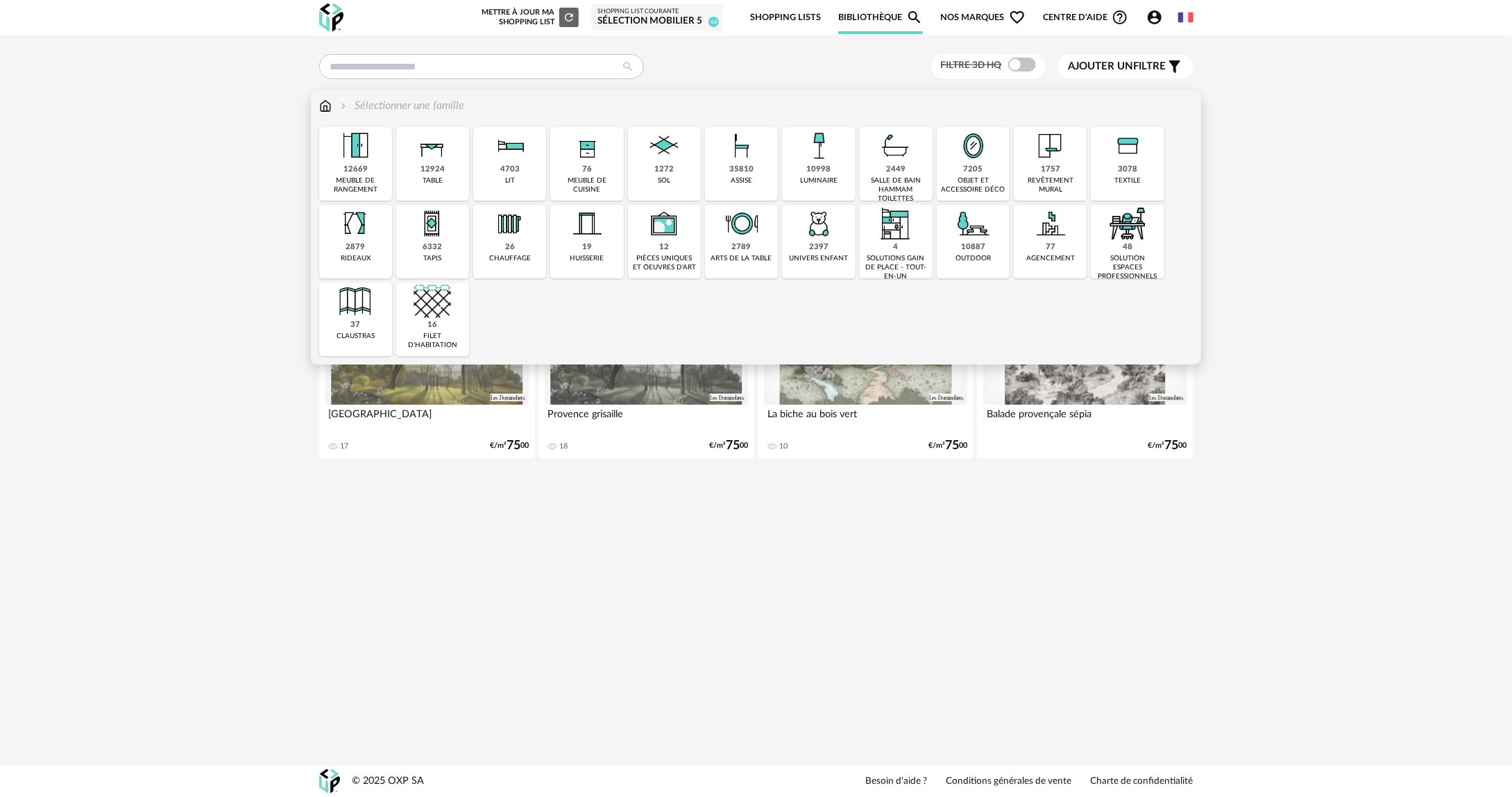
click at [343, 158] on img at bounding box center [355, 146] width 37 height 37
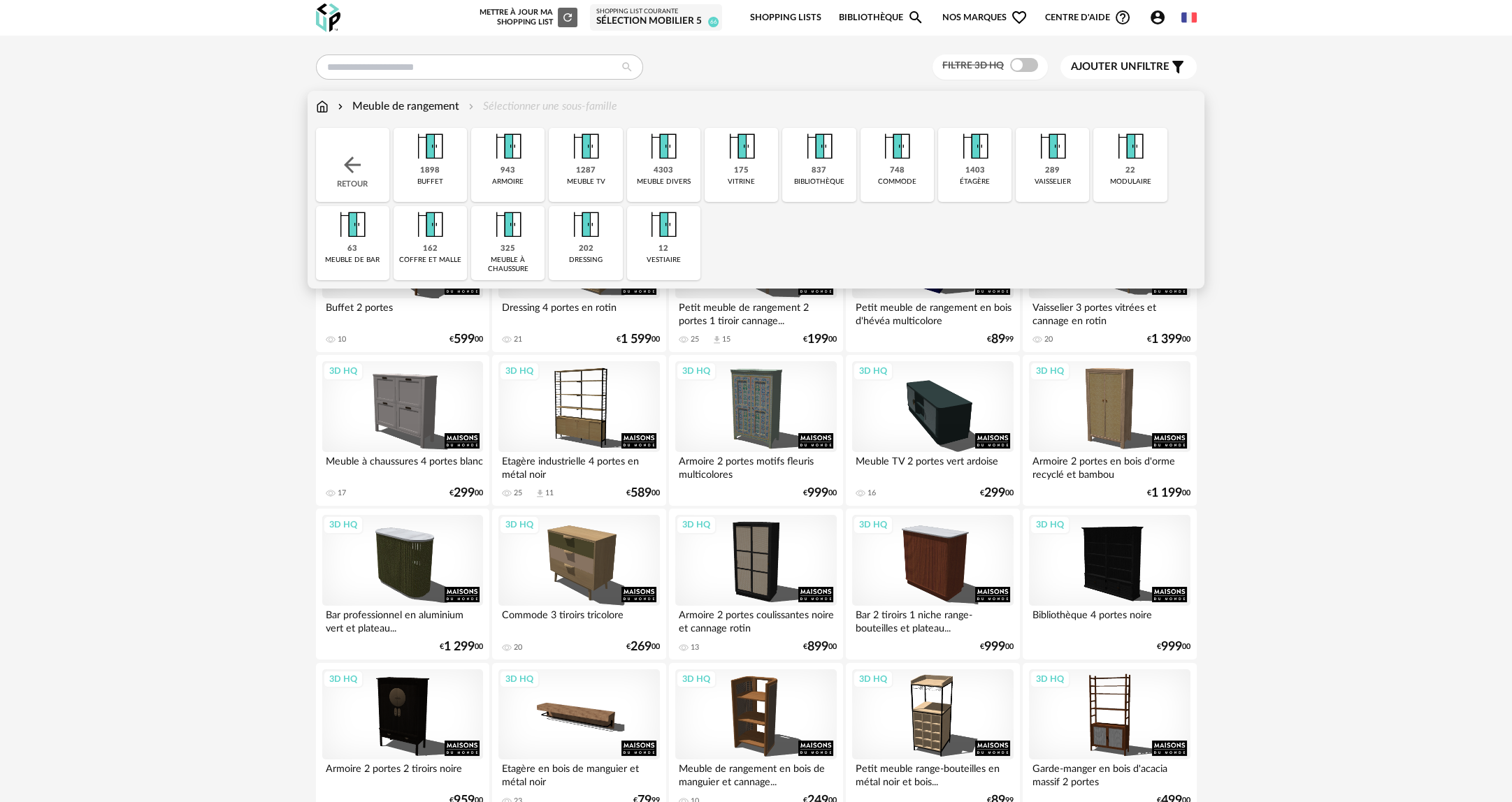
click at [738, 177] on div "vitrine" at bounding box center [741, 181] width 28 height 9
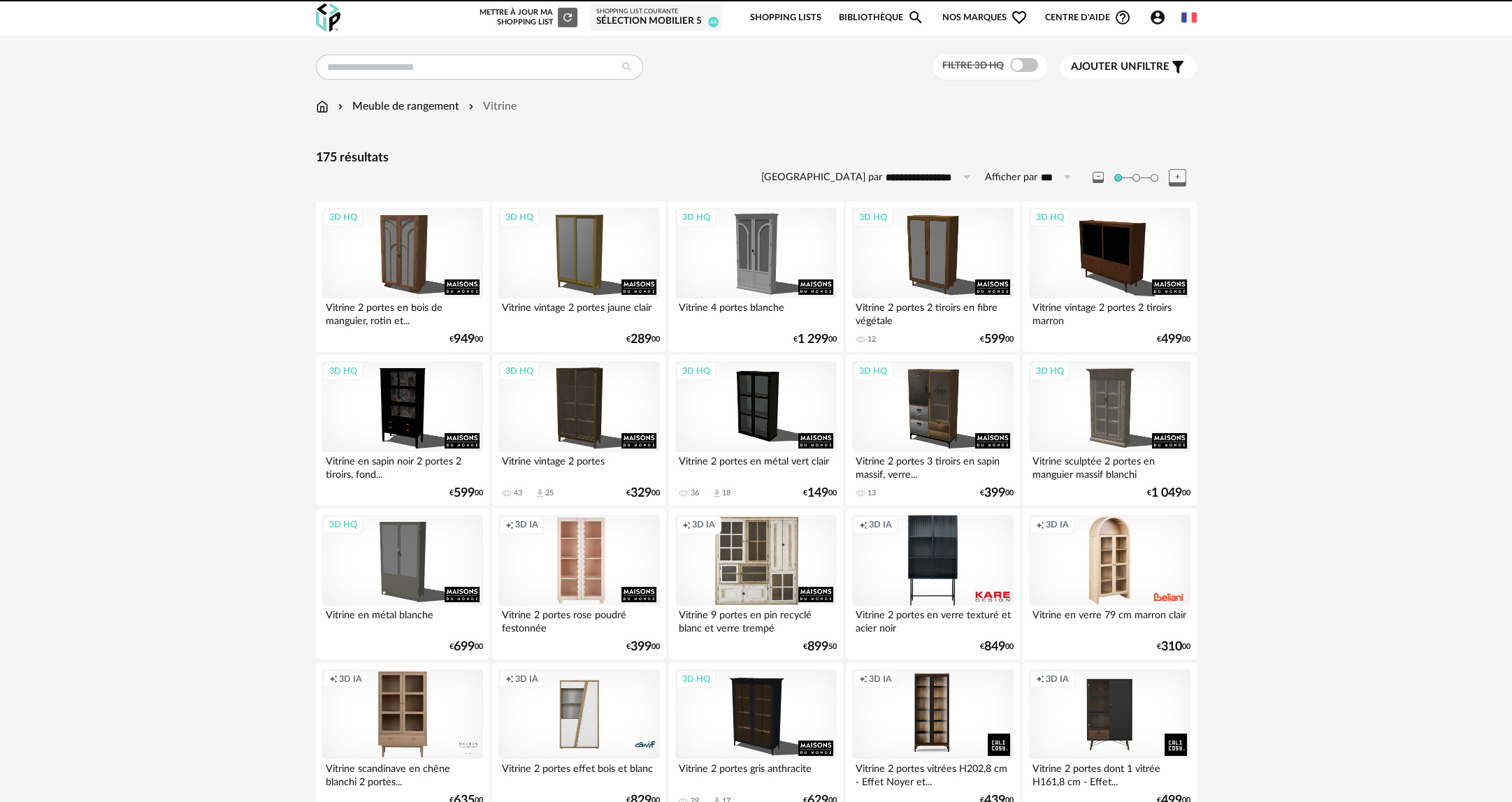
click at [1027, 71] on span at bounding box center [1024, 65] width 28 height 14
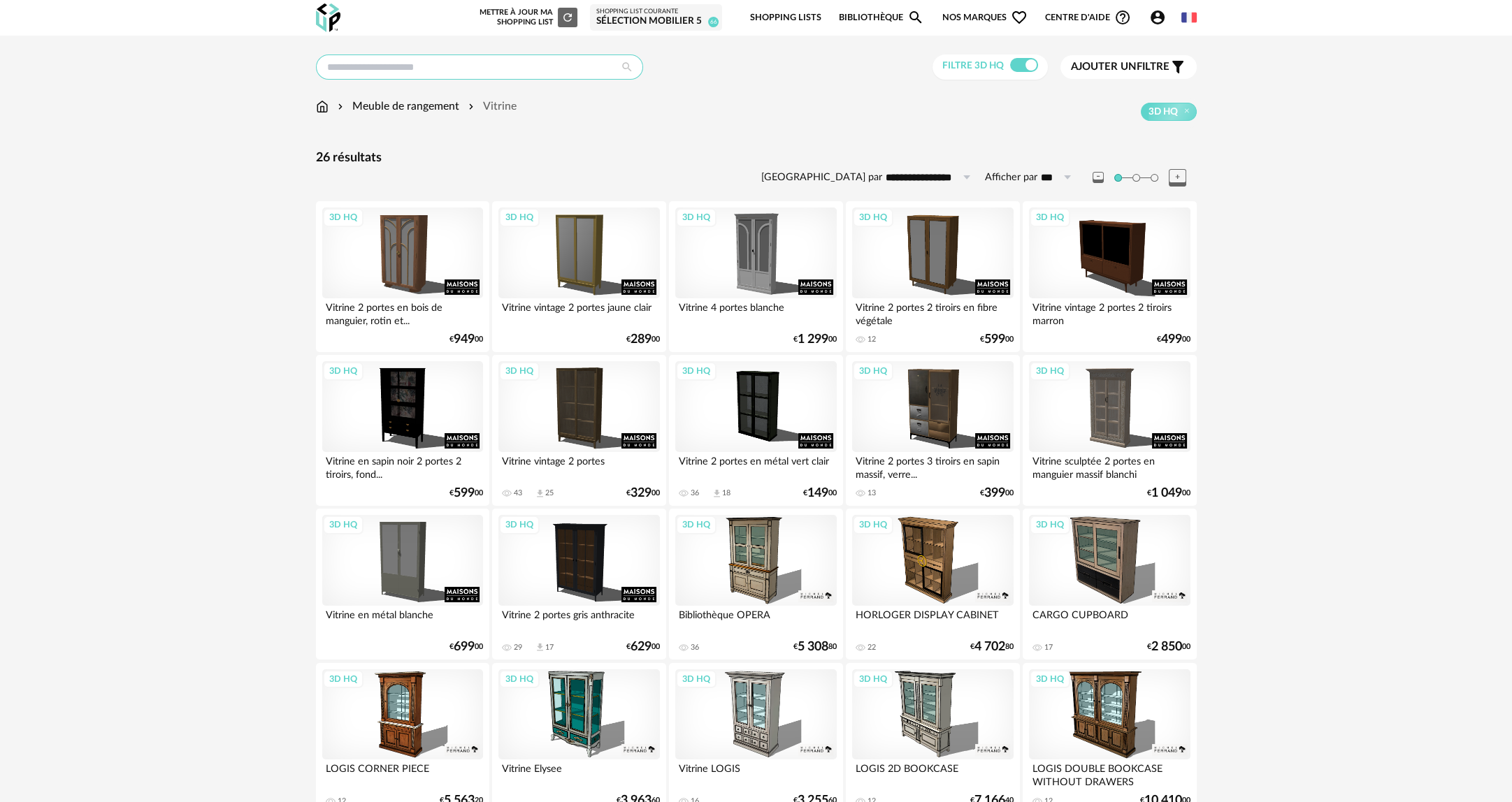
click at [397, 61] on input "text" at bounding box center [479, 67] width 327 height 26
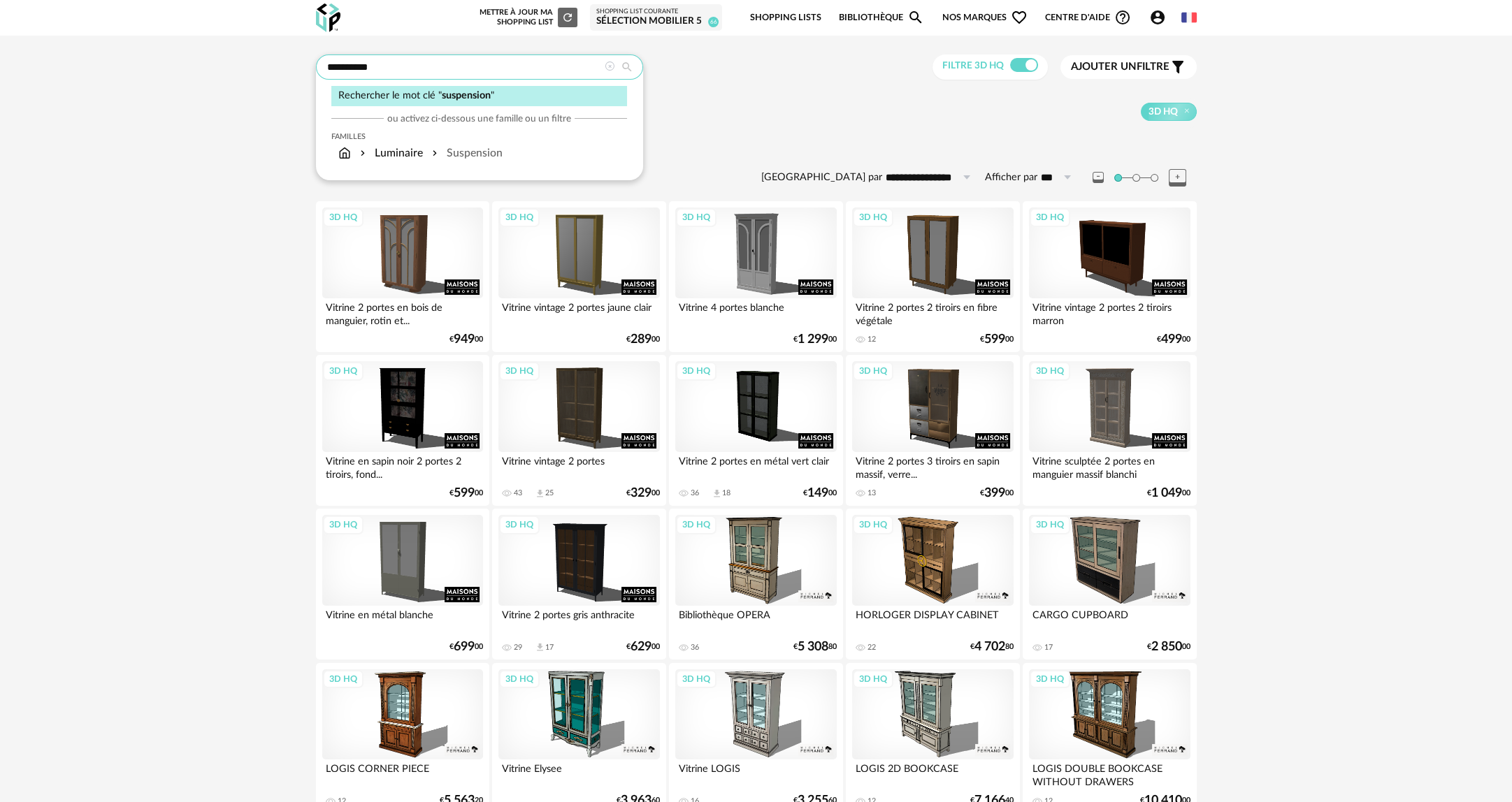
type input "**********"
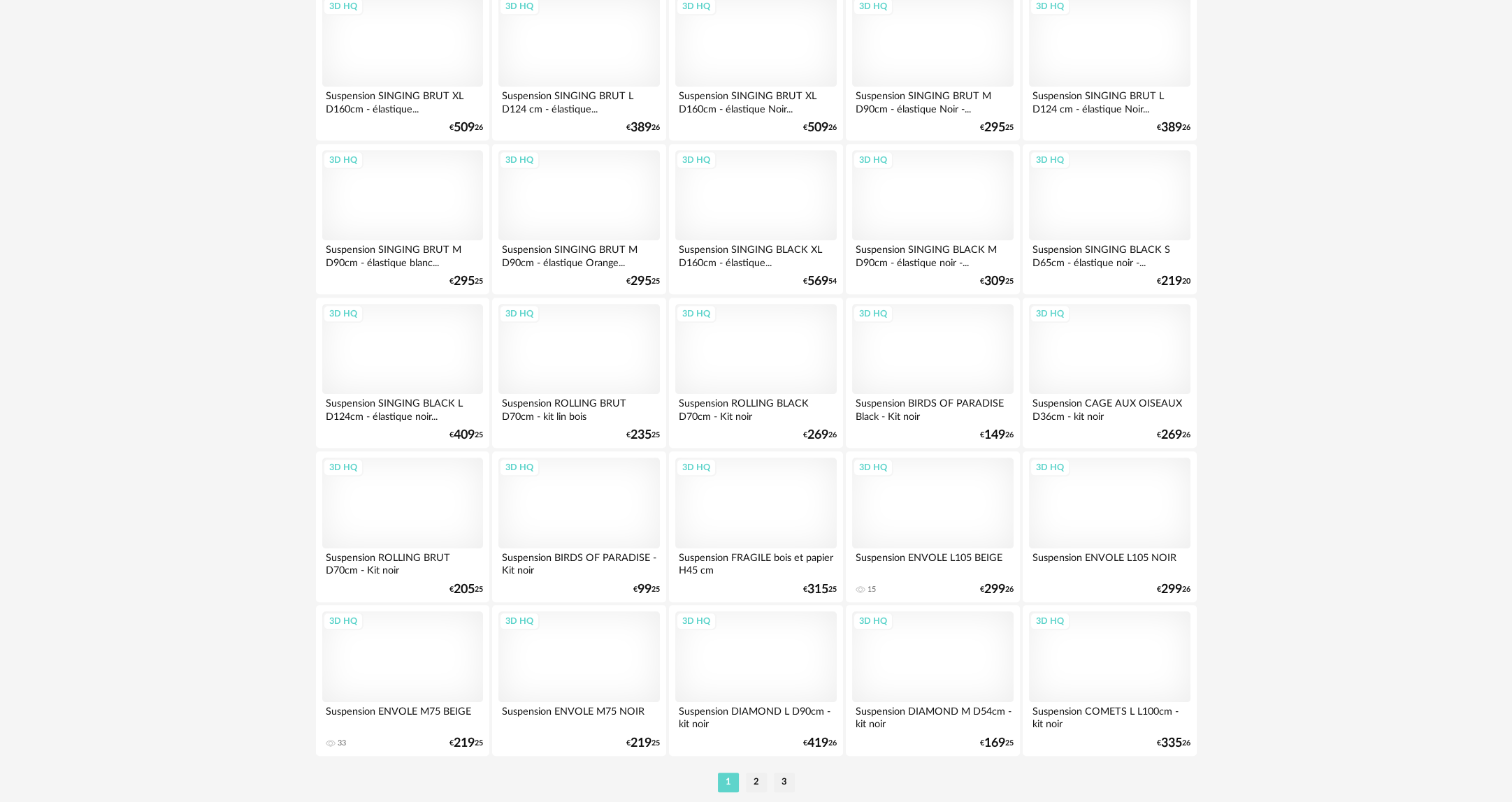
scroll to position [2566, 0]
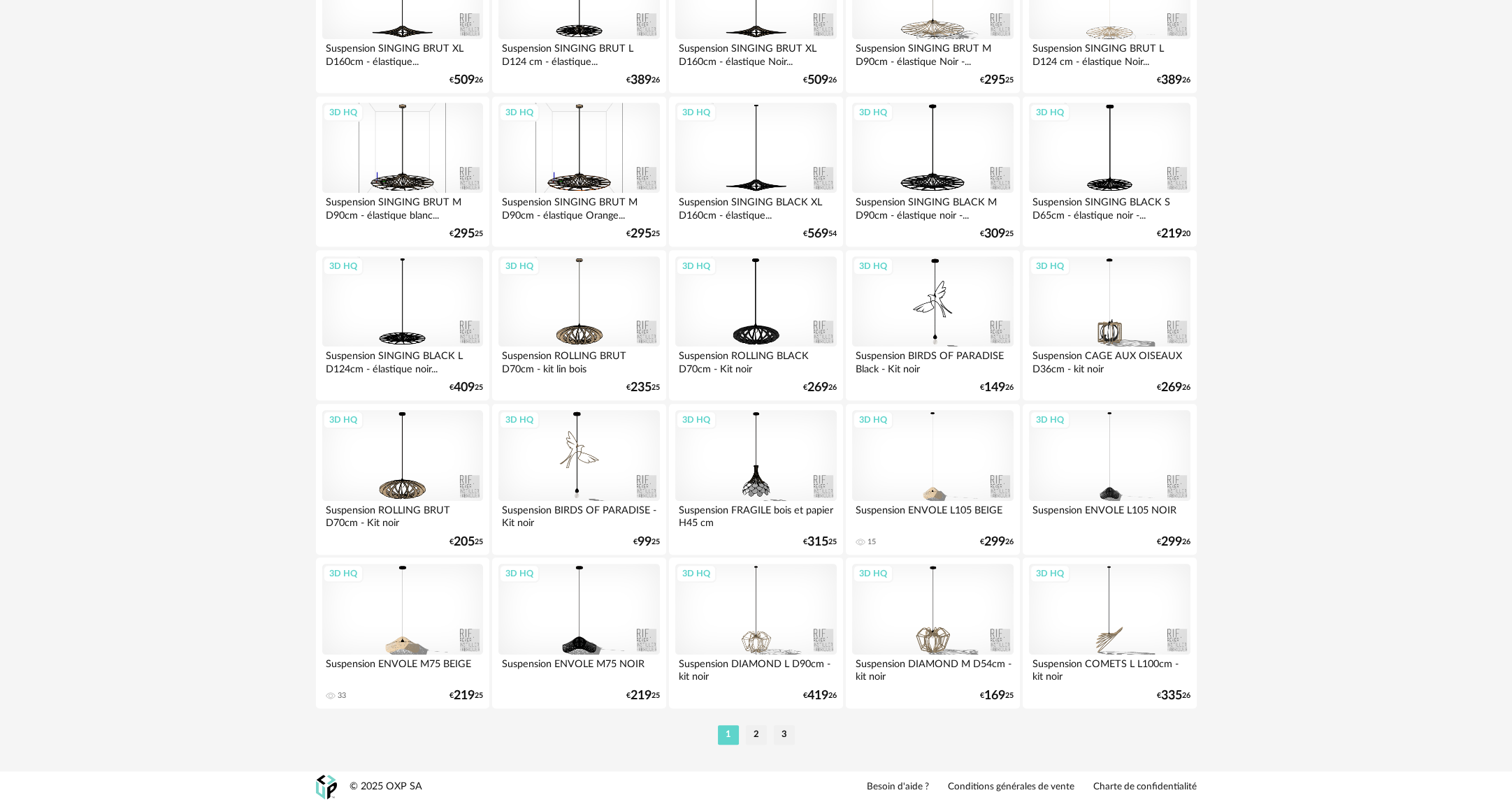
click at [753, 724] on div "1 2 3" at bounding box center [755, 735] width 880 height 23
click at [753, 727] on li "2" at bounding box center [756, 735] width 21 height 20
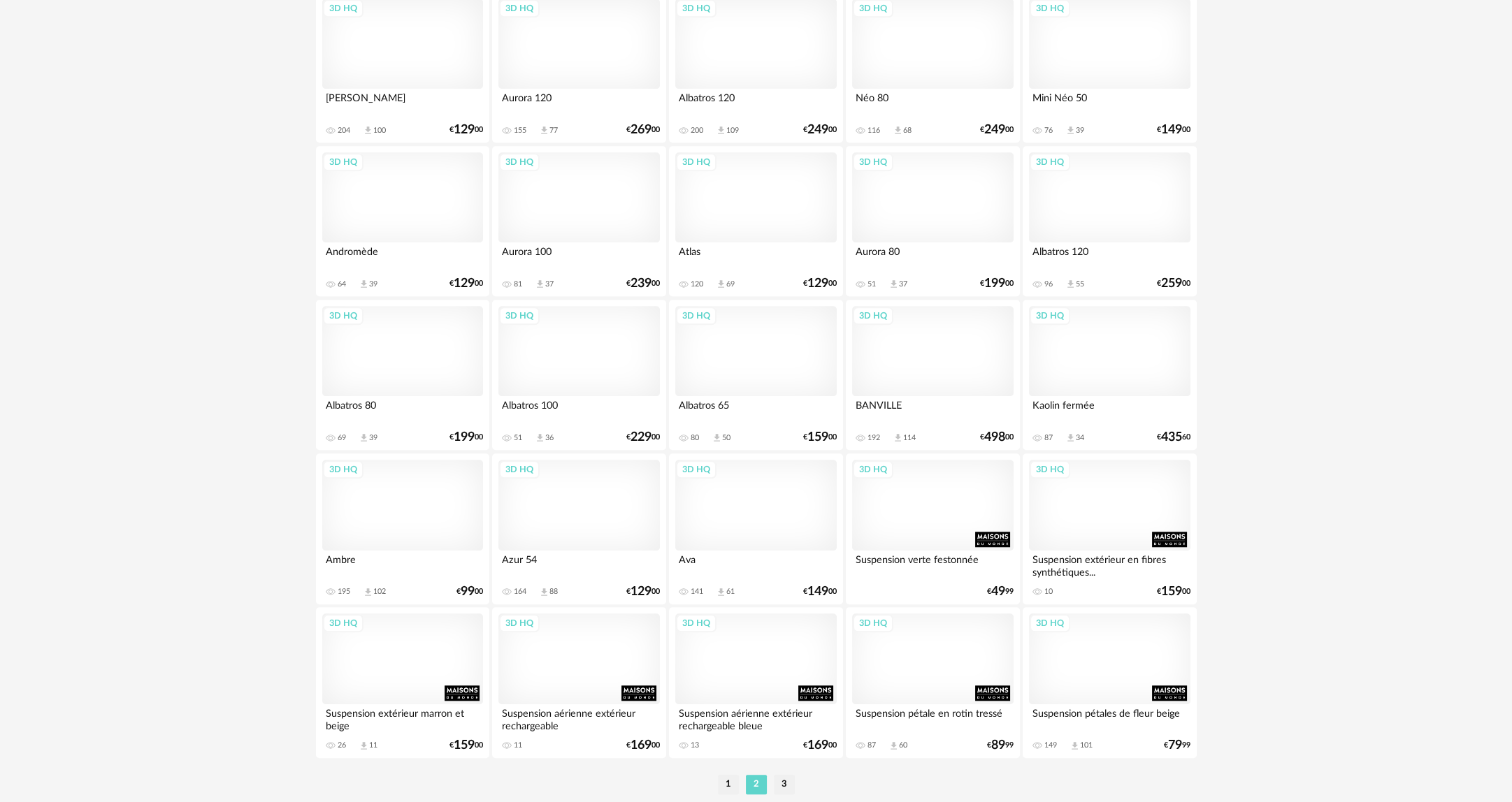
scroll to position [2566, 0]
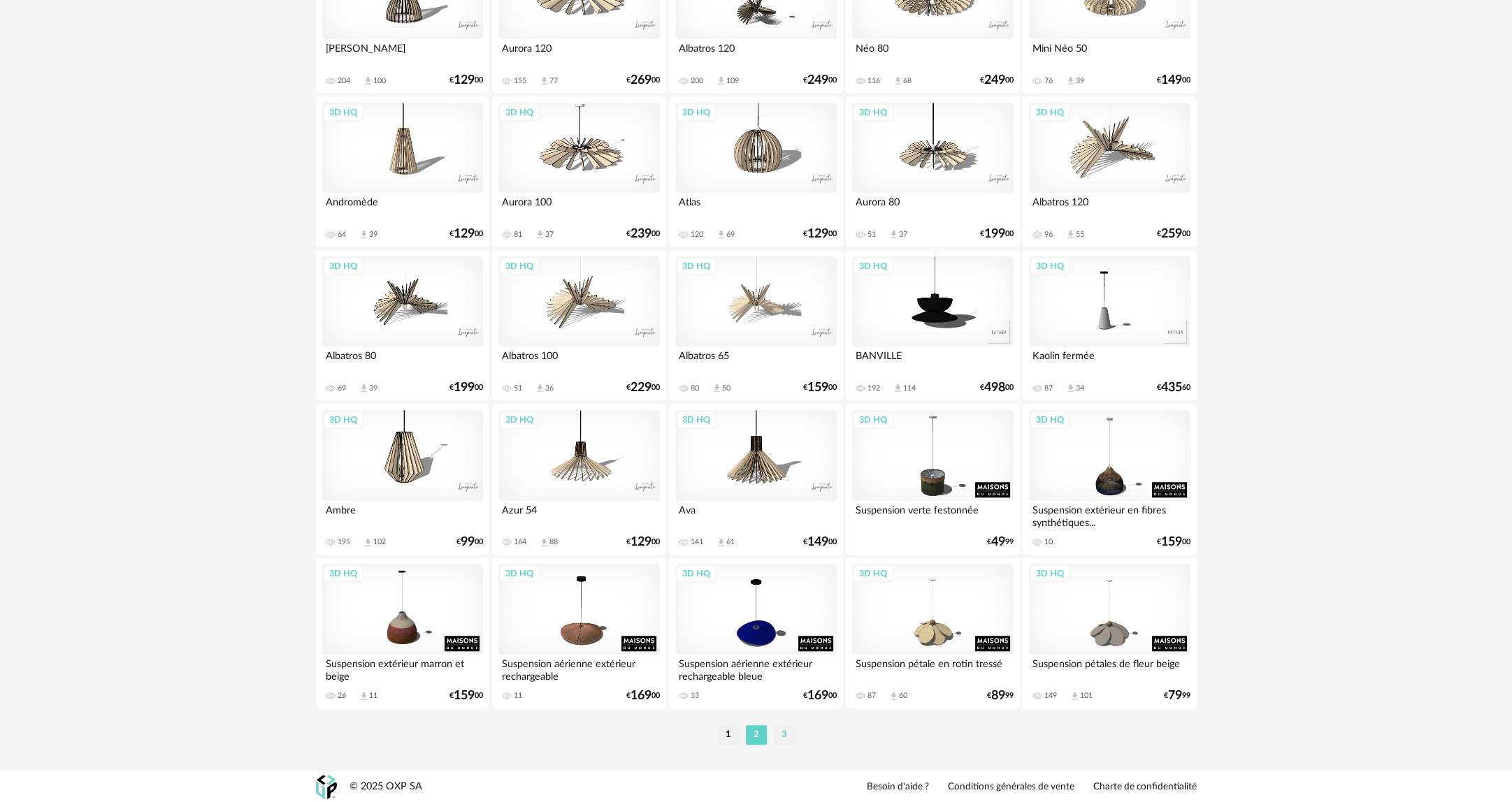
click at [782, 725] on li "3" at bounding box center [784, 735] width 21 height 20
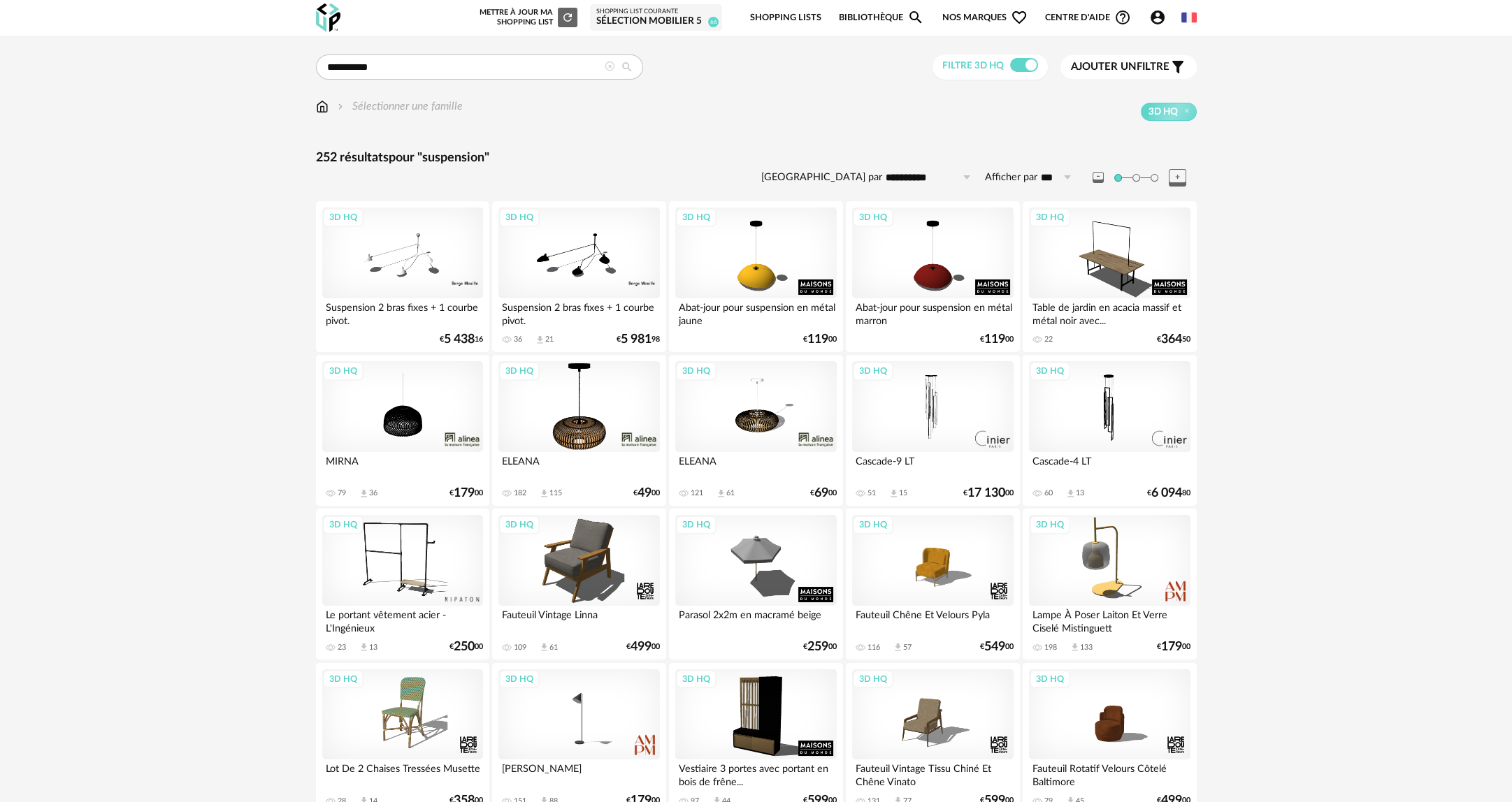
click at [589, 427] on div "3D HQ" at bounding box center [579, 407] width 161 height 91
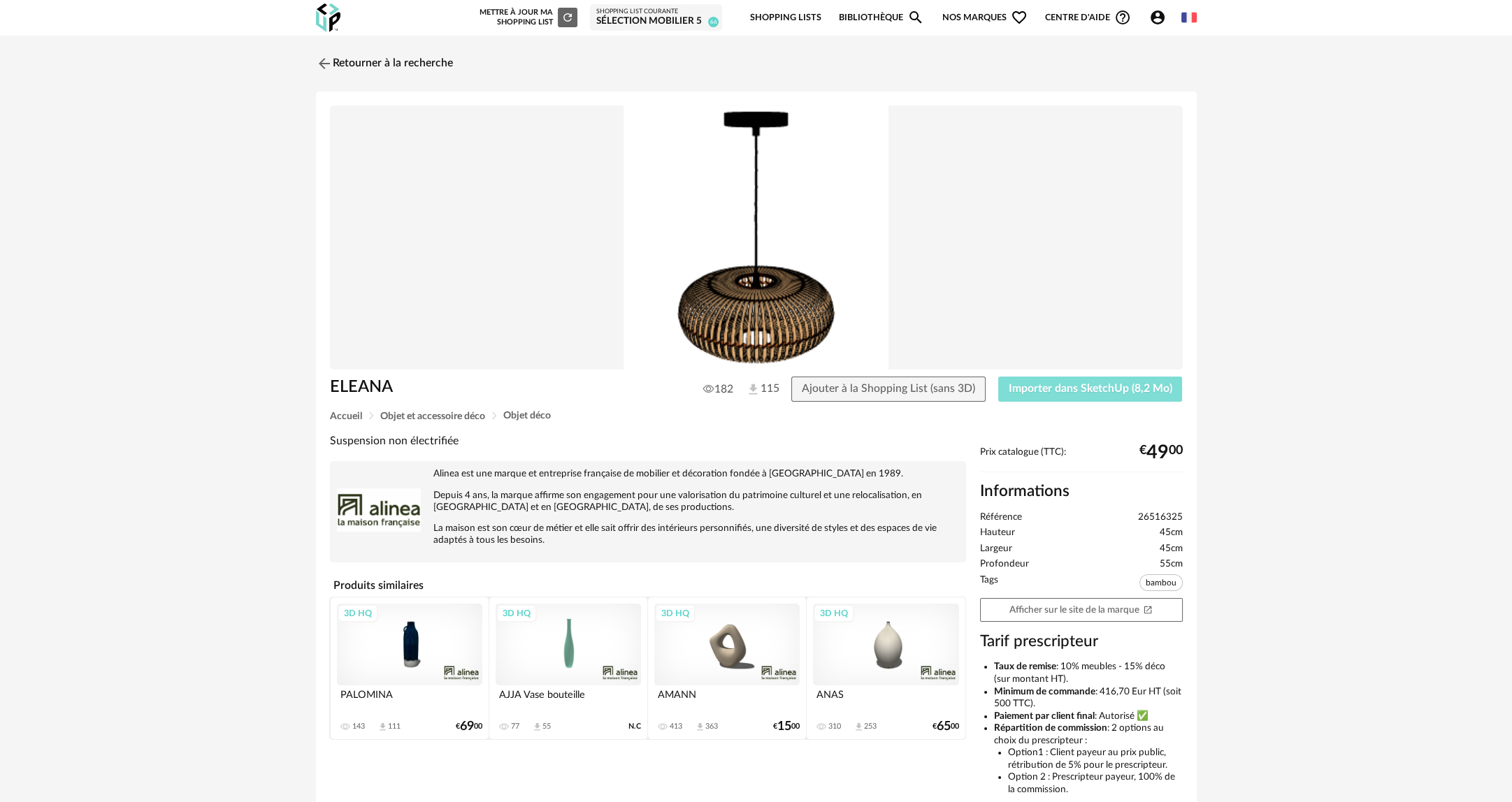
click at [1058, 386] on span "Importer dans SketchUp (8,2 Mo)" at bounding box center [1090, 388] width 164 height 11
click at [411, 64] on link "Retourner à la recherche" at bounding box center [380, 63] width 137 height 31
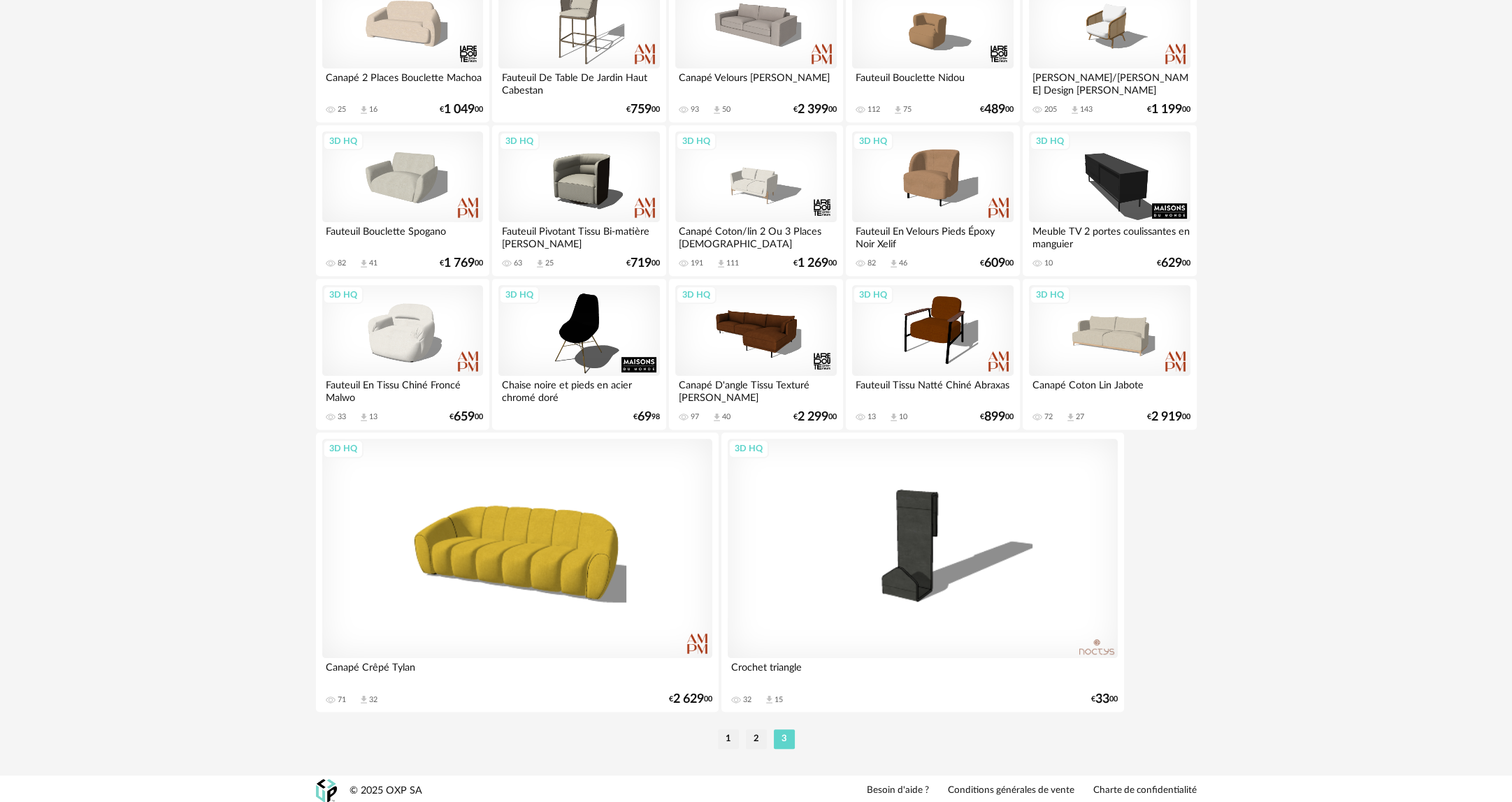
scroll to position [1309, 0]
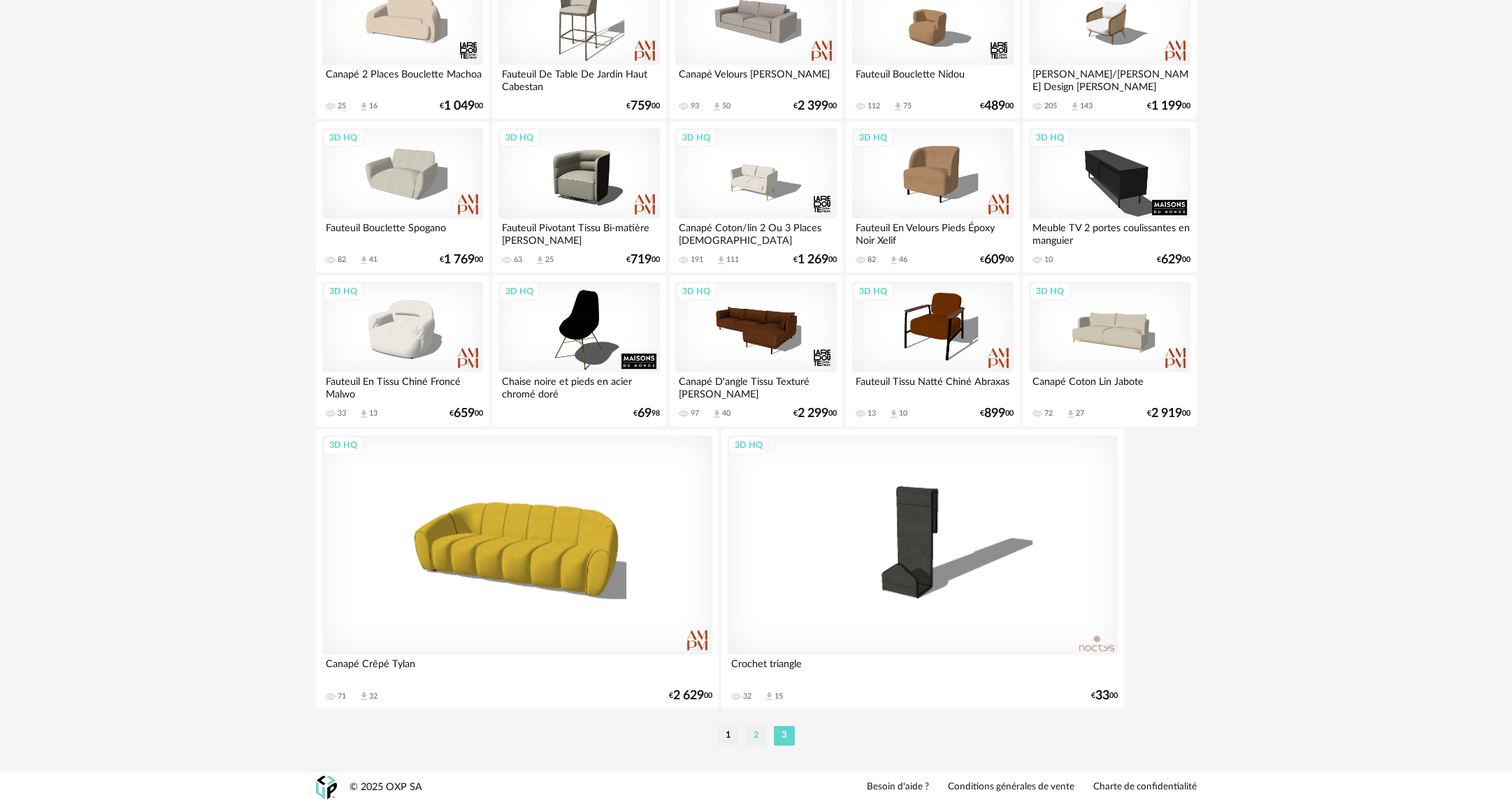
click at [752, 726] on li "2" at bounding box center [756, 736] width 21 height 20
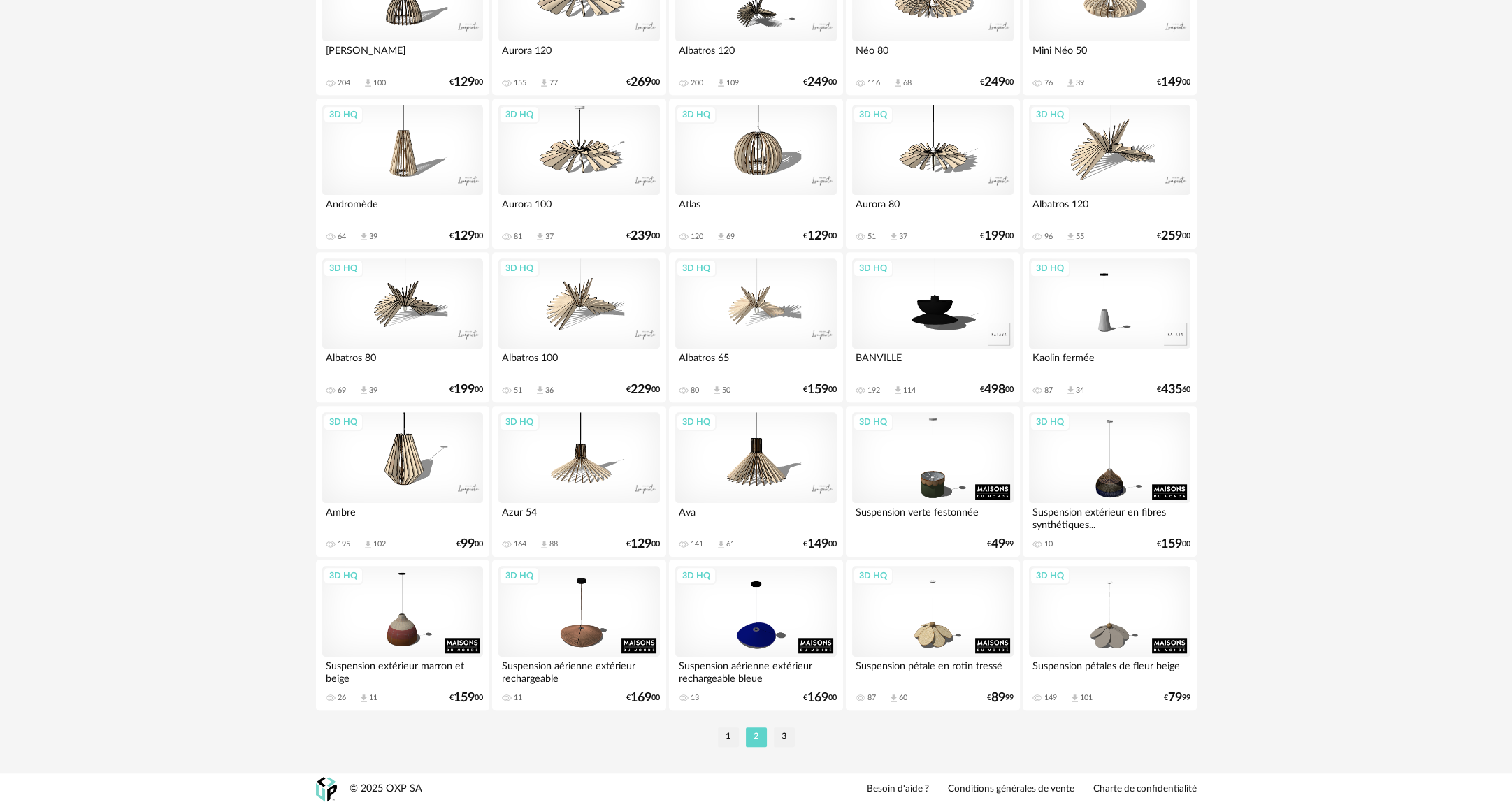
scroll to position [2566, 0]
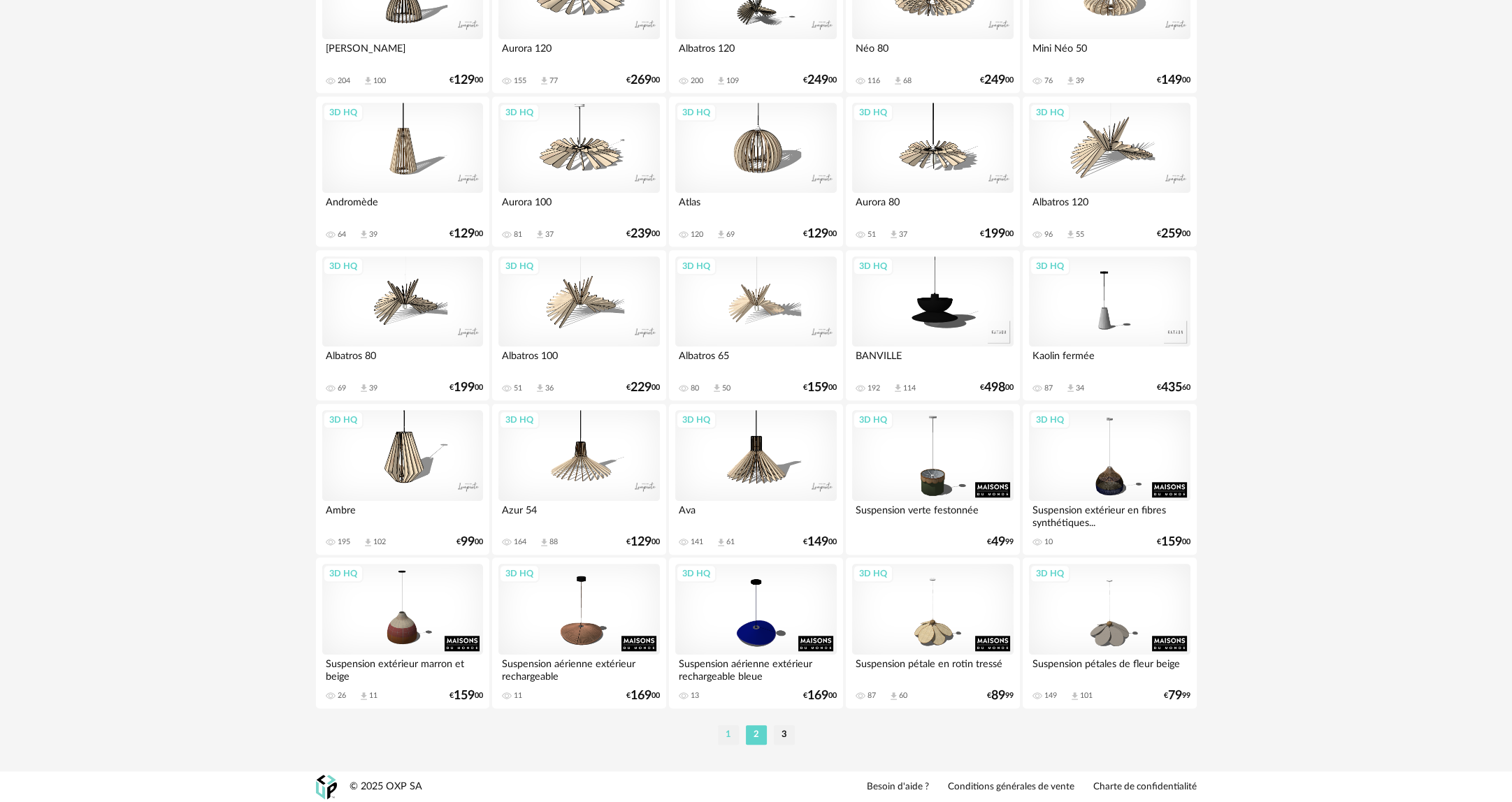
click at [720, 742] on li "1" at bounding box center [727, 735] width 21 height 20
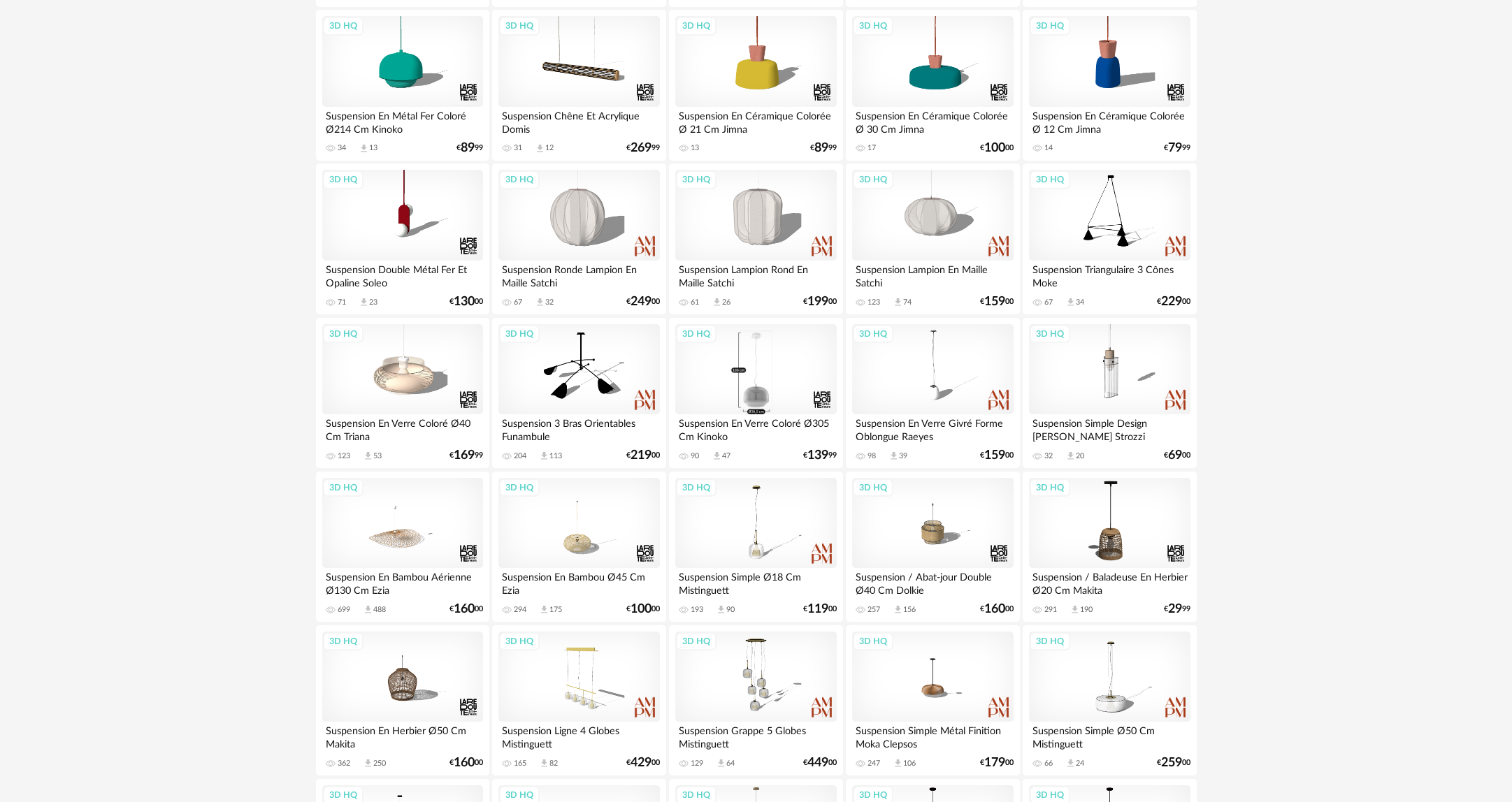
scroll to position [350, 0]
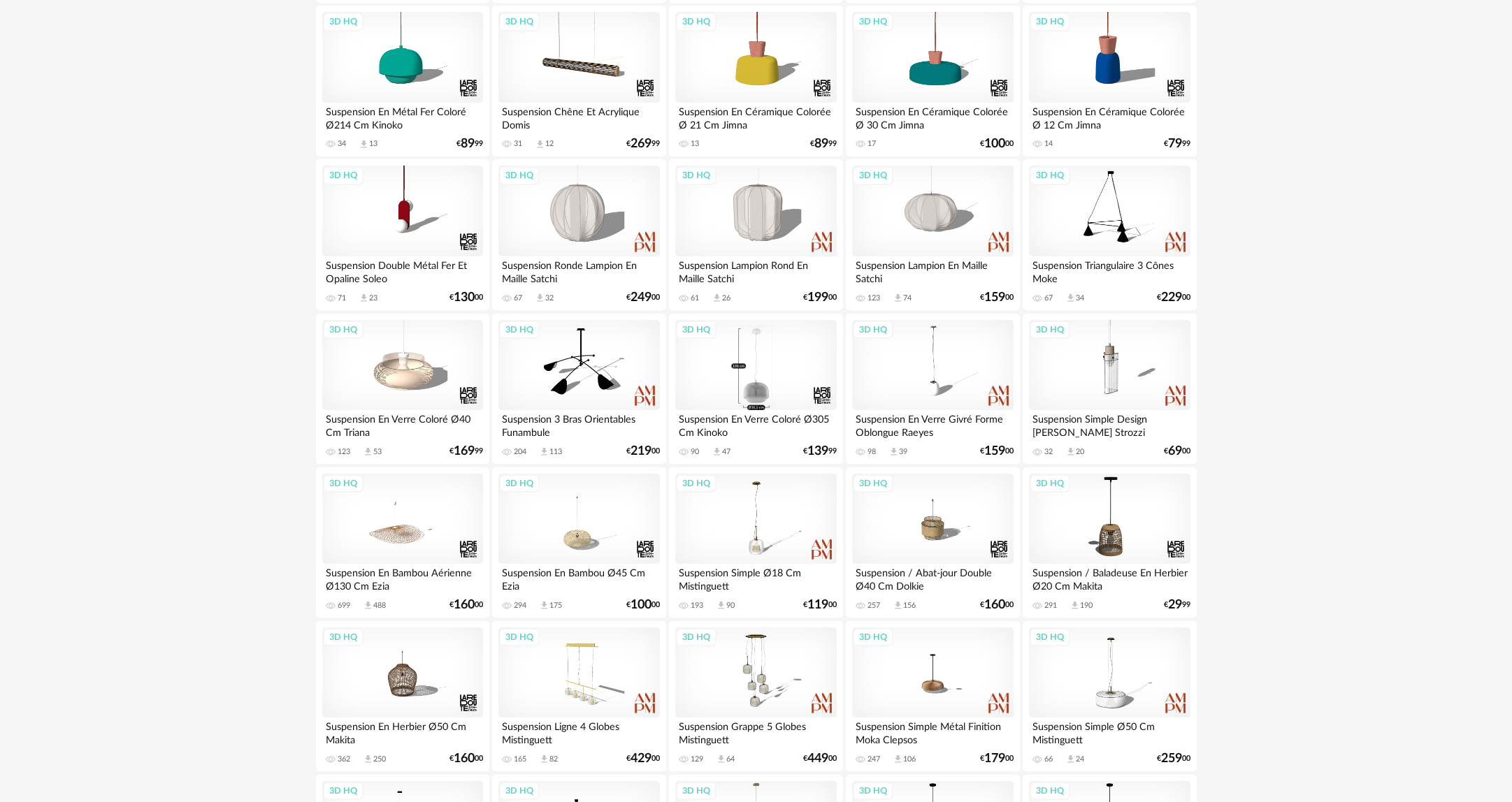
click at [730, 406] on div "3D HQ" at bounding box center [755, 366] width 161 height 91
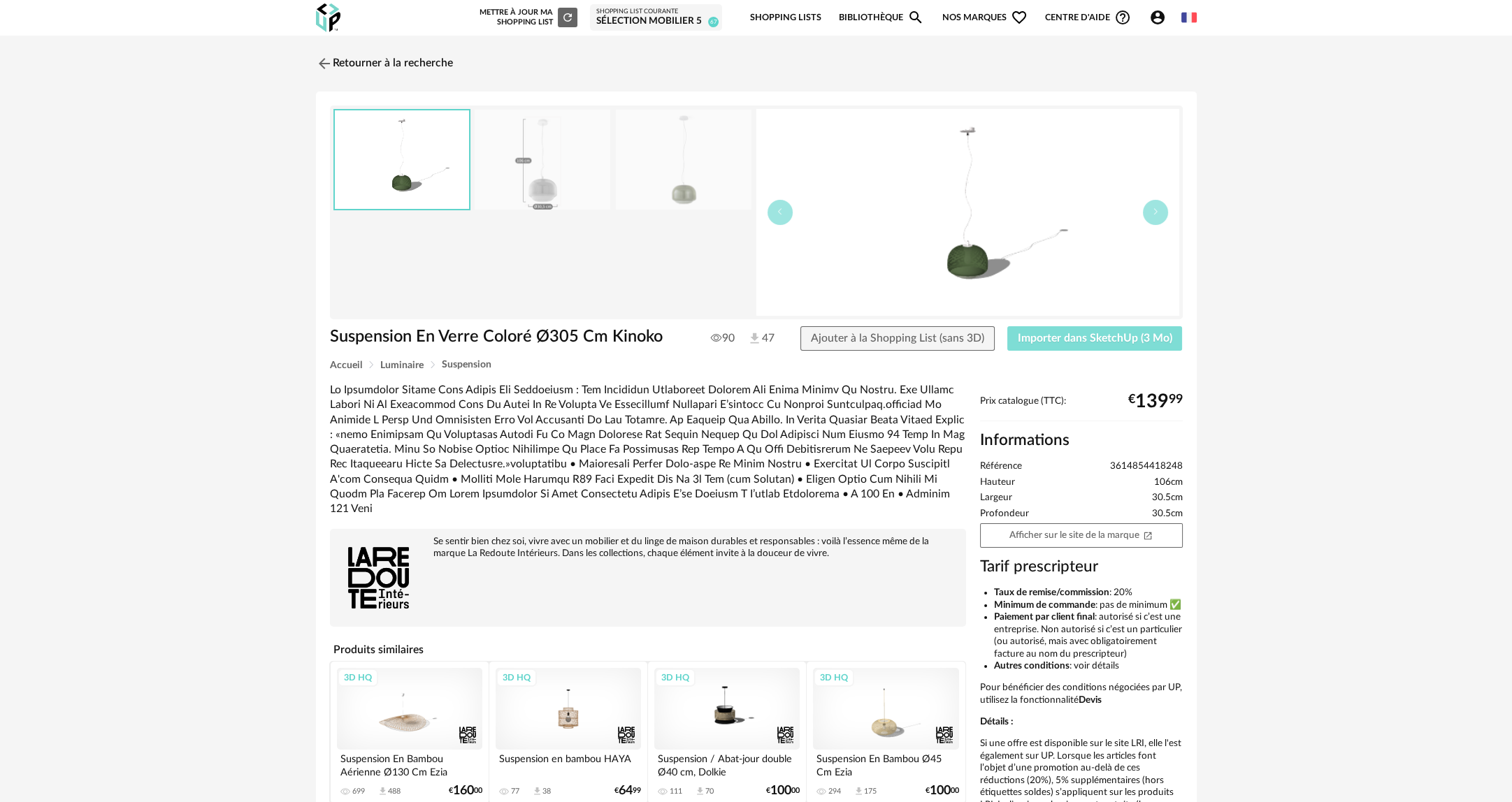
click at [1084, 338] on span "Importer dans SketchUp (3 Mo)" at bounding box center [1094, 337] width 155 height 11
